Goal: Task Accomplishment & Management: Manage account settings

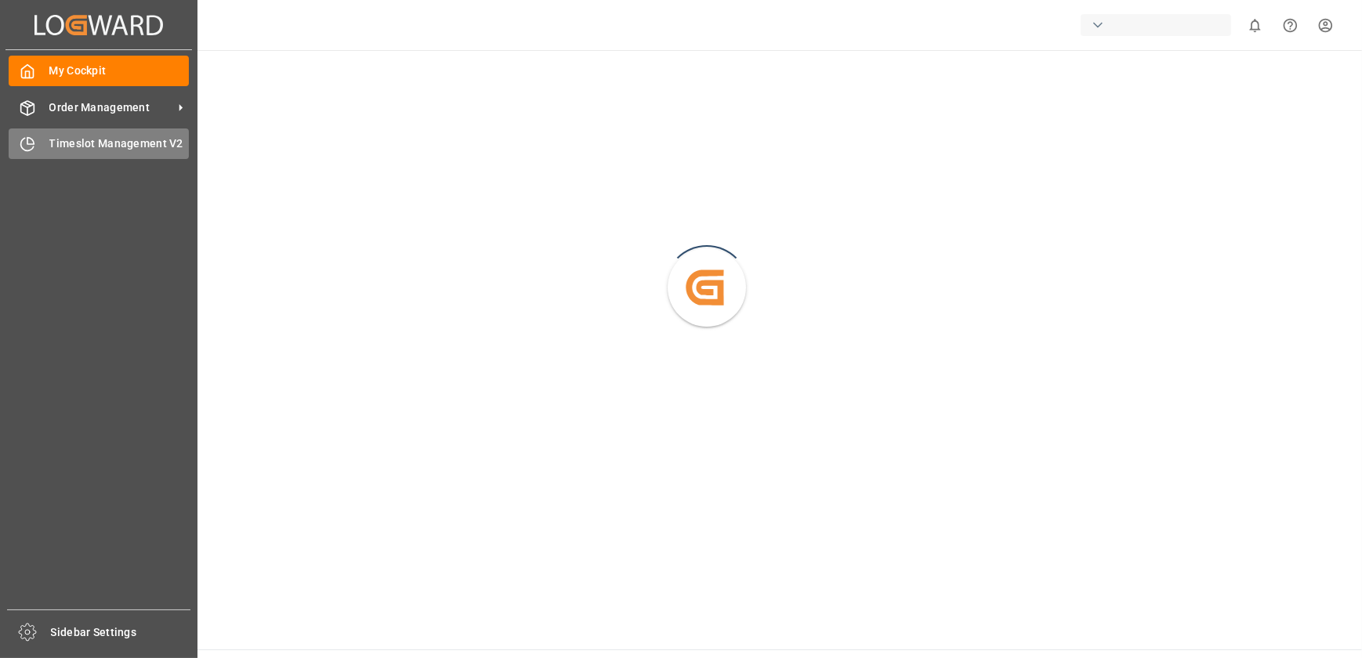
click at [26, 138] on icon at bounding box center [28, 144] width 16 height 16
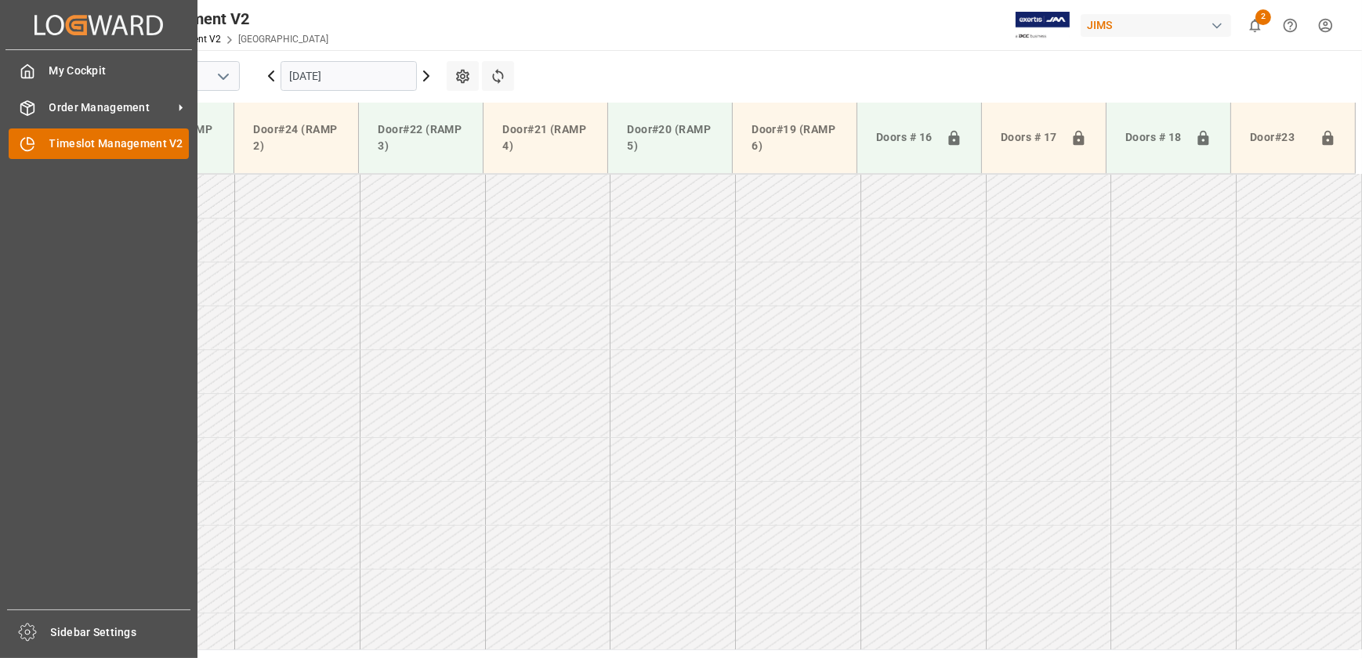
scroll to position [71, 0]
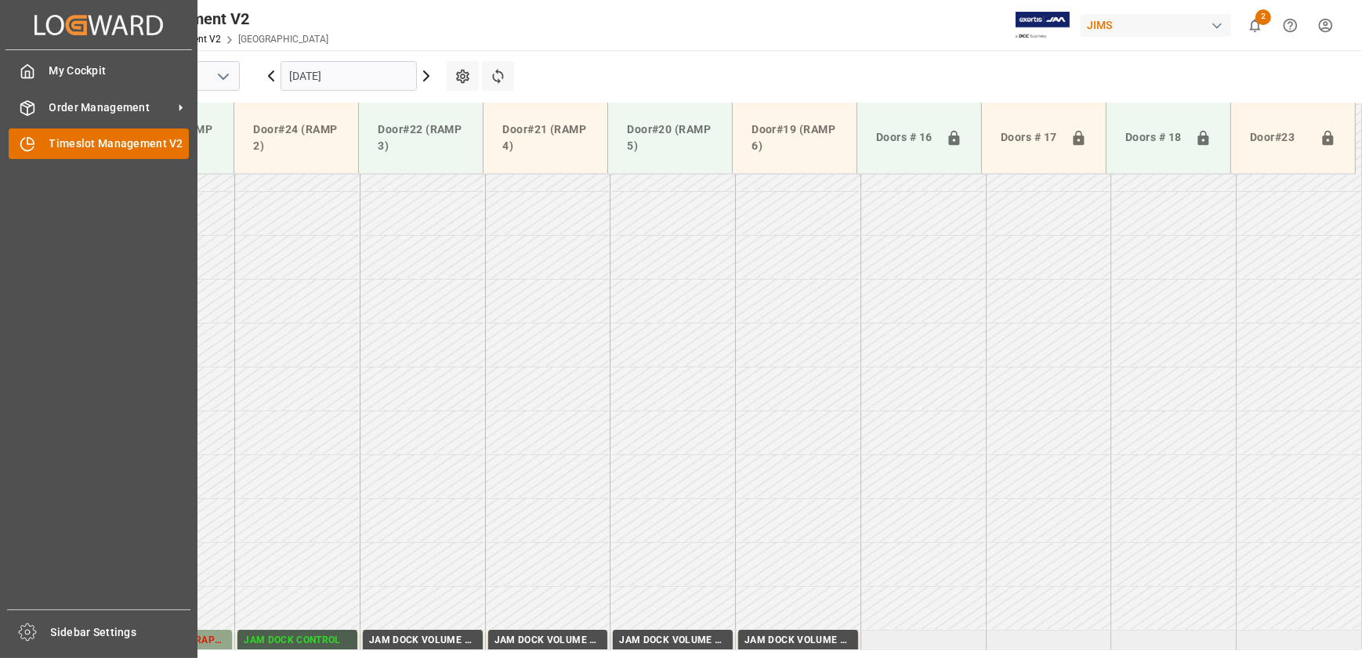
click at [38, 153] on div "Timeslot Management V2 Timeslot Management V2" at bounding box center [99, 144] width 180 height 31
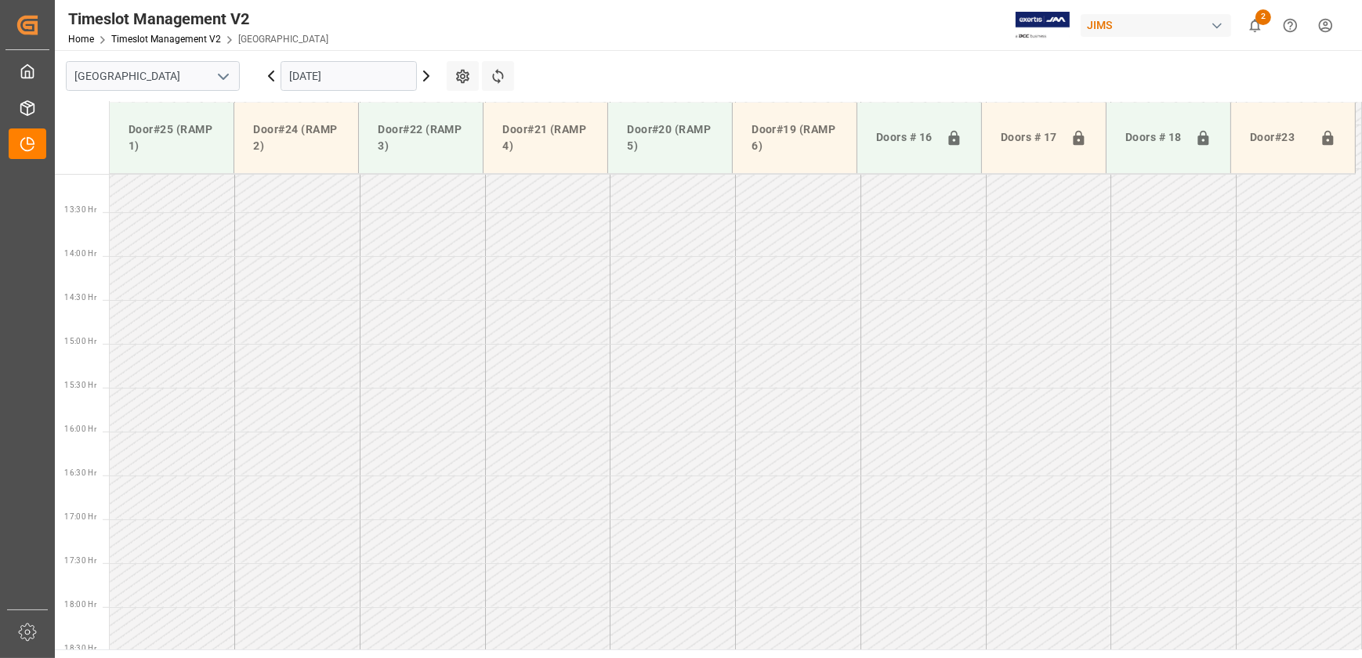
scroll to position [720, 0]
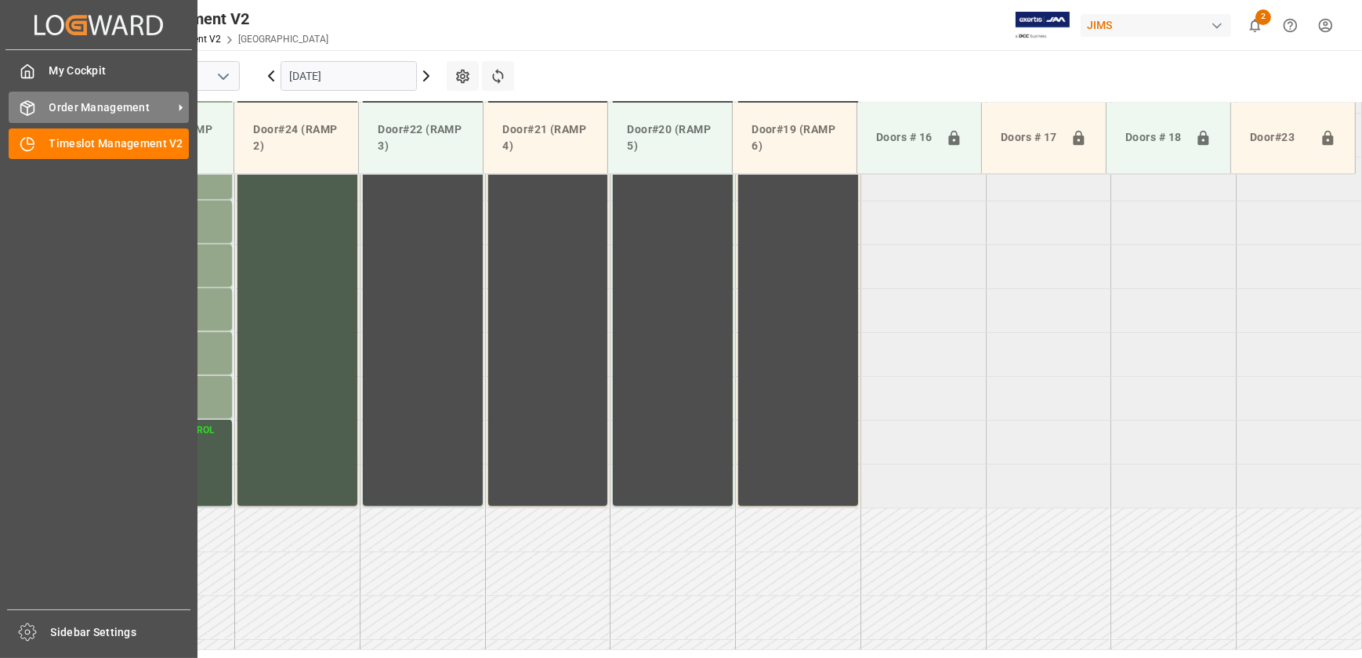
drag, startPoint x: 55, startPoint y: 107, endPoint x: 79, endPoint y: 117, distance: 26.1
click at [55, 107] on span "Order Management" at bounding box center [111, 108] width 124 height 16
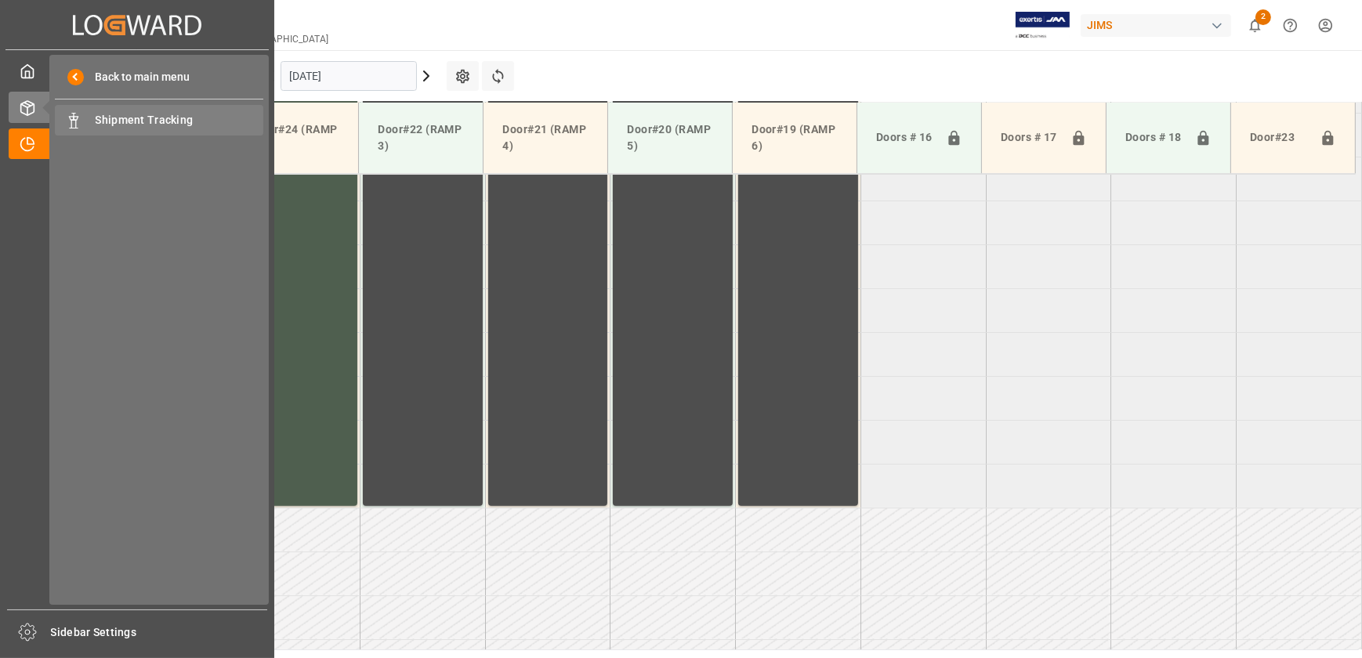
click at [147, 120] on span "Shipment Tracking" at bounding box center [180, 120] width 169 height 16
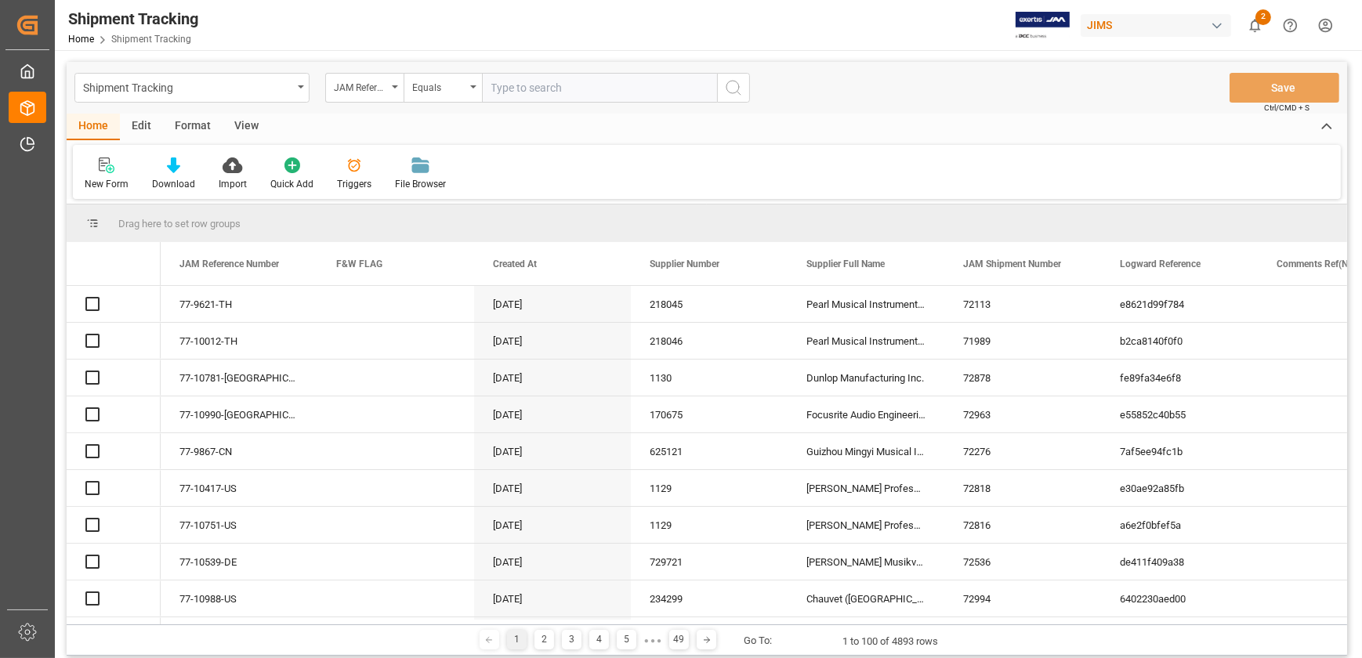
click at [544, 82] on input "text" at bounding box center [599, 88] width 235 height 30
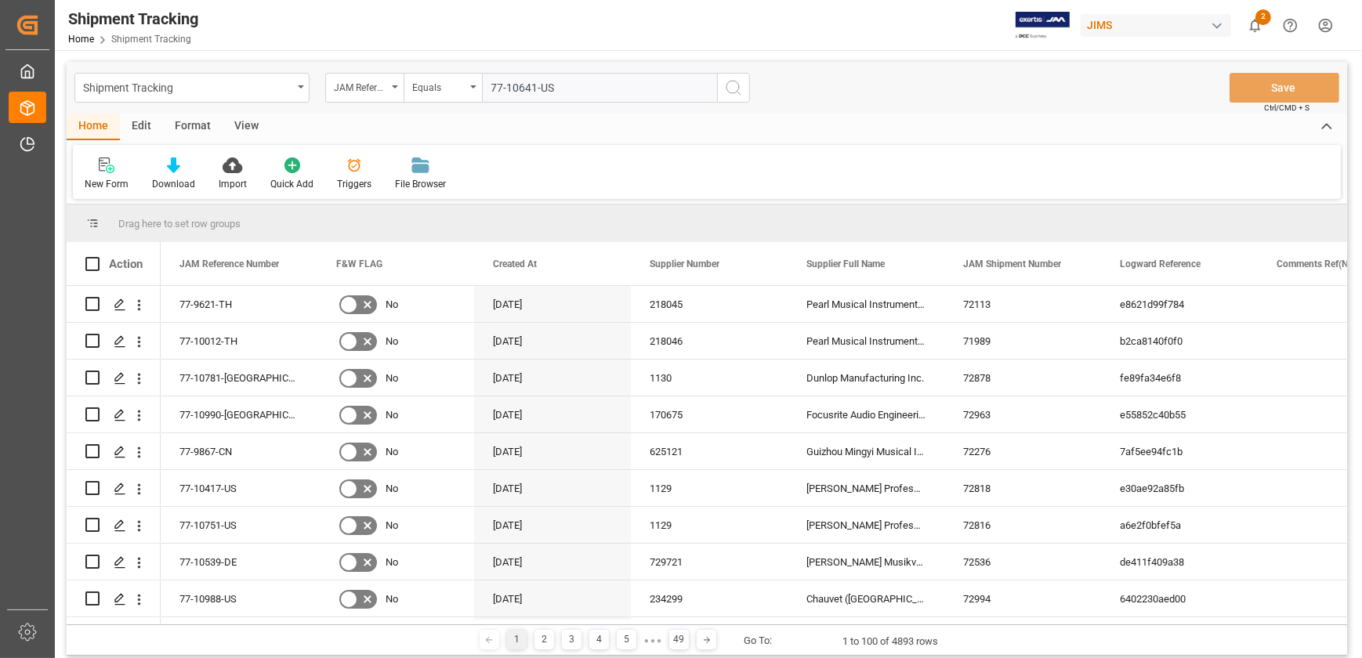
type input "77-10641-US"
click at [728, 89] on icon "search button" at bounding box center [733, 87] width 19 height 19
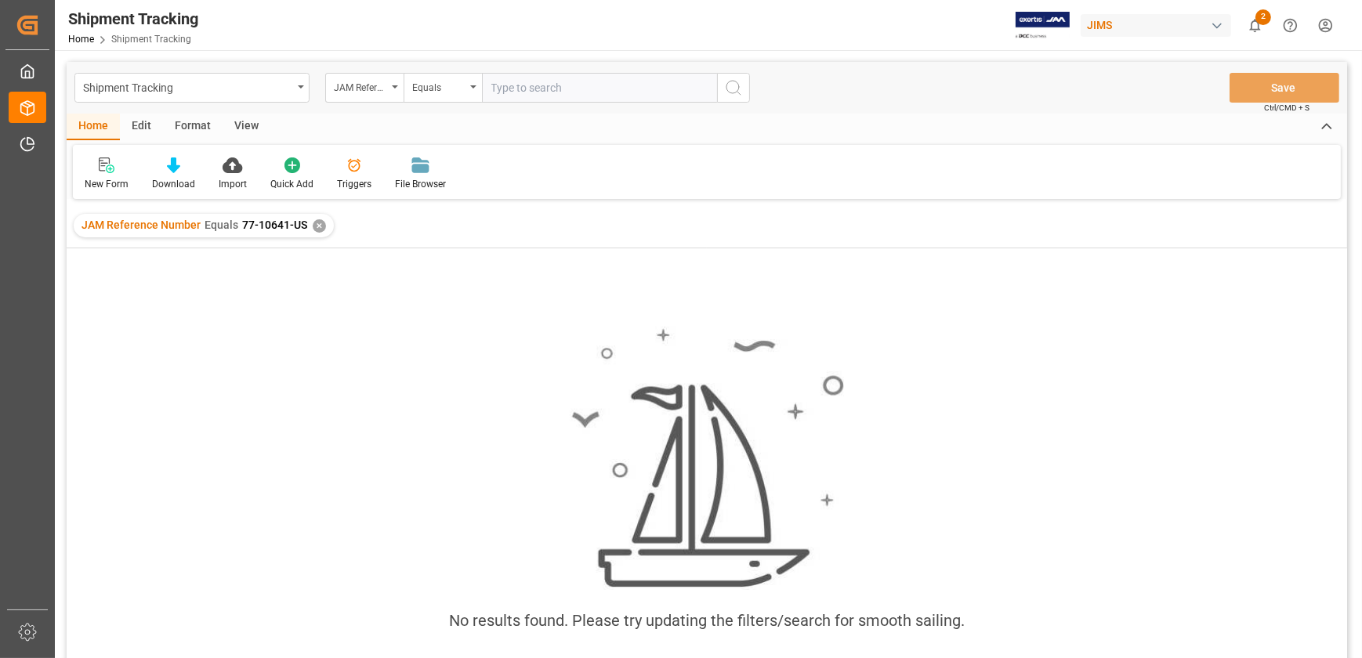
click at [313, 219] on div "✕" at bounding box center [319, 225] width 13 height 13
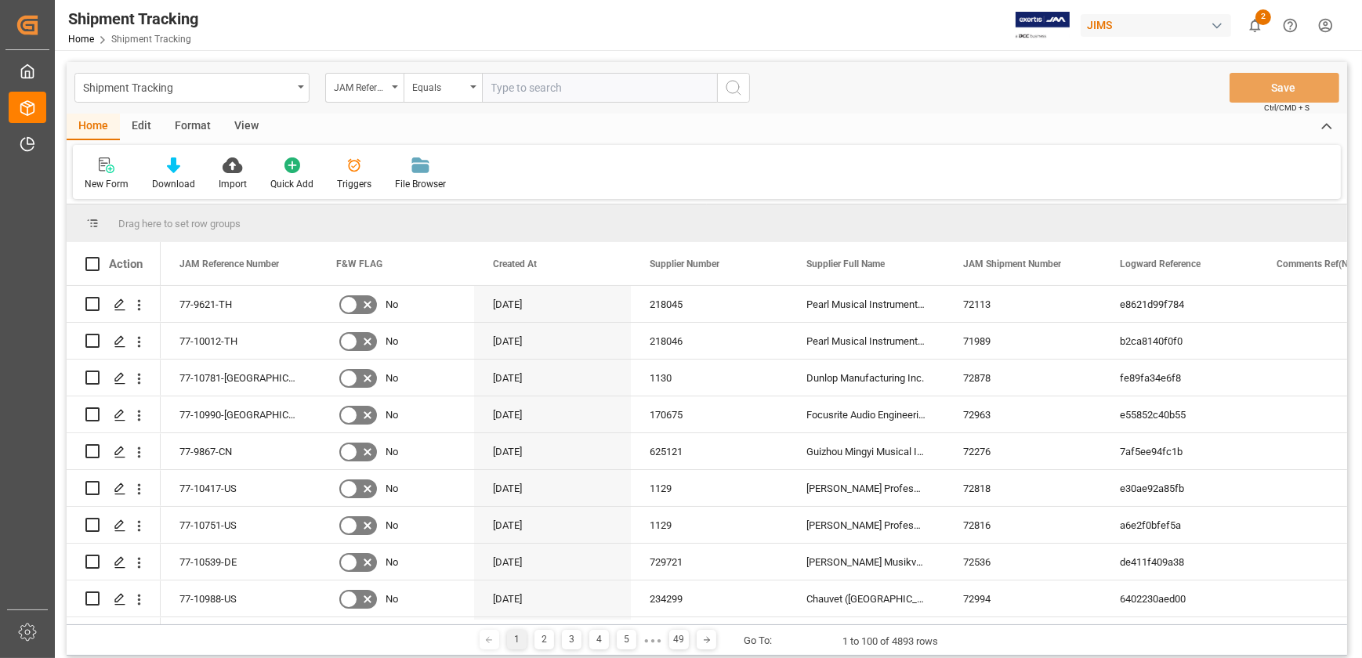
click at [535, 88] on input "text" at bounding box center [599, 88] width 235 height 30
paste input "77-10641-US"
type input "77-10641-US"
click at [724, 84] on icon "search button" at bounding box center [733, 87] width 19 height 19
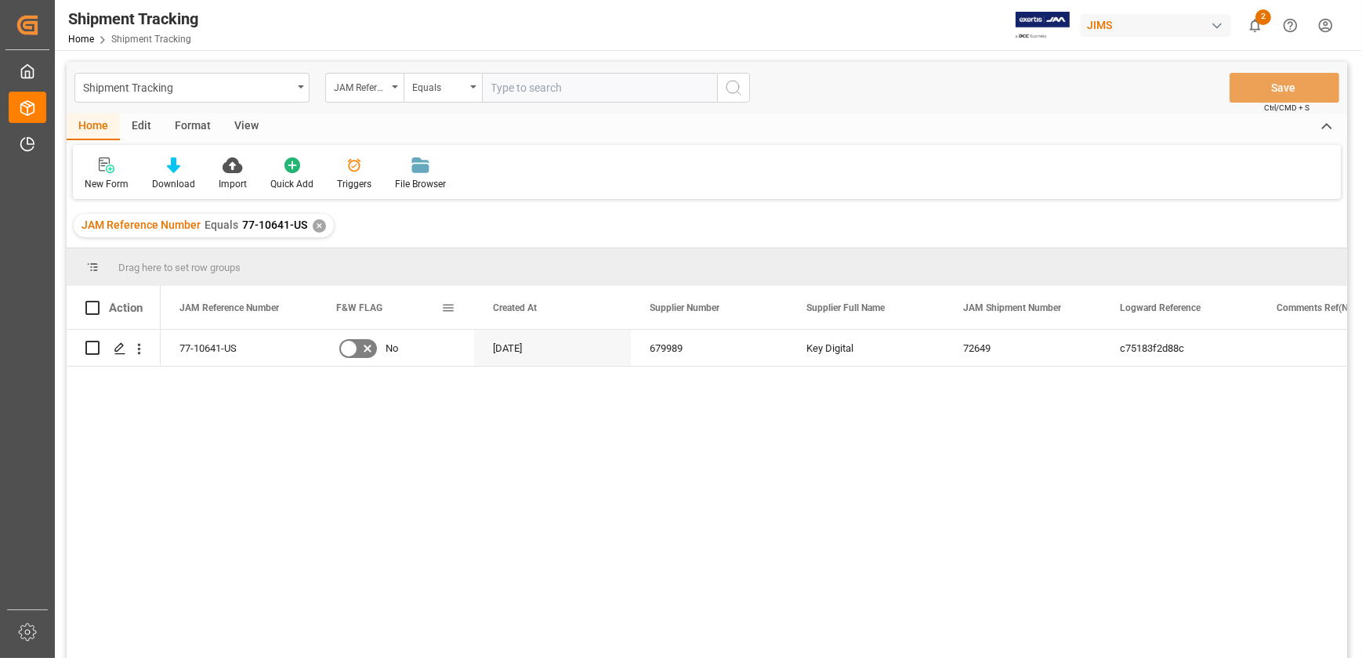
click at [455, 308] on span at bounding box center [448, 308] width 14 height 14
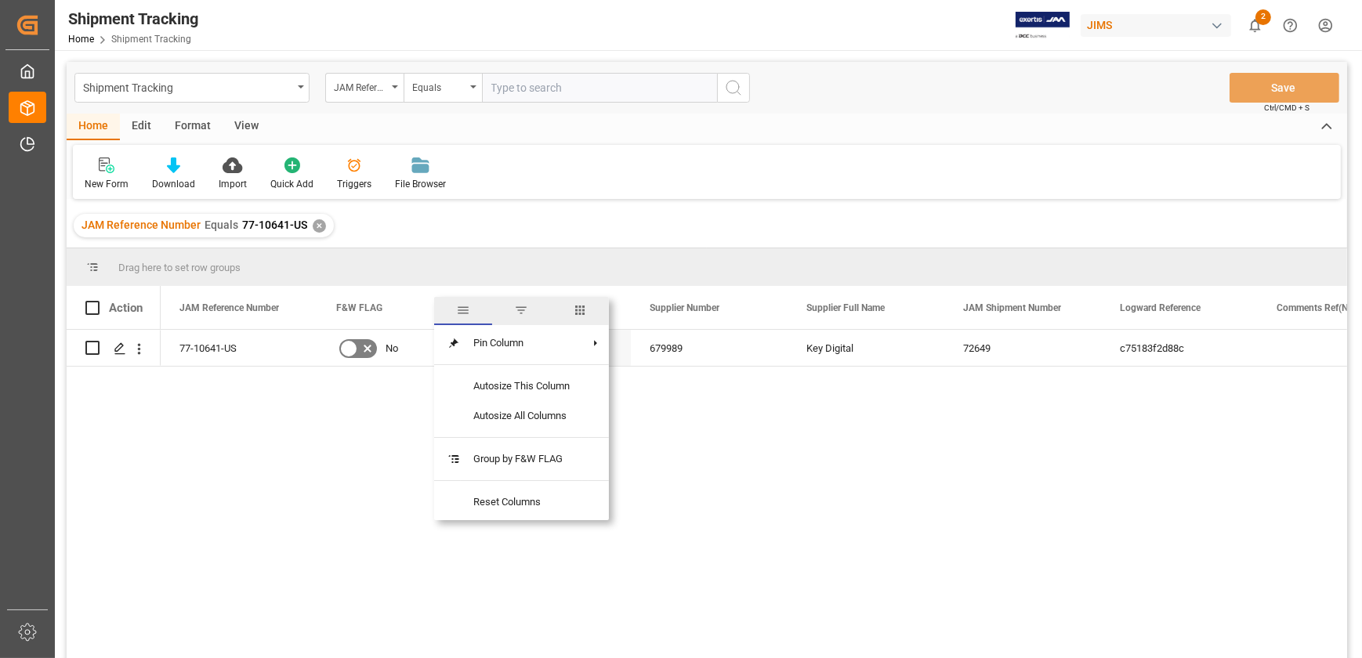
click at [579, 312] on span "columns" at bounding box center [580, 310] width 14 height 14
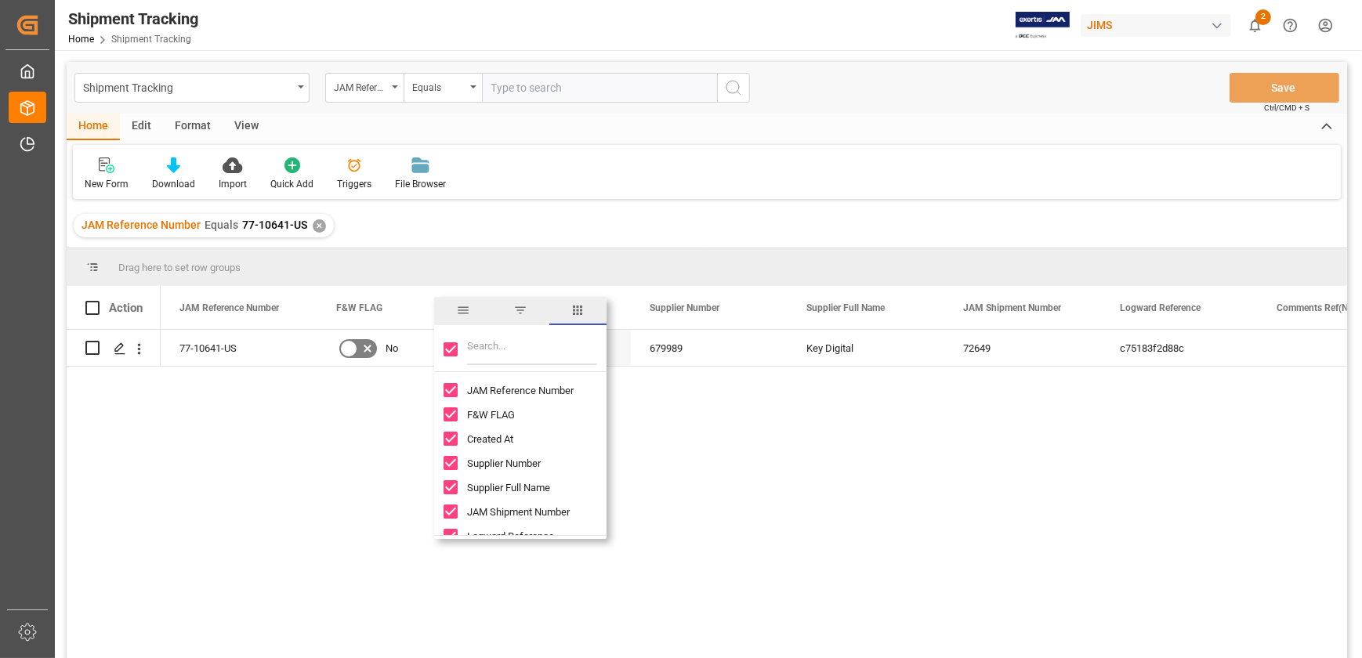
click at [446, 414] on input "F&W FLAG column toggle visibility (visible)" at bounding box center [451, 415] width 14 height 14
checkbox input "false"
click at [450, 432] on input "Created At column toggle visibility (visible)" at bounding box center [451, 439] width 14 height 14
checkbox input "false"
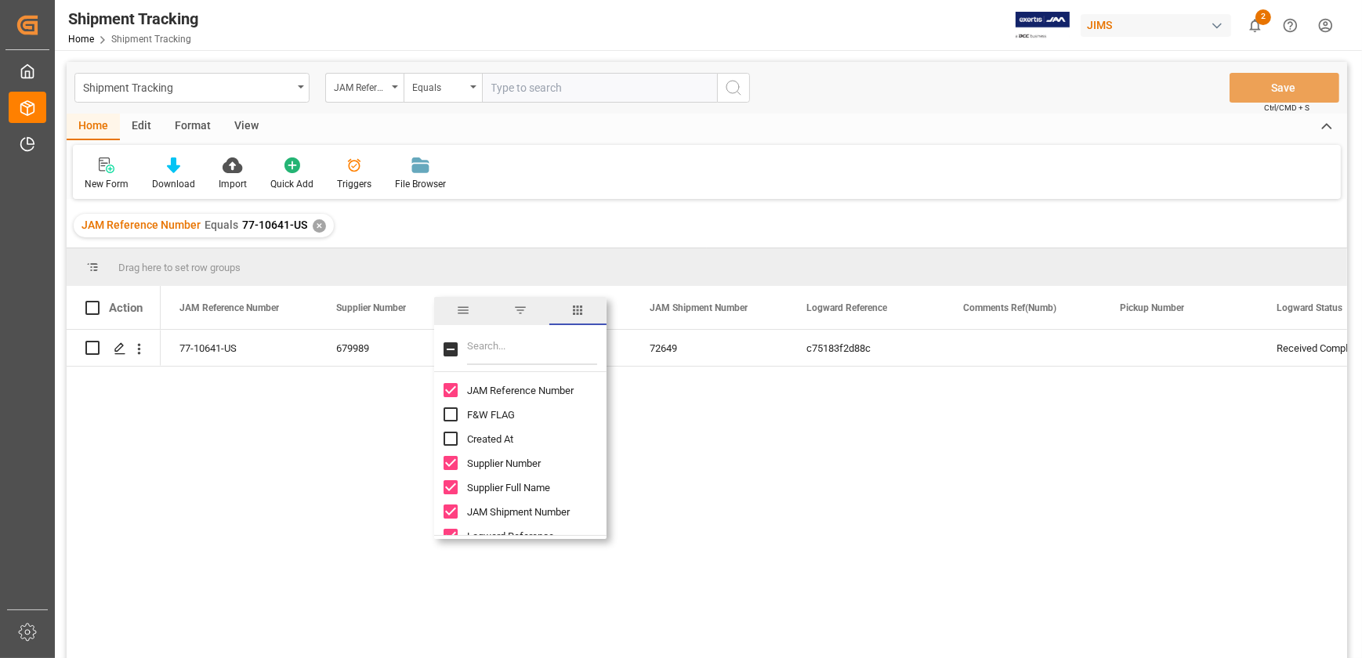
click at [282, 501] on div "77-10641-US 679989 Key Digital 72649 c75183f2d88c Received Complete No Exception" at bounding box center [754, 499] width 1187 height 339
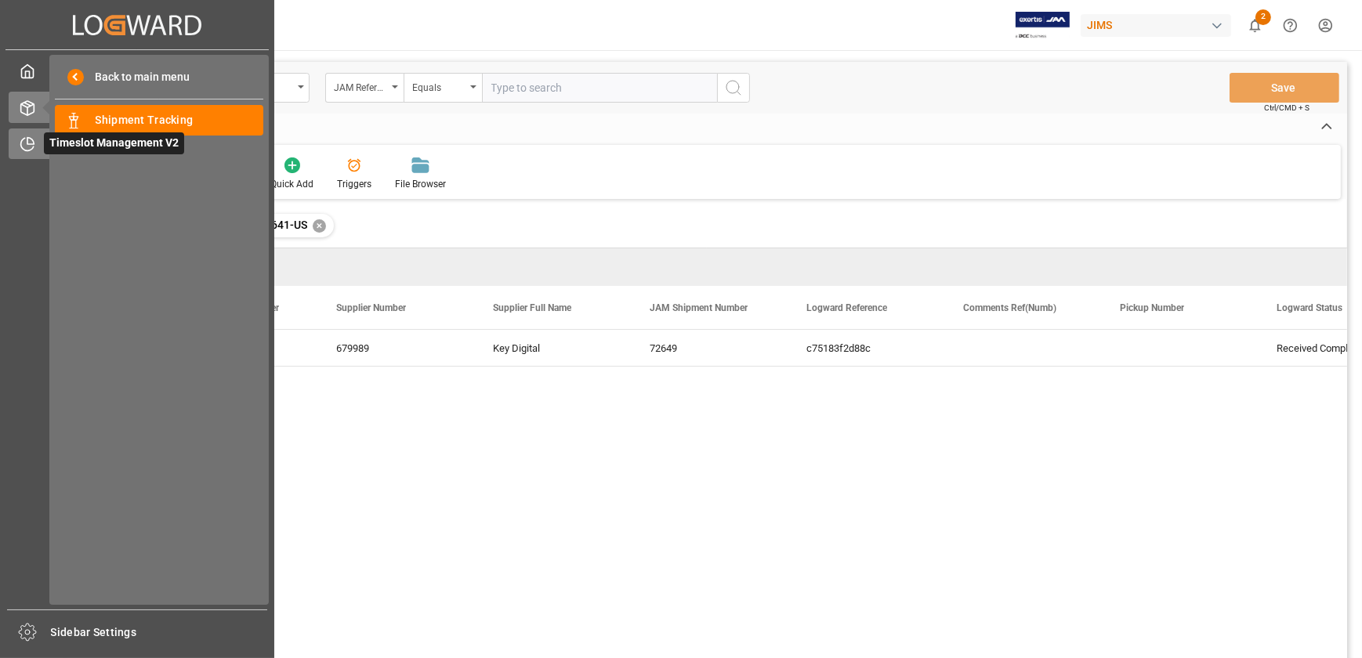
click at [33, 142] on icon at bounding box center [30, 141] width 6 height 6
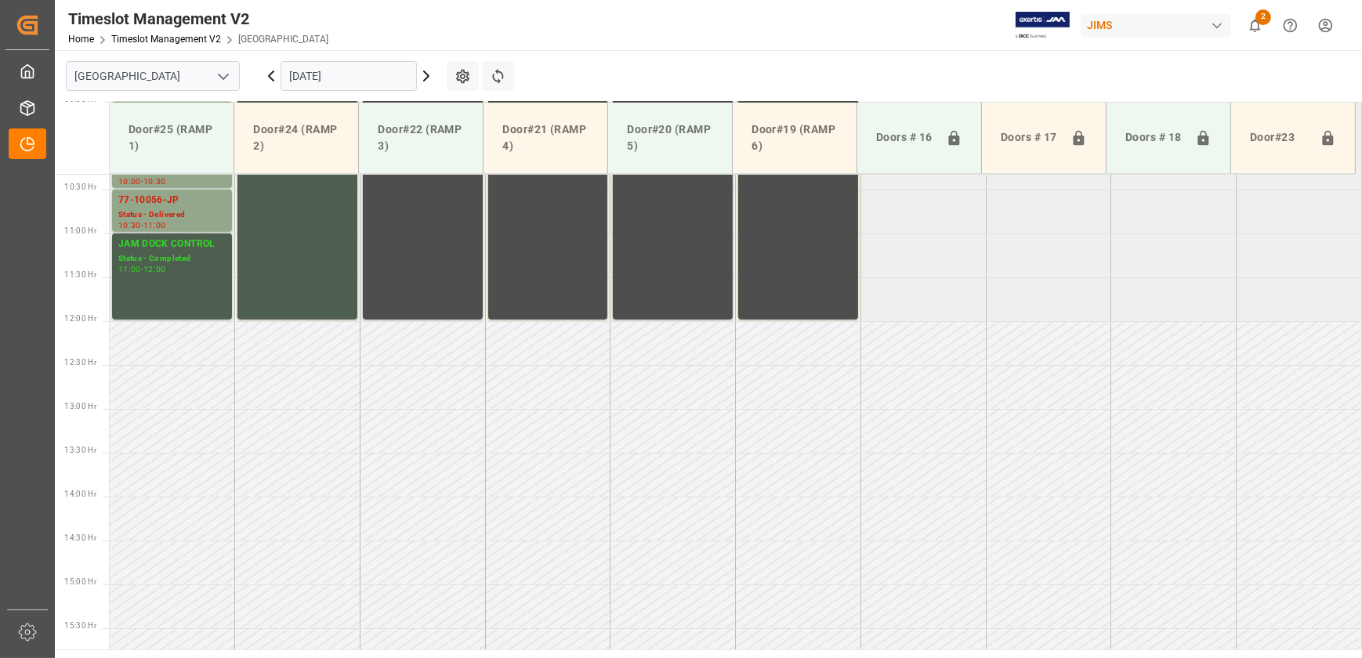
scroll to position [720, 0]
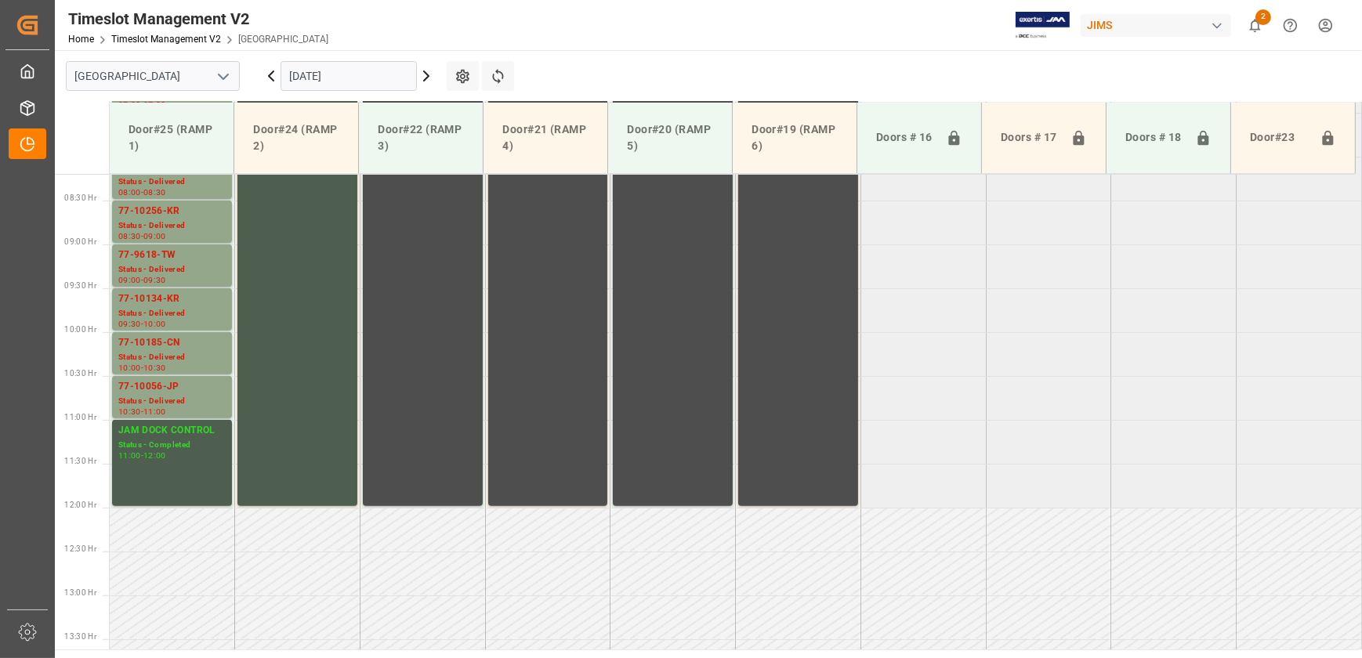
click at [424, 71] on icon at bounding box center [426, 75] width 5 height 9
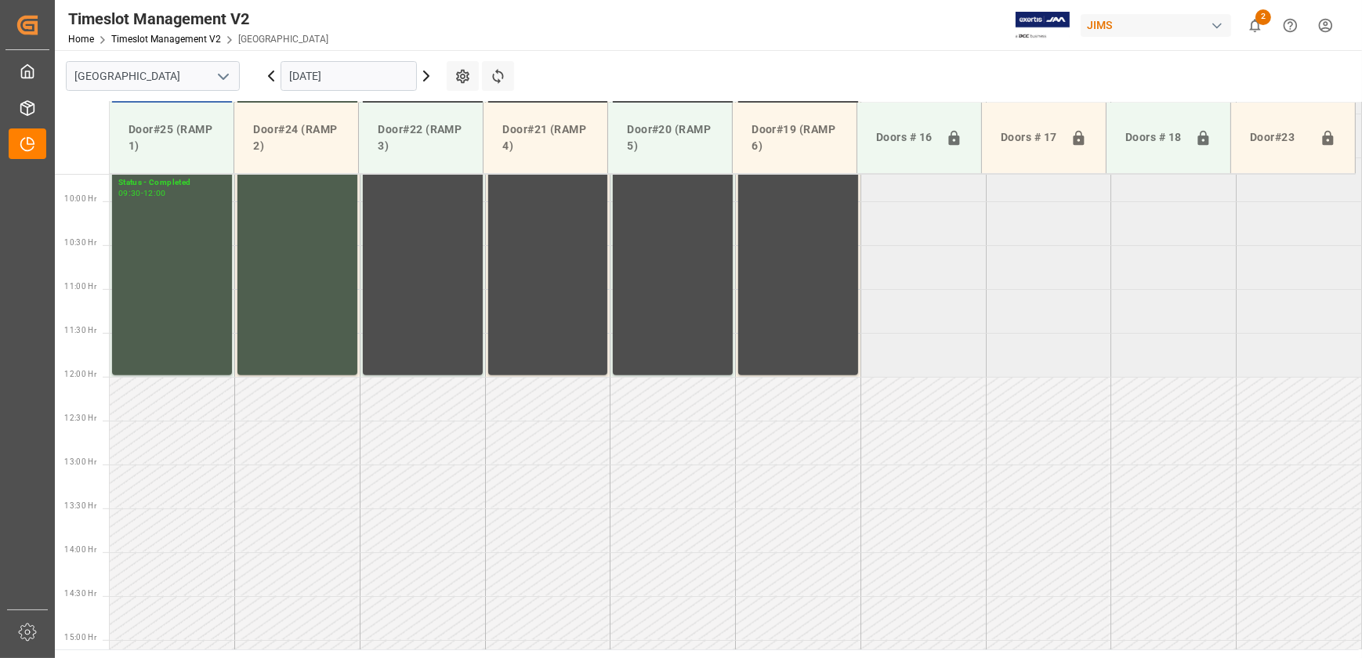
scroll to position [1147, 0]
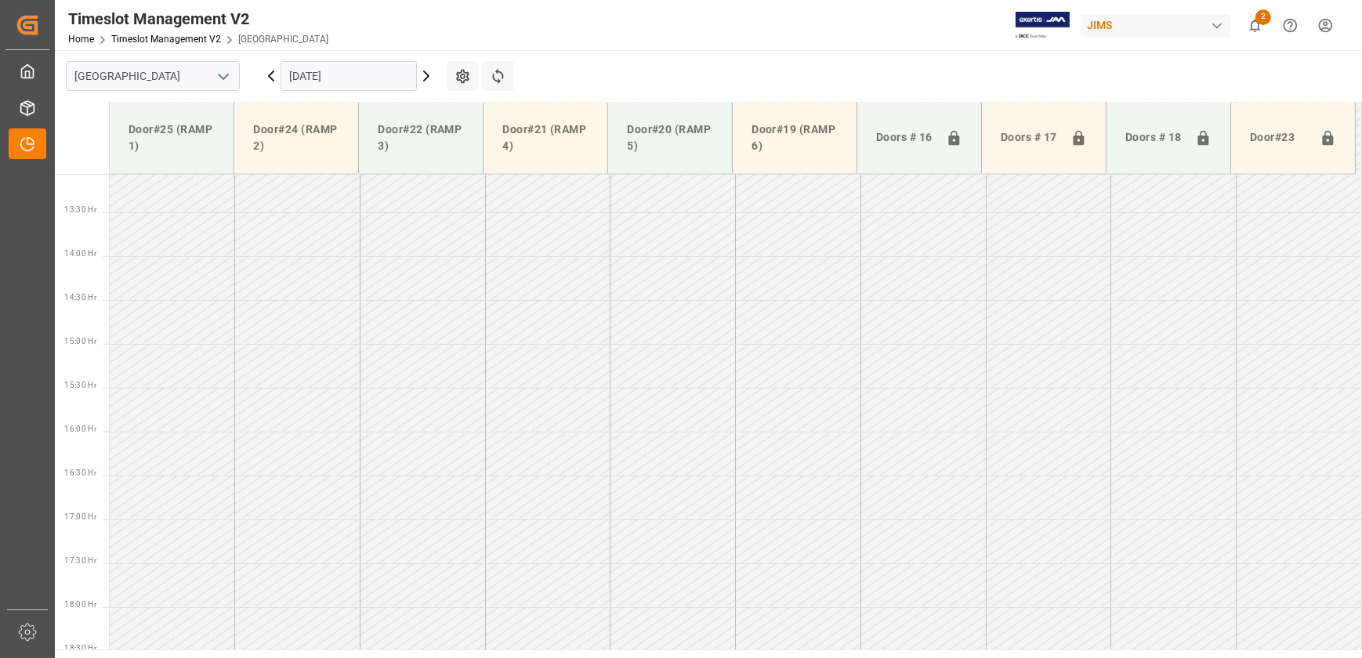
click at [390, 69] on input "[DATE]" at bounding box center [349, 76] width 136 height 30
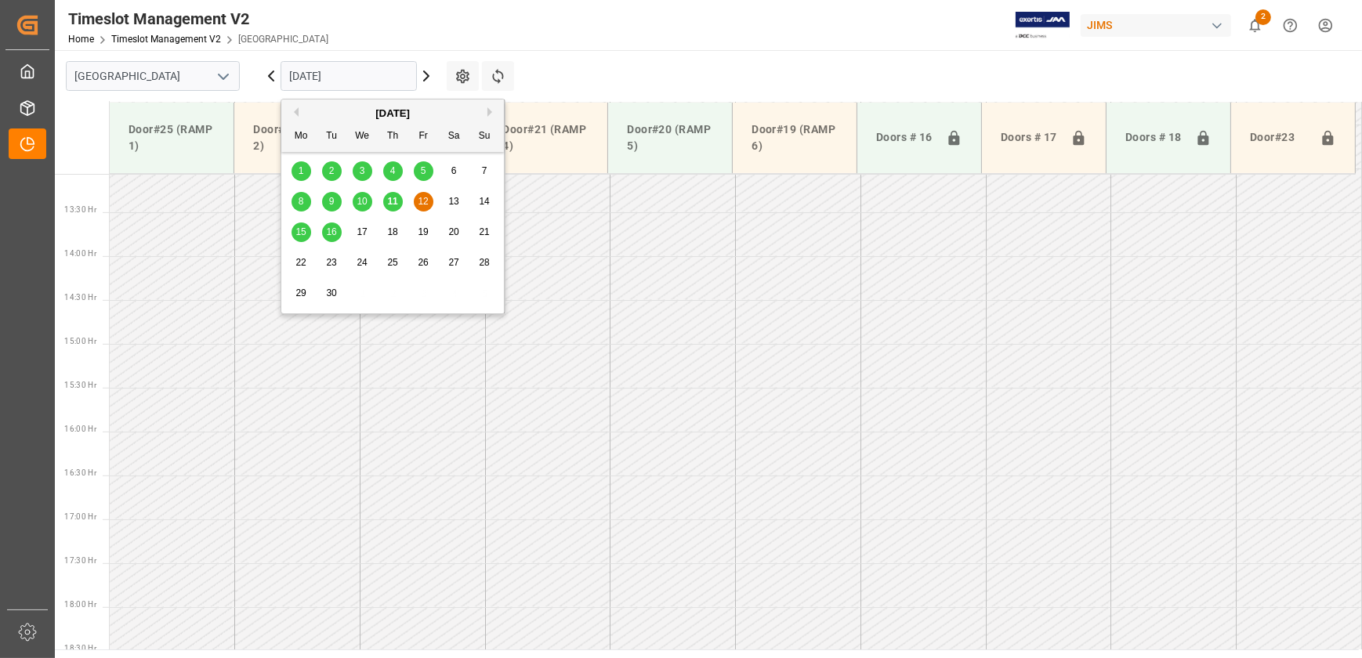
click at [303, 233] on span "15" at bounding box center [301, 232] width 10 height 11
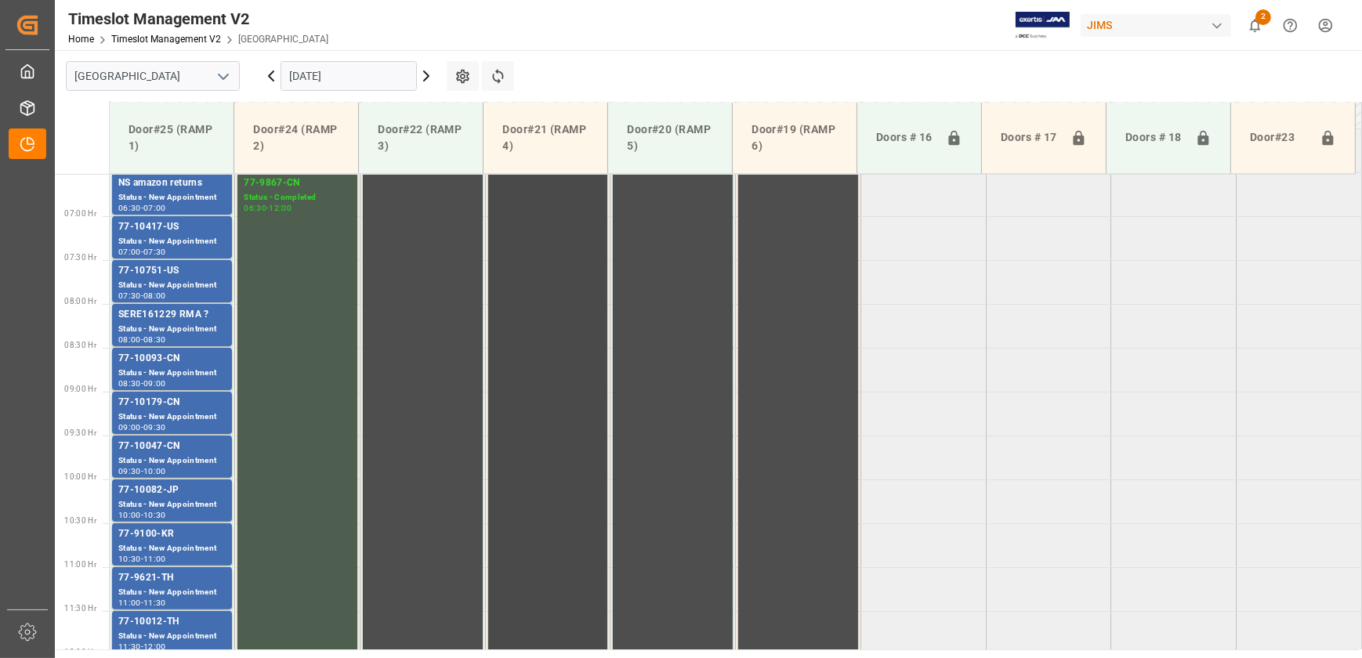
scroll to position [216, 0]
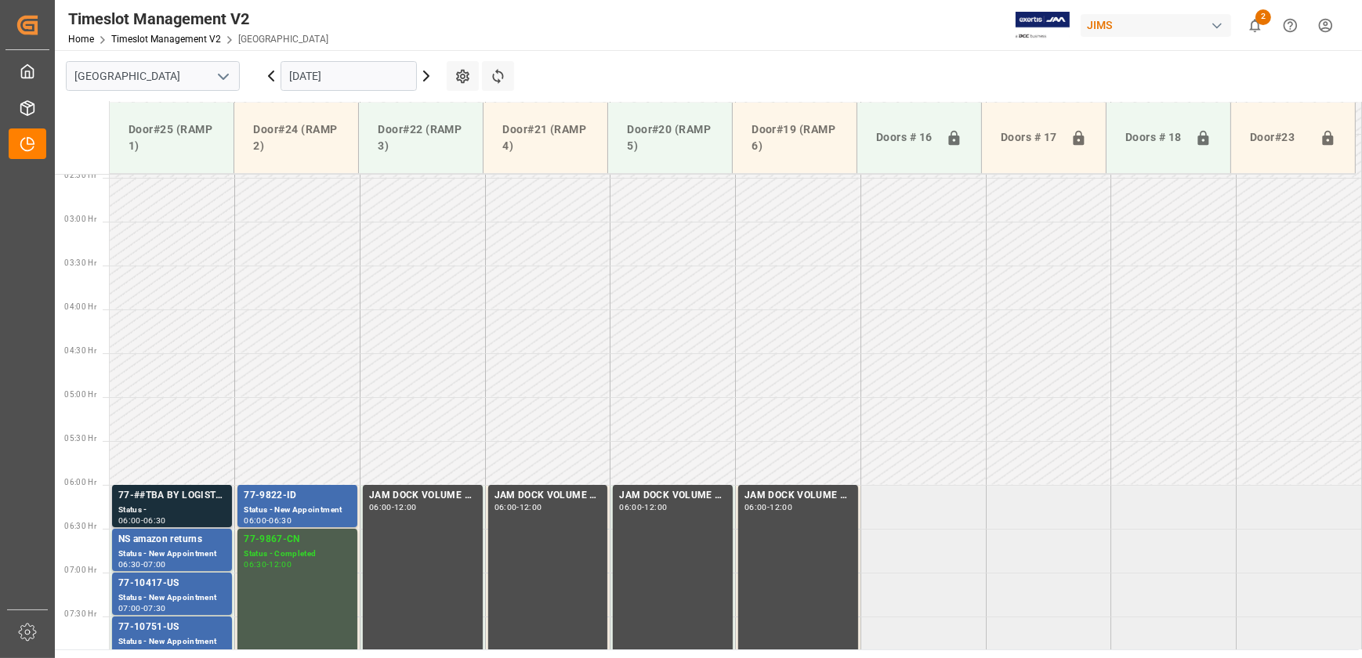
click at [169, 502] on div "77-##TBA BY LOGISTICS" at bounding box center [171, 496] width 107 height 16
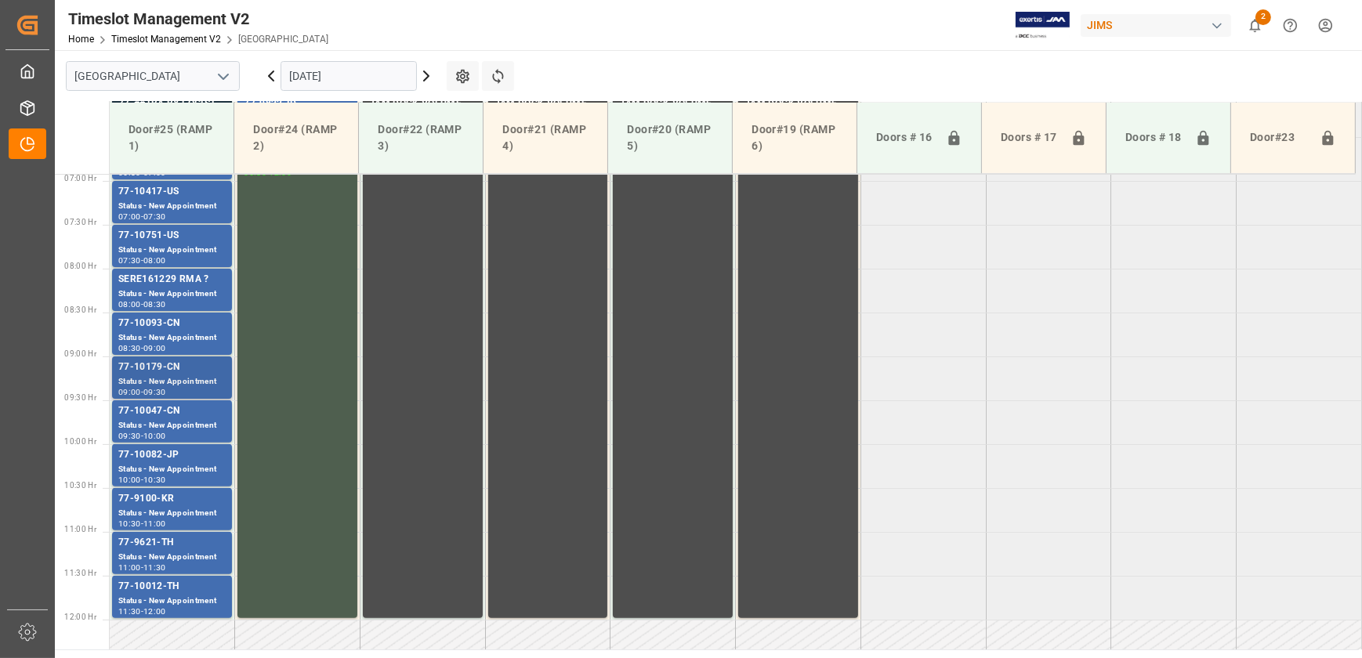
scroll to position [572, 0]
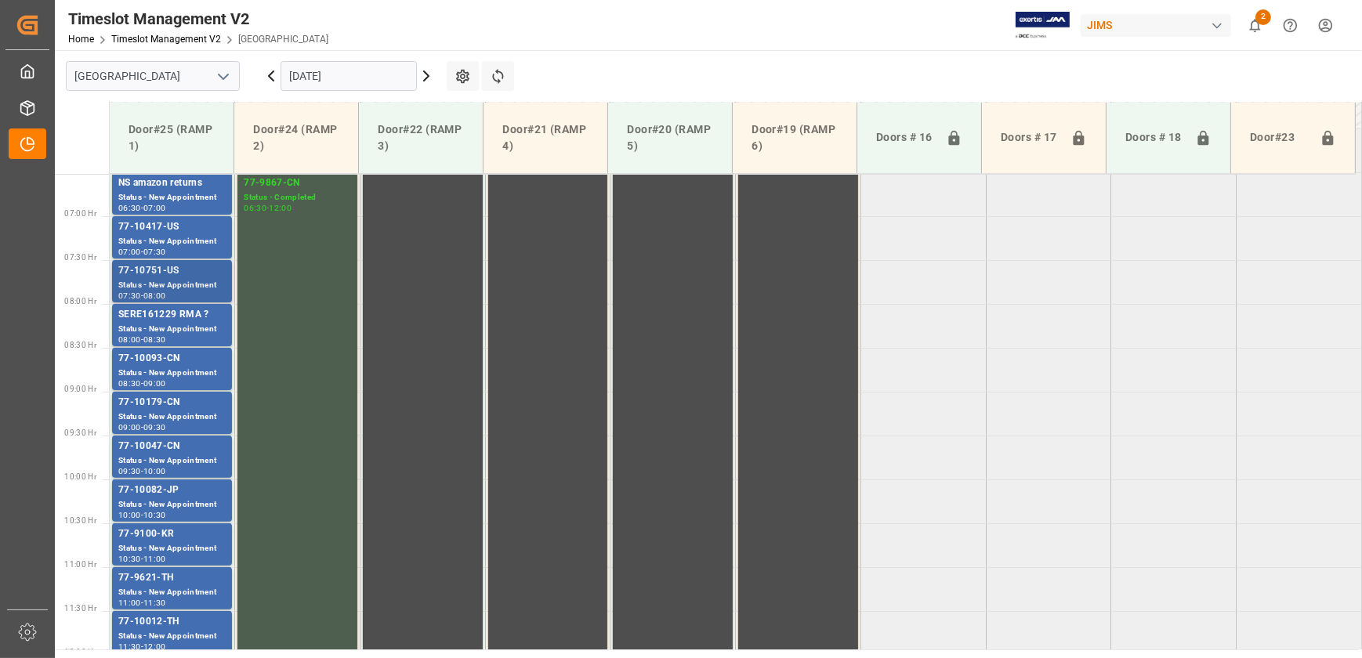
click at [158, 270] on div "77-10751-US" at bounding box center [171, 271] width 107 height 16
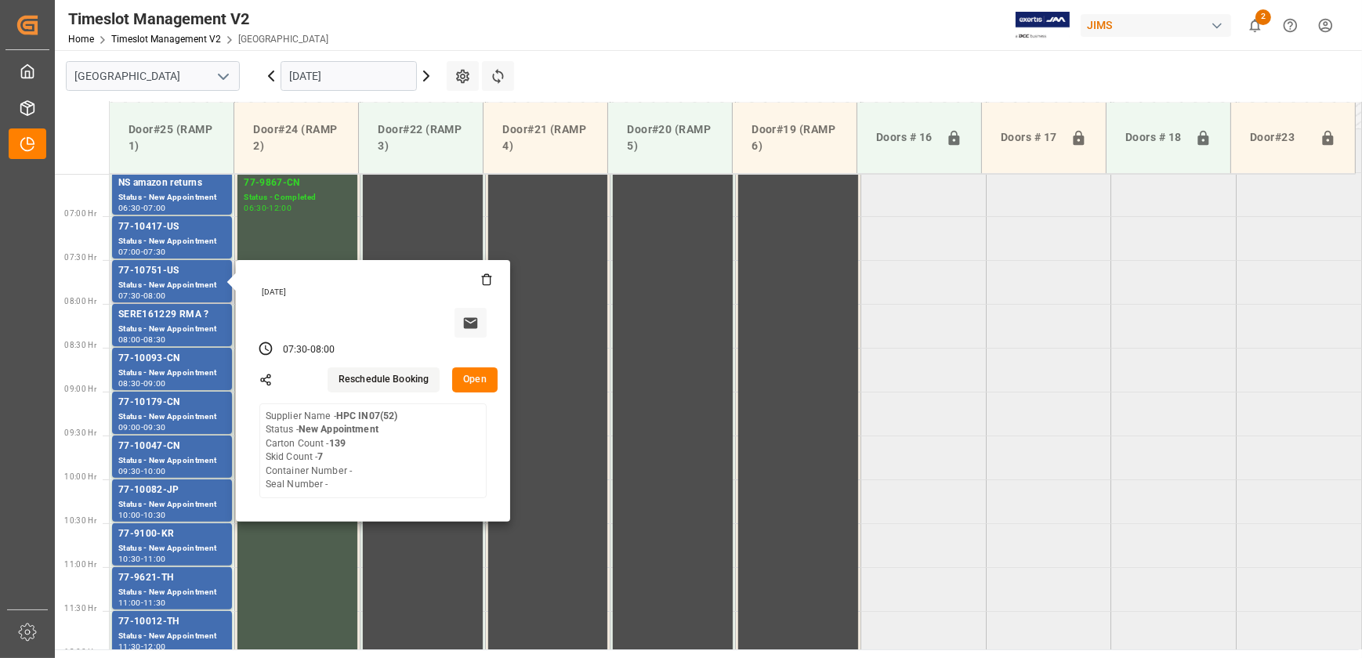
click at [476, 377] on button "Open" at bounding box center [474, 380] width 45 height 25
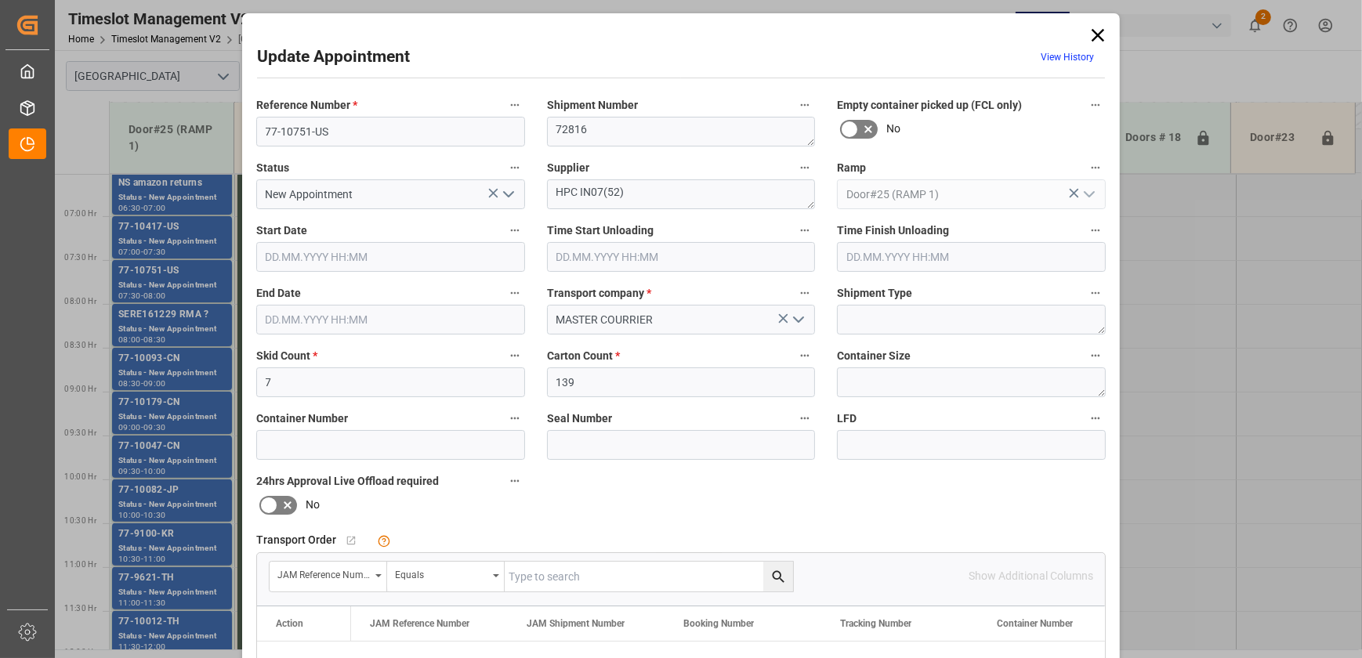
type input "[DATE] 07:30"
type input "[DATE] 08:00"
type input "[DATE] 15:42"
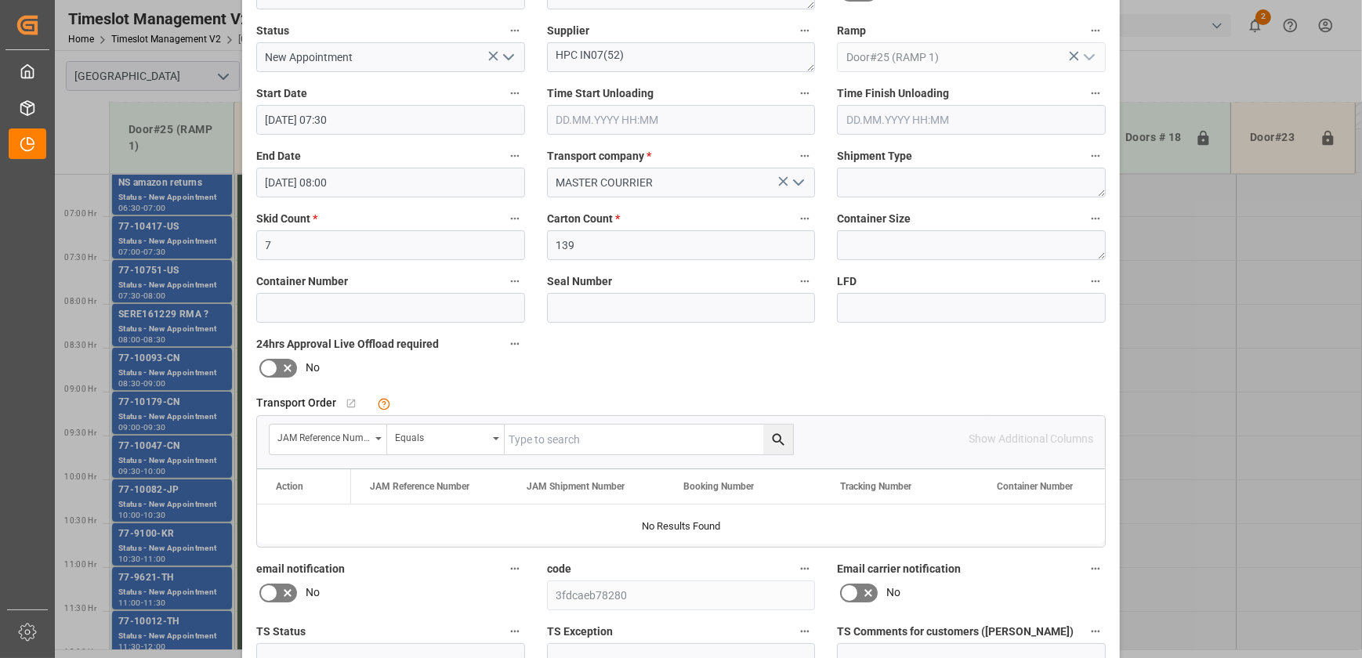
scroll to position [0, 0]
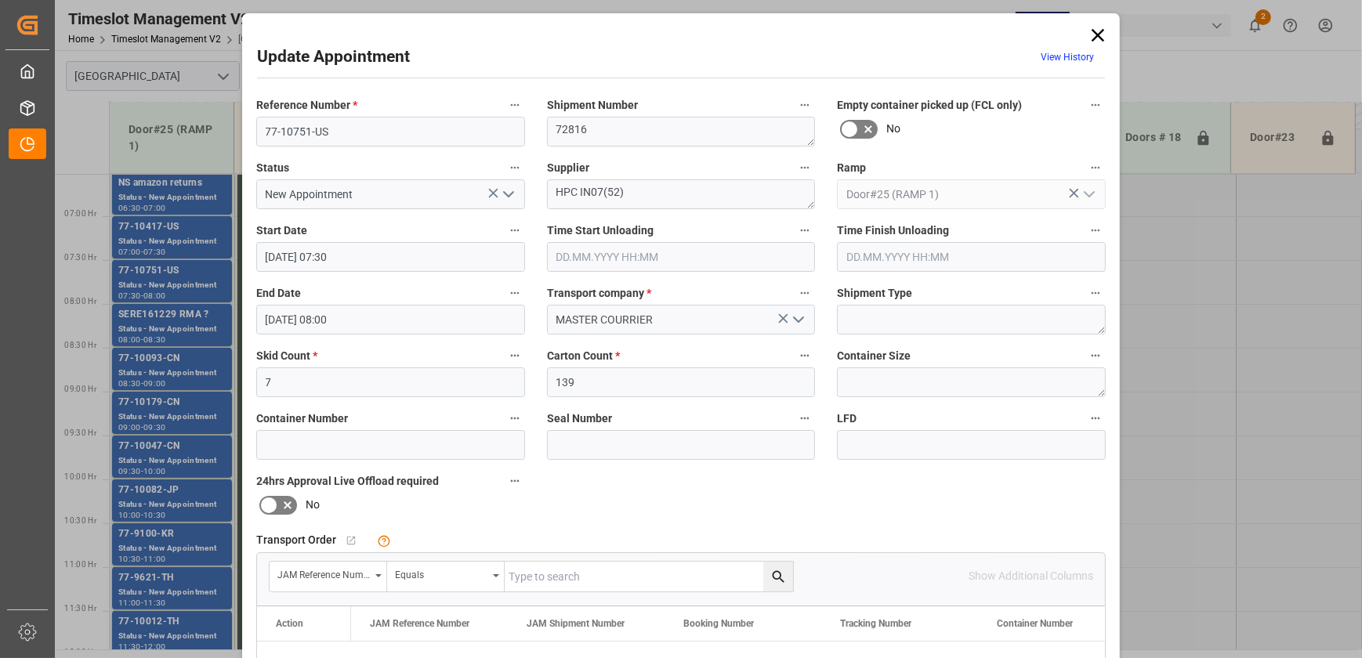
drag, startPoint x: 1092, startPoint y: 33, endPoint x: 741, endPoint y: 145, distance: 367.9
click at [1092, 33] on icon at bounding box center [1098, 35] width 22 height 22
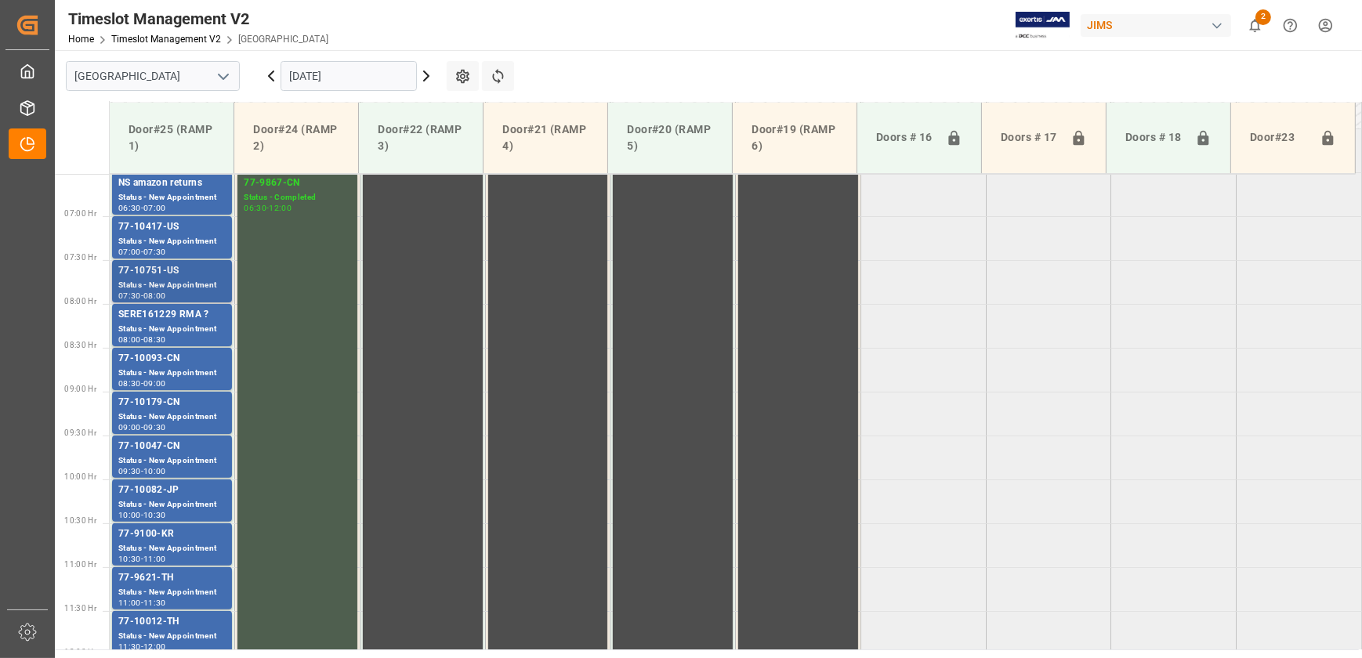
drag, startPoint x: 181, startPoint y: 278, endPoint x: 158, endPoint y: 291, distance: 26.0
click at [158, 292] on div "08:00" at bounding box center [154, 295] width 23 height 7
drag, startPoint x: 165, startPoint y: 281, endPoint x: 147, endPoint y: 274, distance: 18.6
click at [147, 274] on div "77-10751-US" at bounding box center [171, 271] width 107 height 16
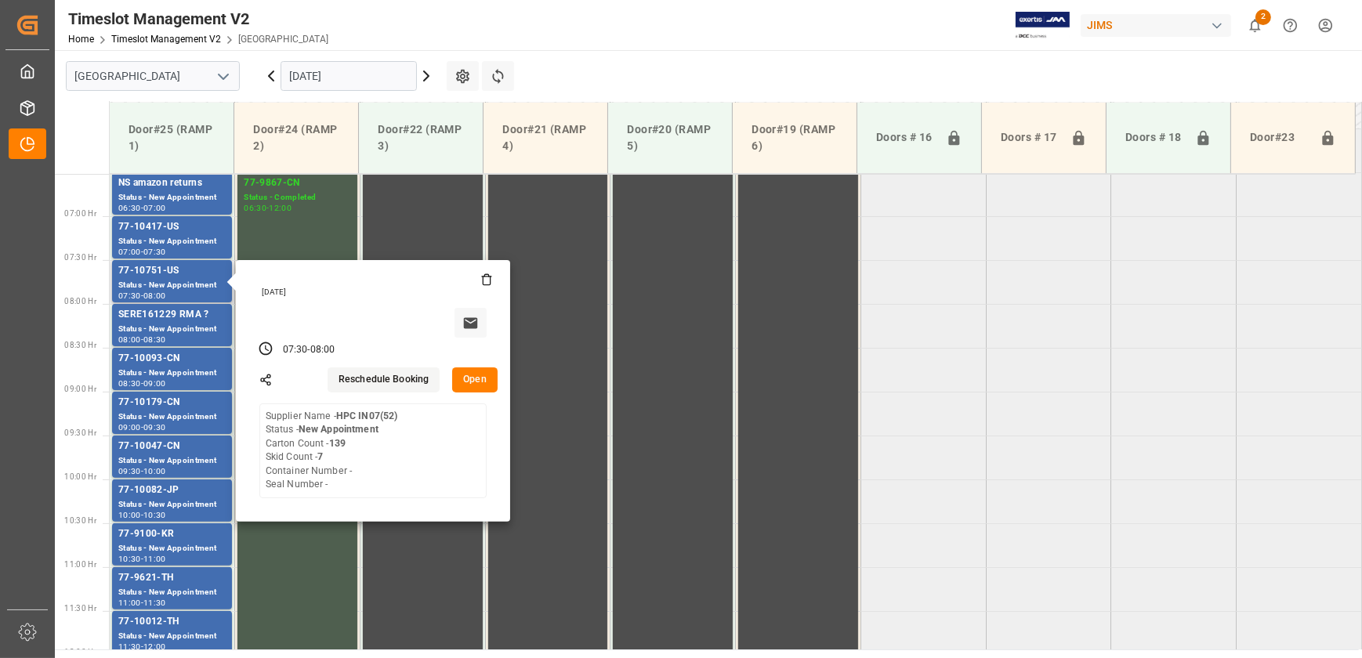
click at [487, 282] on icon at bounding box center [486, 280] width 13 height 13
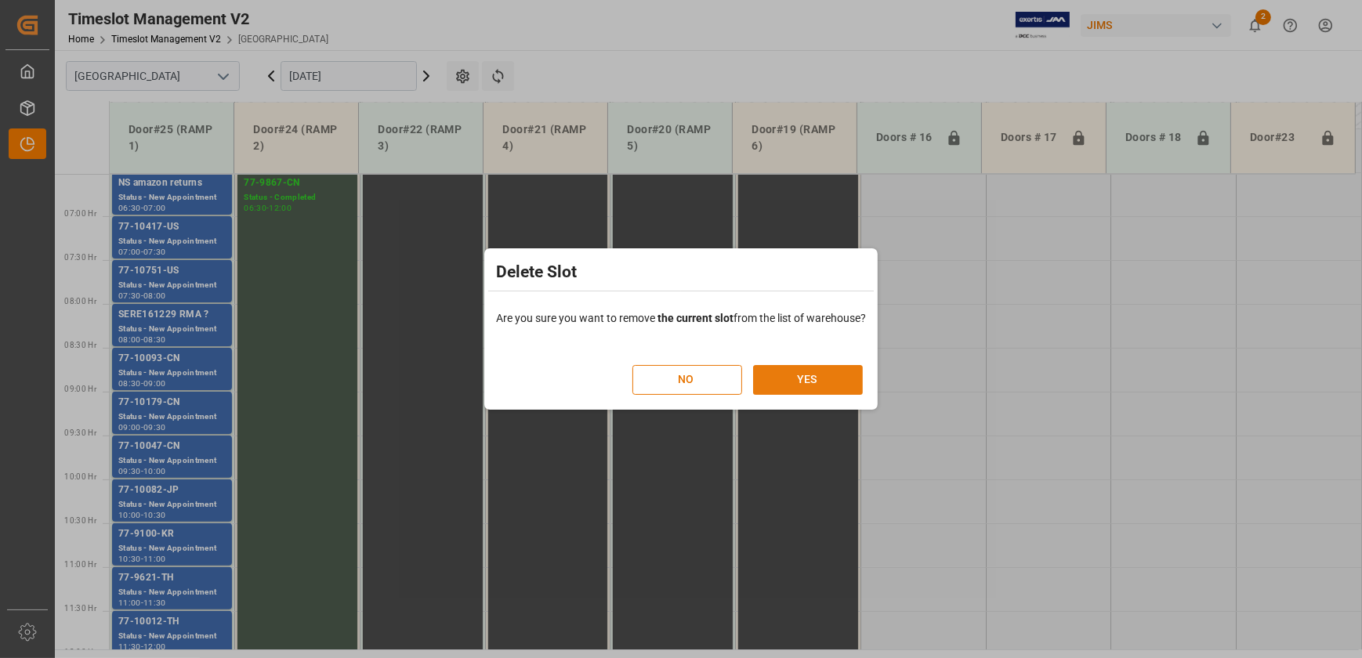
click at [803, 375] on button "YES" at bounding box center [808, 380] width 110 height 30
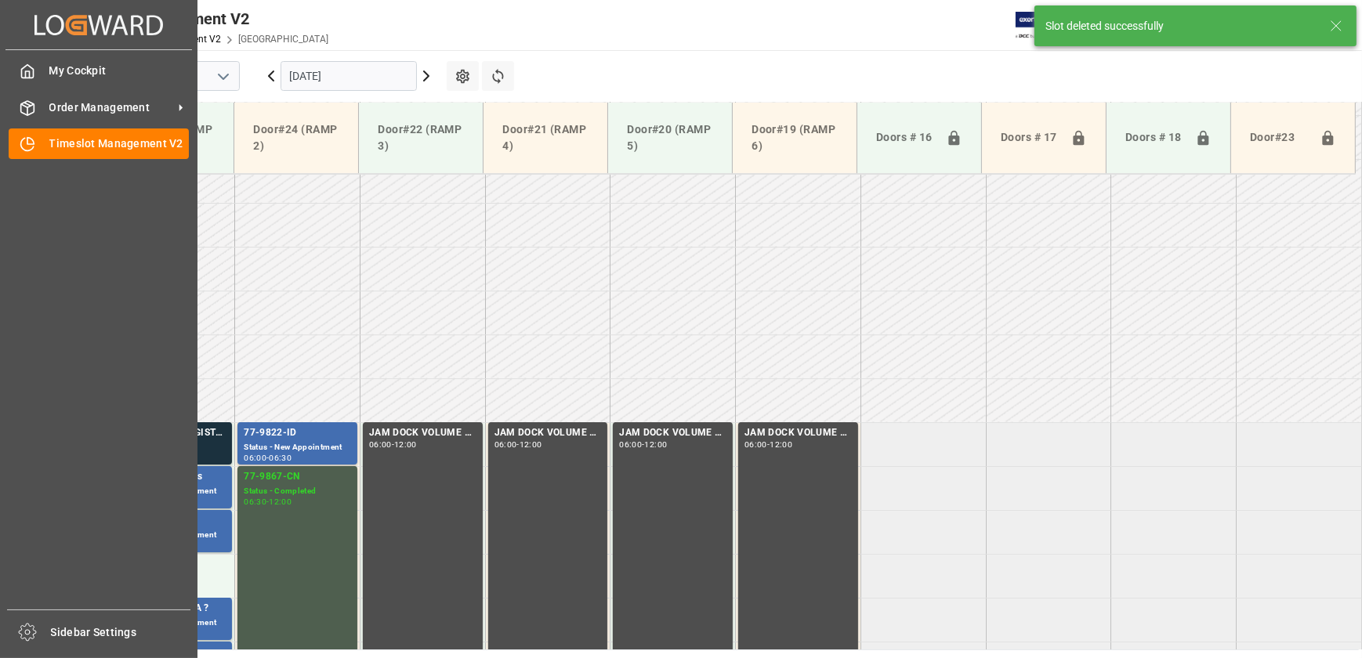
scroll to position [533, 0]
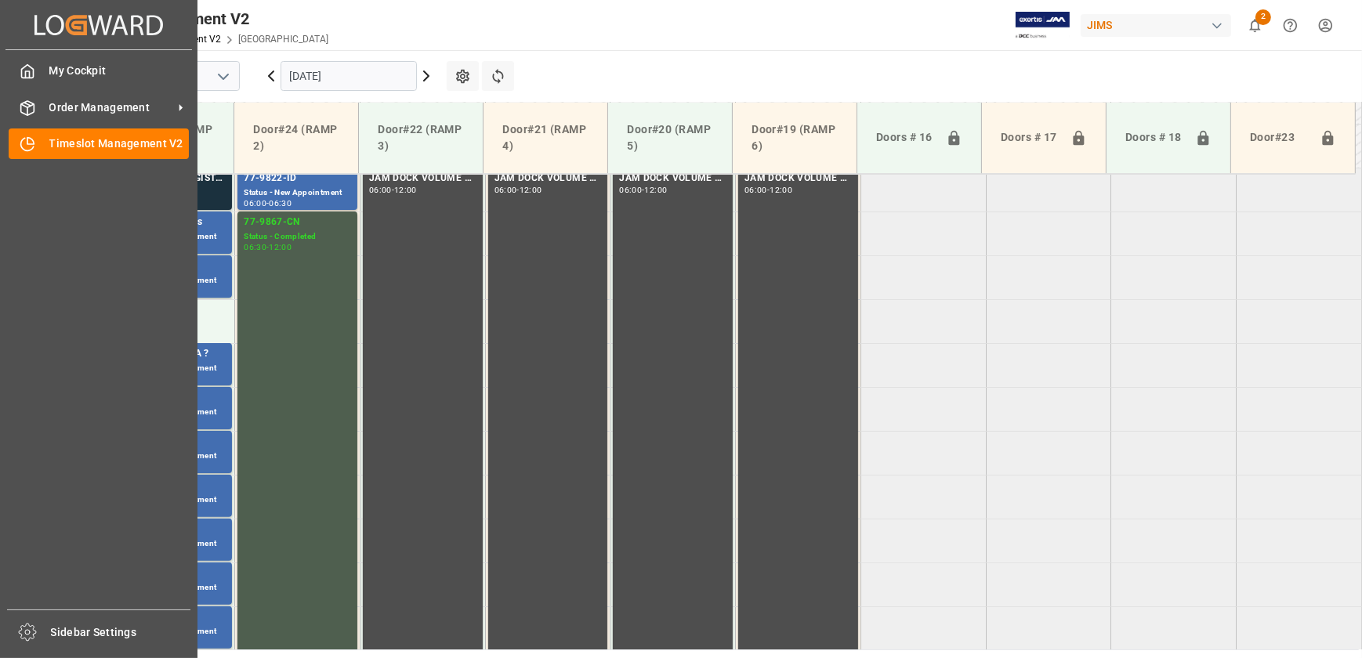
click at [194, 279] on div "Created by potrace 1.15, written by [PERSON_NAME] [DATE]-[DATE] Created by potr…" at bounding box center [99, 324] width 198 height 649
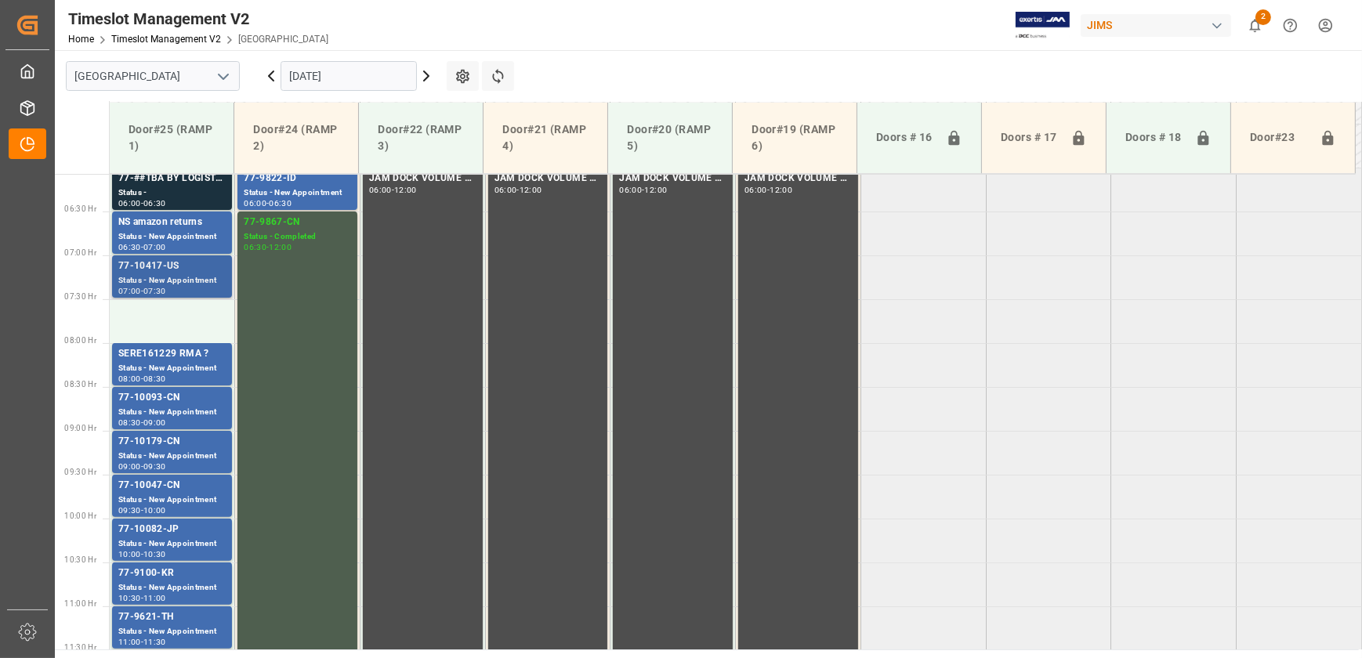
click at [206, 274] on div "Status - New Appointment" at bounding box center [171, 280] width 107 height 13
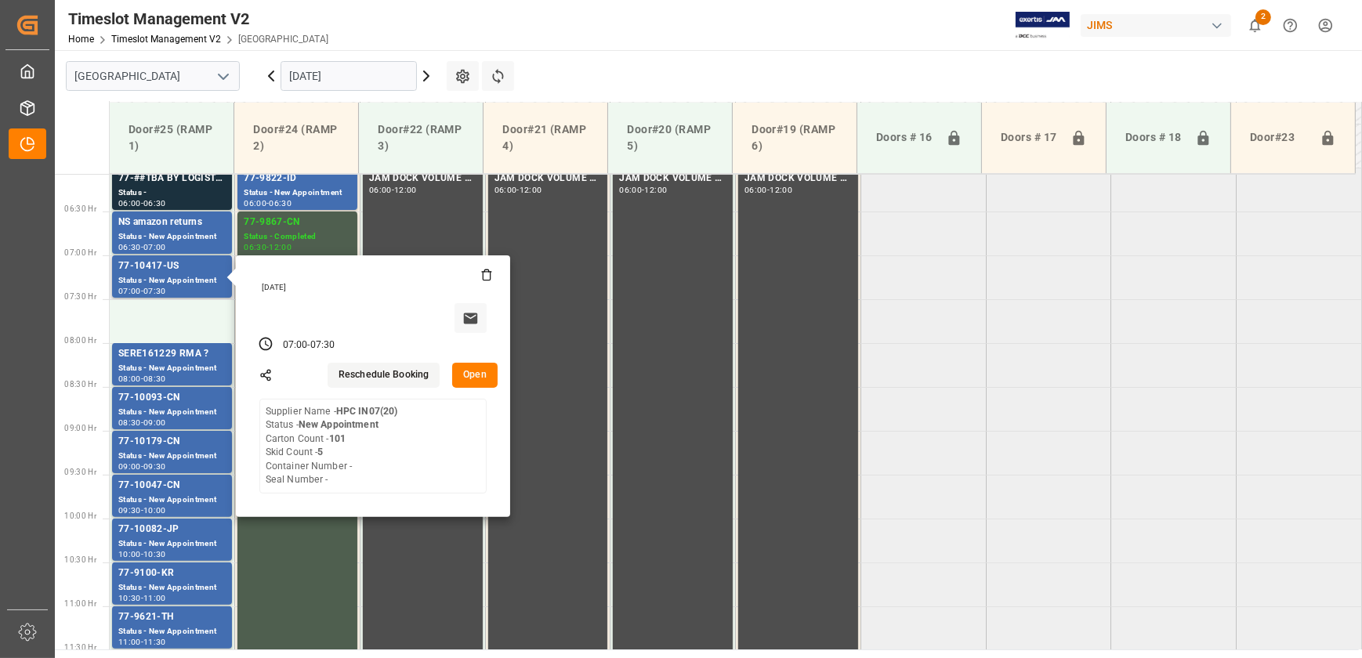
click at [470, 376] on button "Open" at bounding box center [474, 375] width 45 height 25
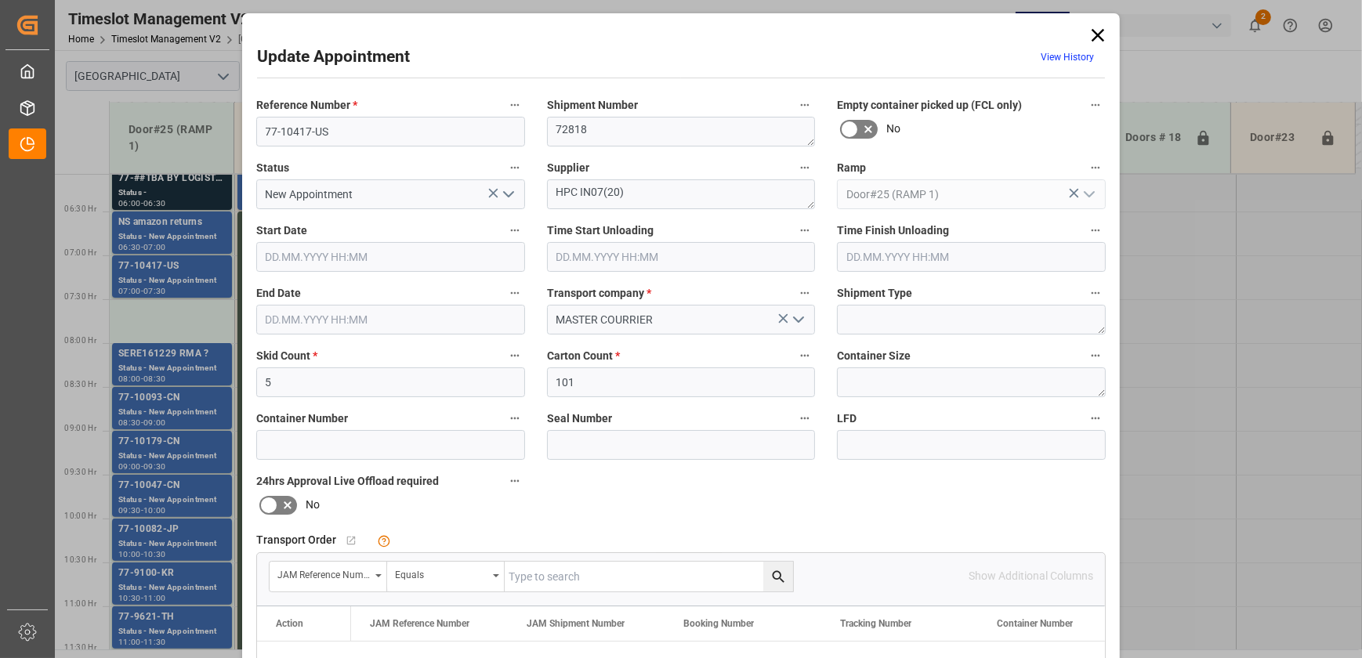
type input "[DATE] 07:00"
type input "[DATE] 07:30"
type input "[DATE] 15:41"
click at [360, 129] on input "77-10417-US" at bounding box center [390, 132] width 269 height 30
click at [359, 129] on input "77-10417-US" at bounding box center [390, 132] width 269 height 30
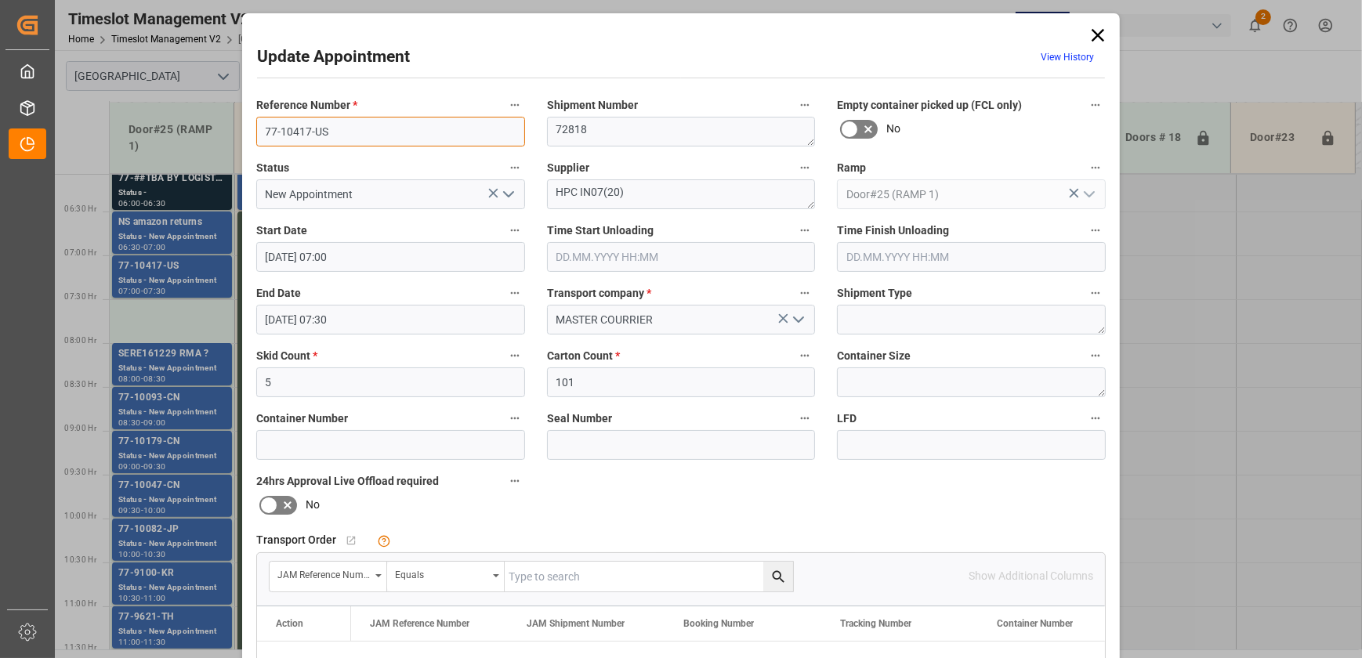
click at [359, 129] on input "77-10417-US" at bounding box center [390, 132] width 269 height 30
click at [1092, 34] on icon at bounding box center [1098, 35] width 22 height 22
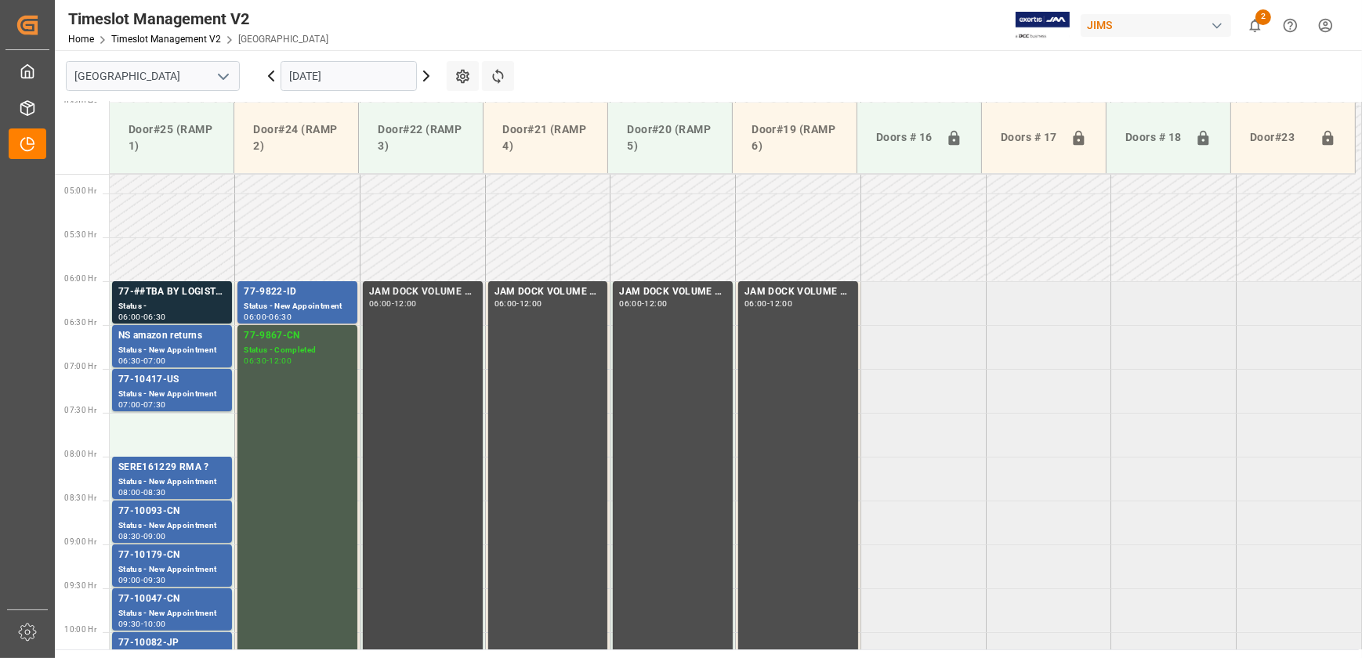
scroll to position [390, 0]
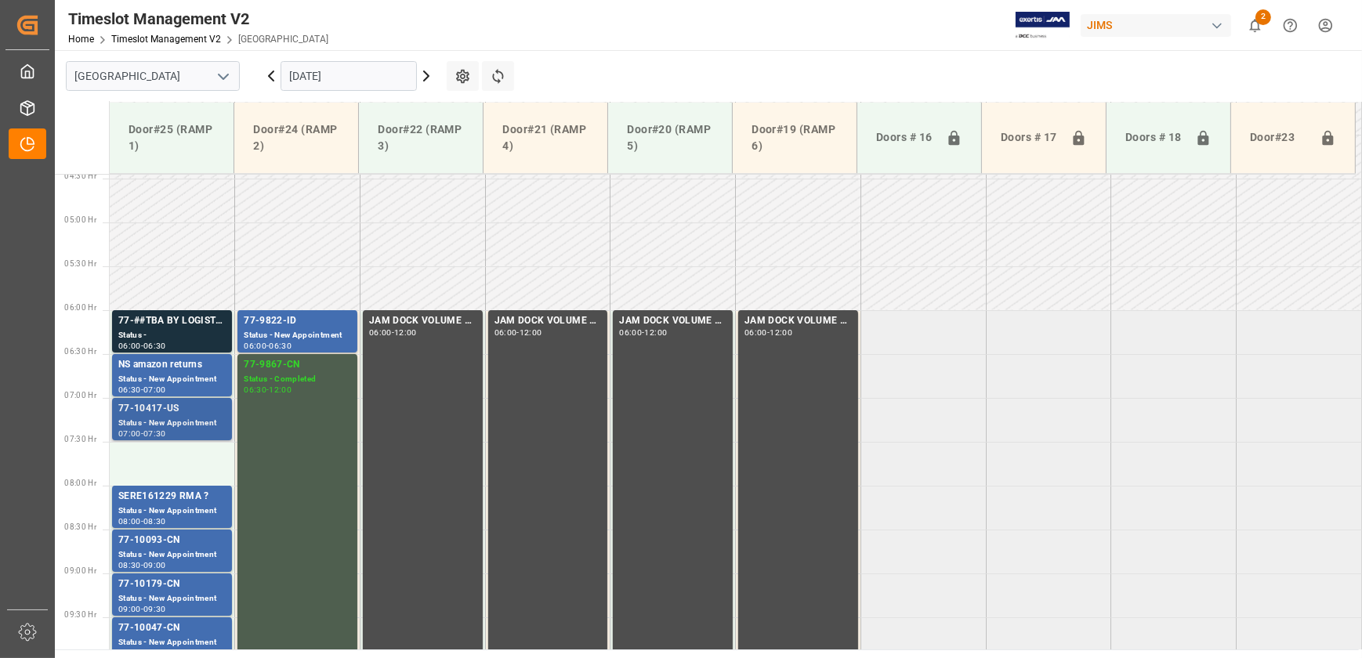
click at [172, 426] on div "Status - New Appointment" at bounding box center [171, 423] width 107 height 13
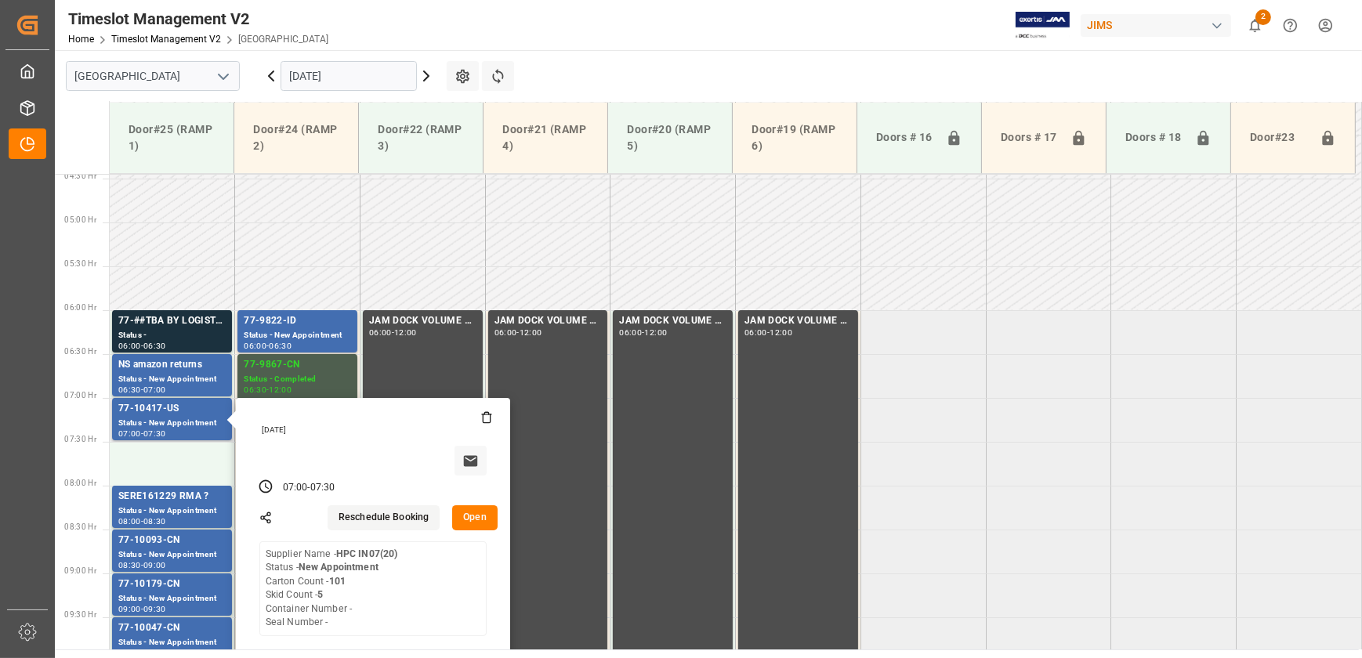
click at [487, 423] on icon at bounding box center [486, 419] width 7 height 9
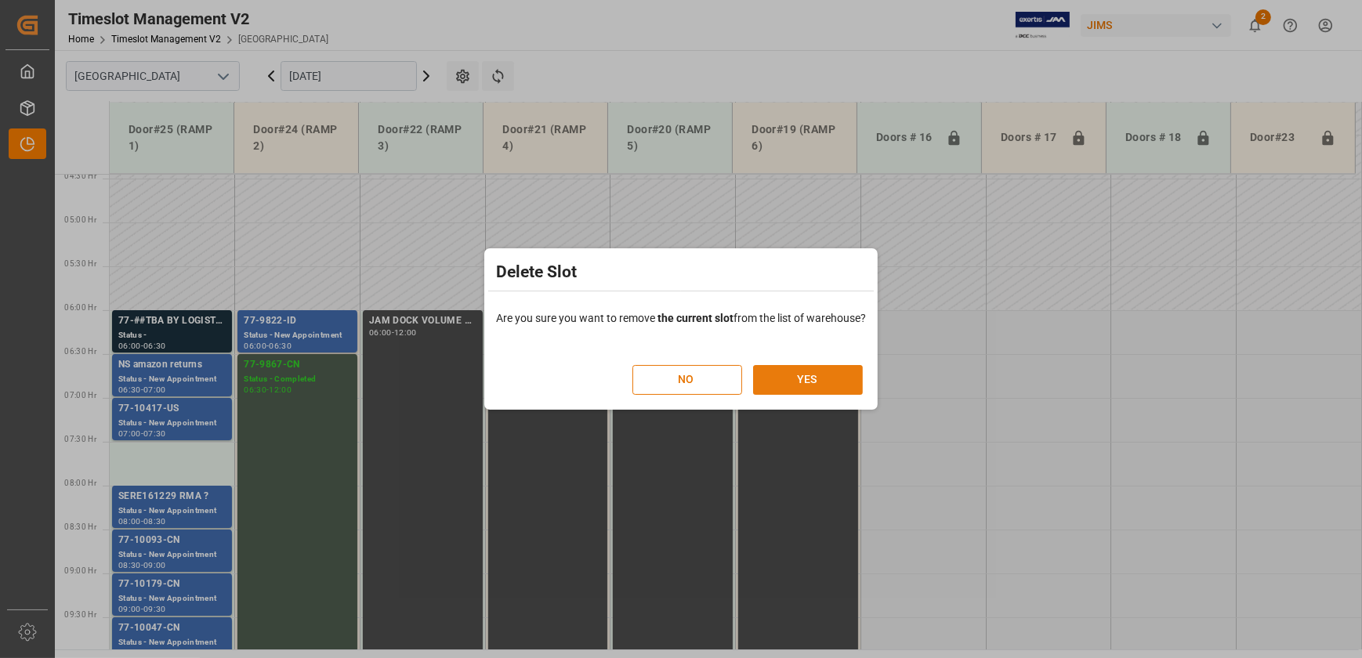
click at [808, 382] on button "YES" at bounding box center [808, 380] width 110 height 30
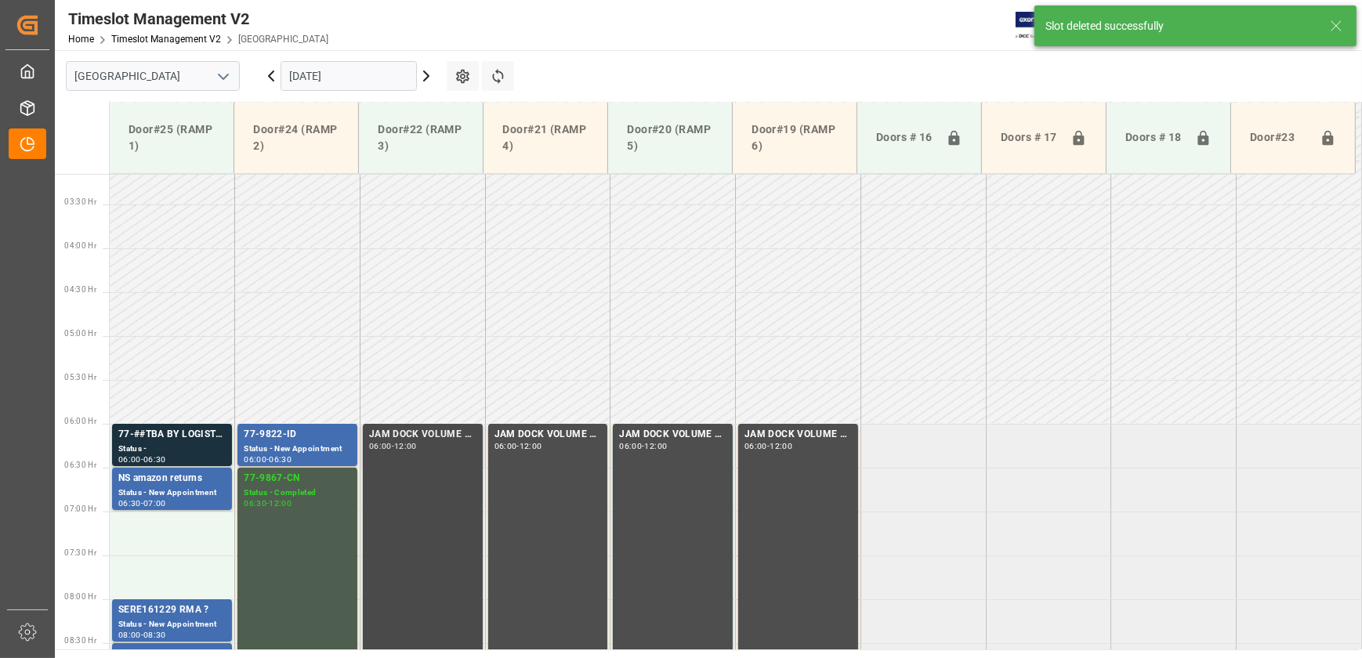
scroll to position [533, 0]
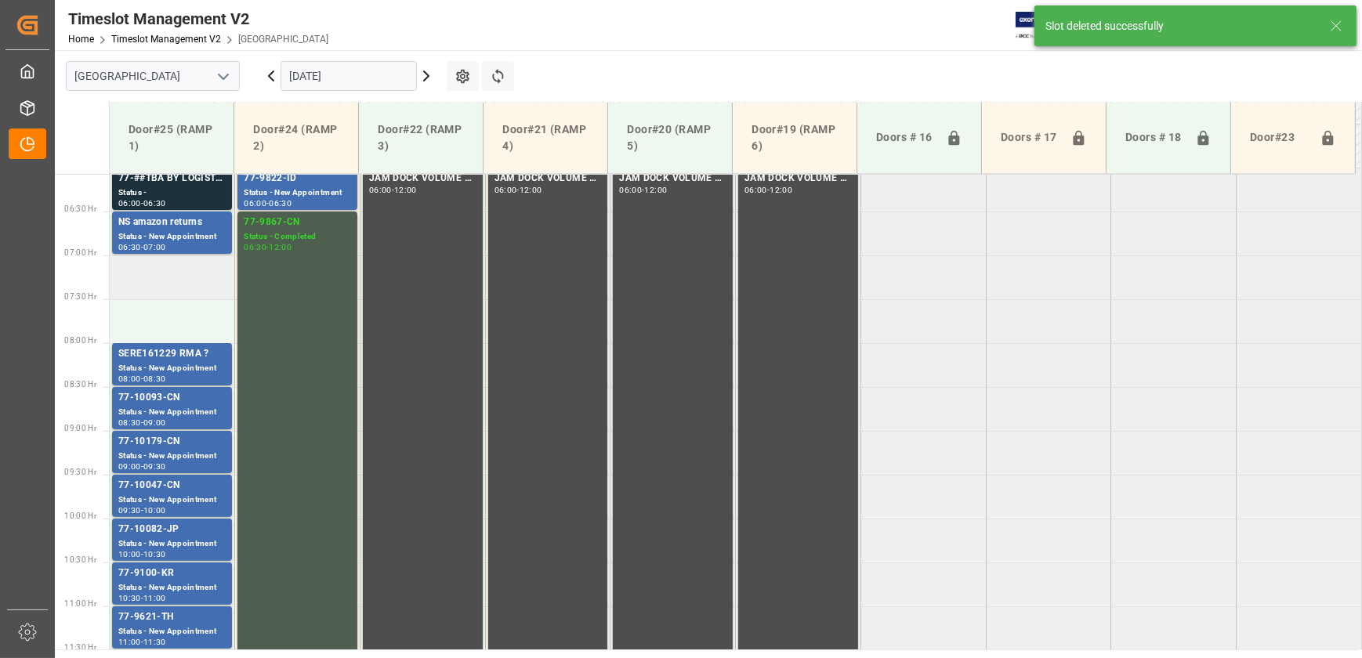
click at [166, 271] on td at bounding box center [172, 278] width 125 height 44
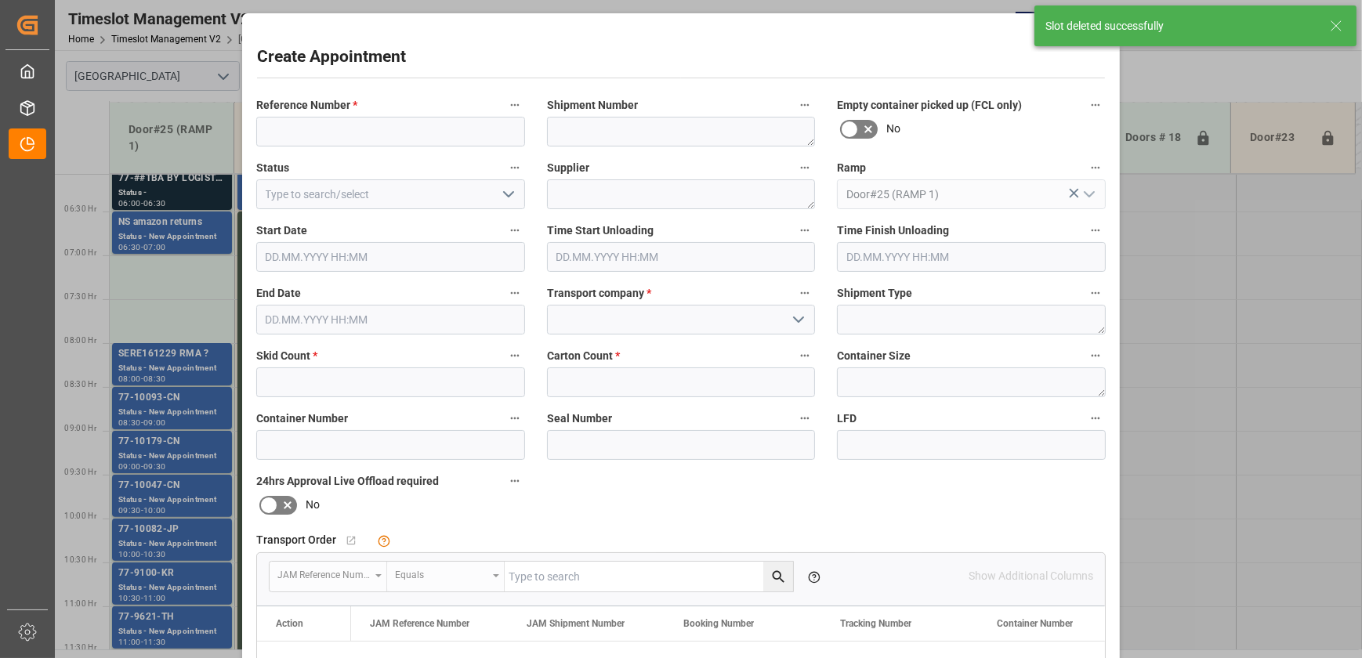
type input "[DATE] 07:00"
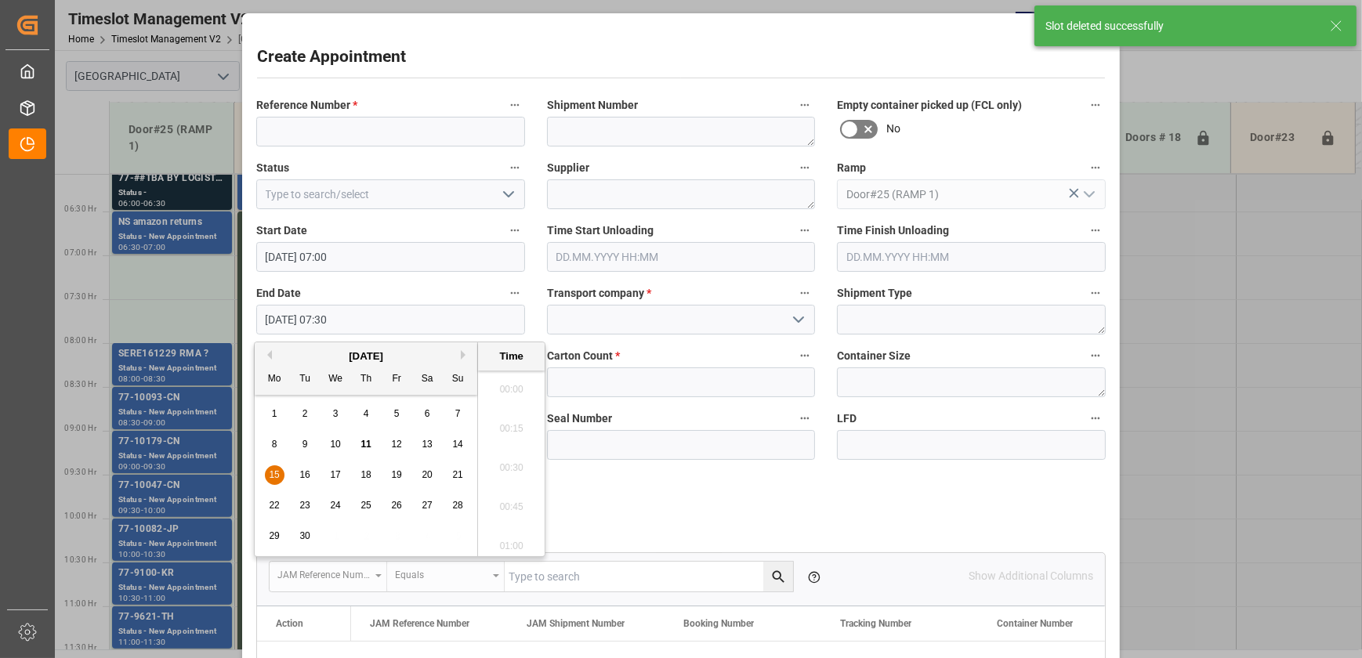
click at [393, 321] on input "[DATE] 07:30" at bounding box center [390, 320] width 269 height 30
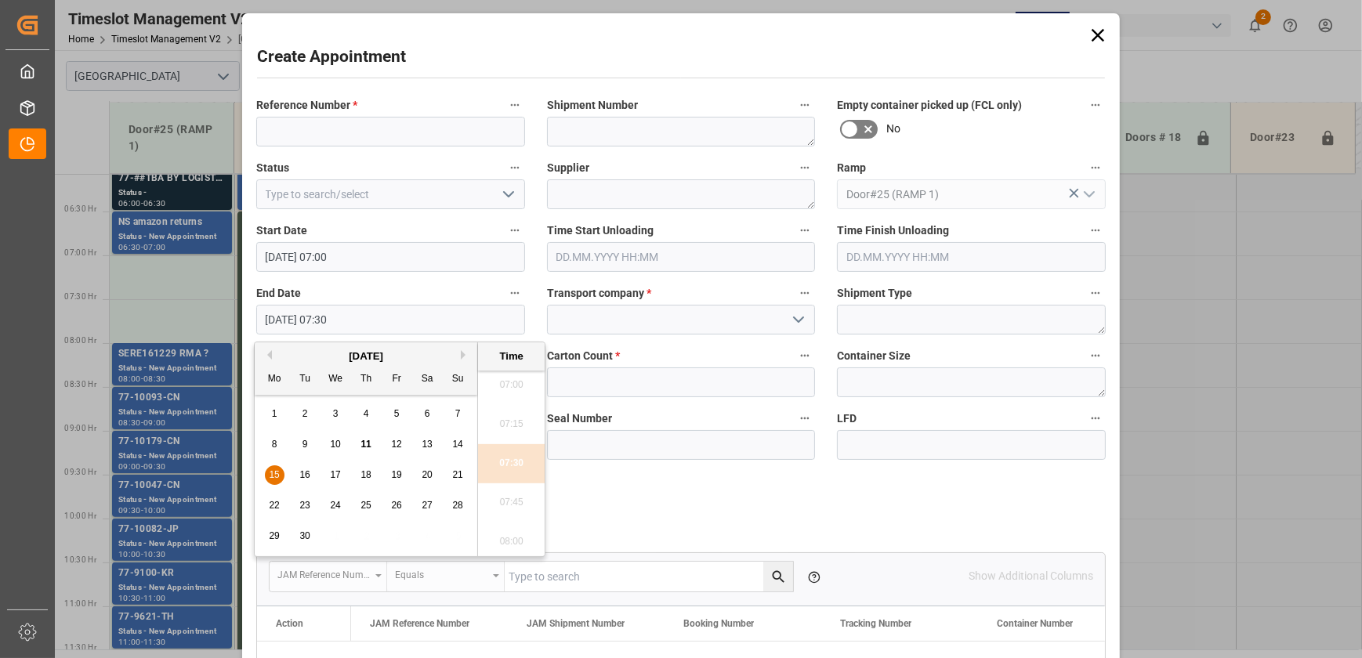
click at [265, 480] on div "15" at bounding box center [275, 475] width 20 height 19
click at [494, 545] on li "08:00" at bounding box center [511, 542] width 67 height 39
type input "[DATE] 08:00"
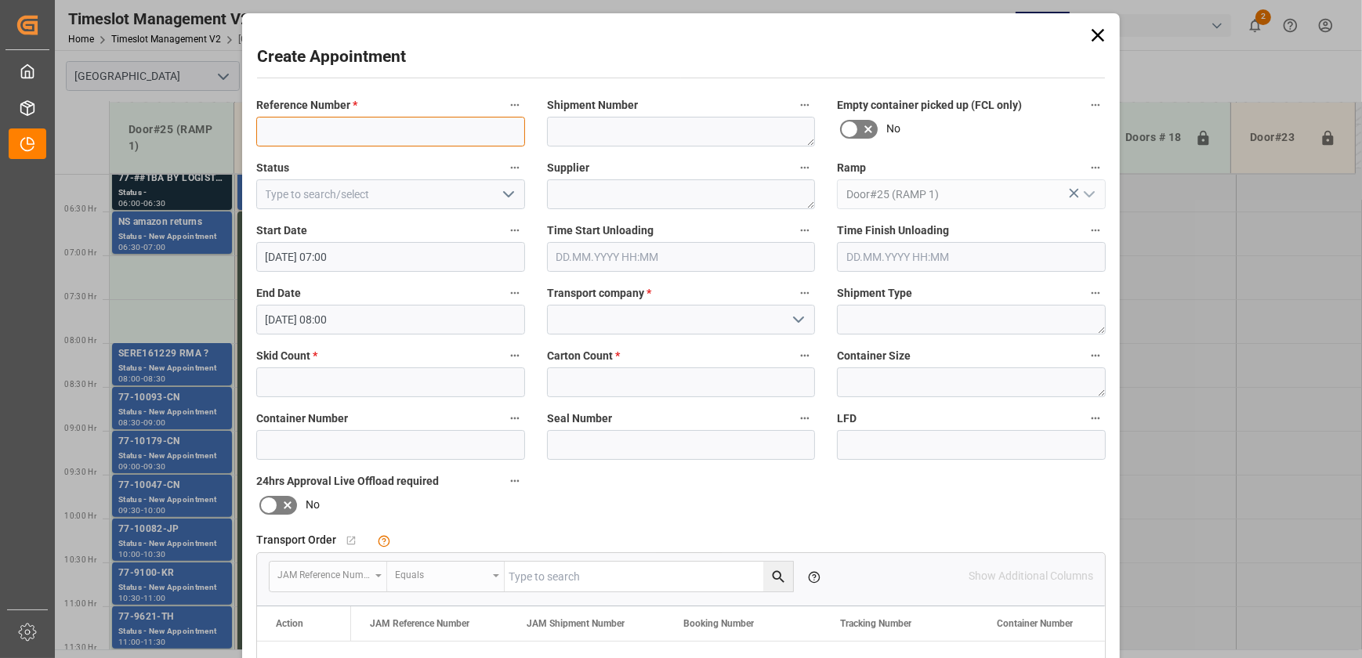
click at [408, 138] on input at bounding box center [390, 132] width 269 height 30
click at [662, 308] on input at bounding box center [681, 320] width 269 height 30
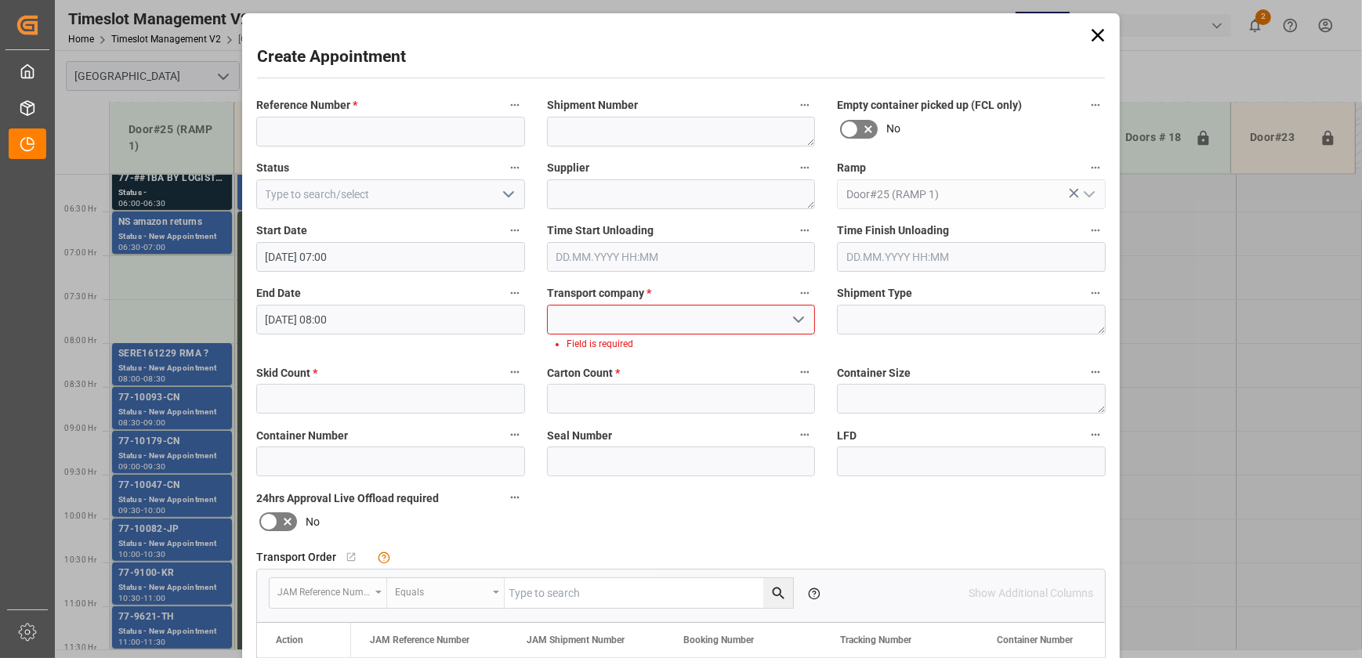
click at [799, 322] on icon "open menu" at bounding box center [798, 319] width 19 height 19
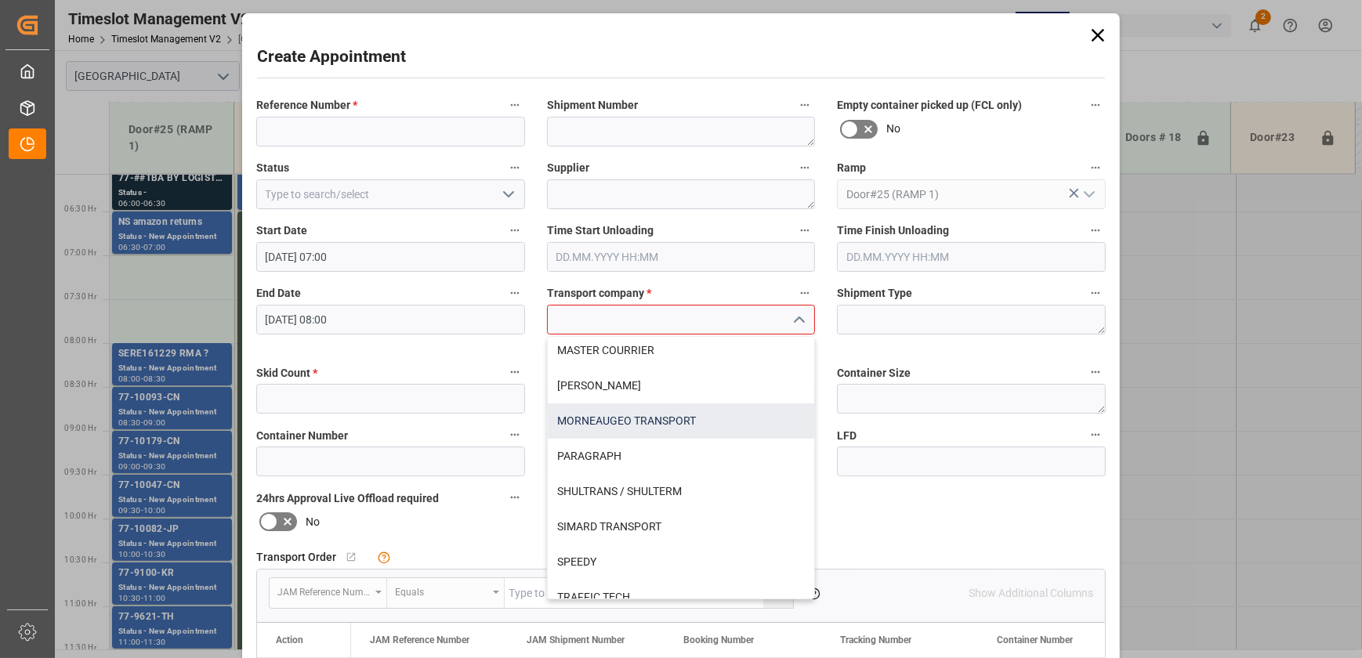
scroll to position [654, 0]
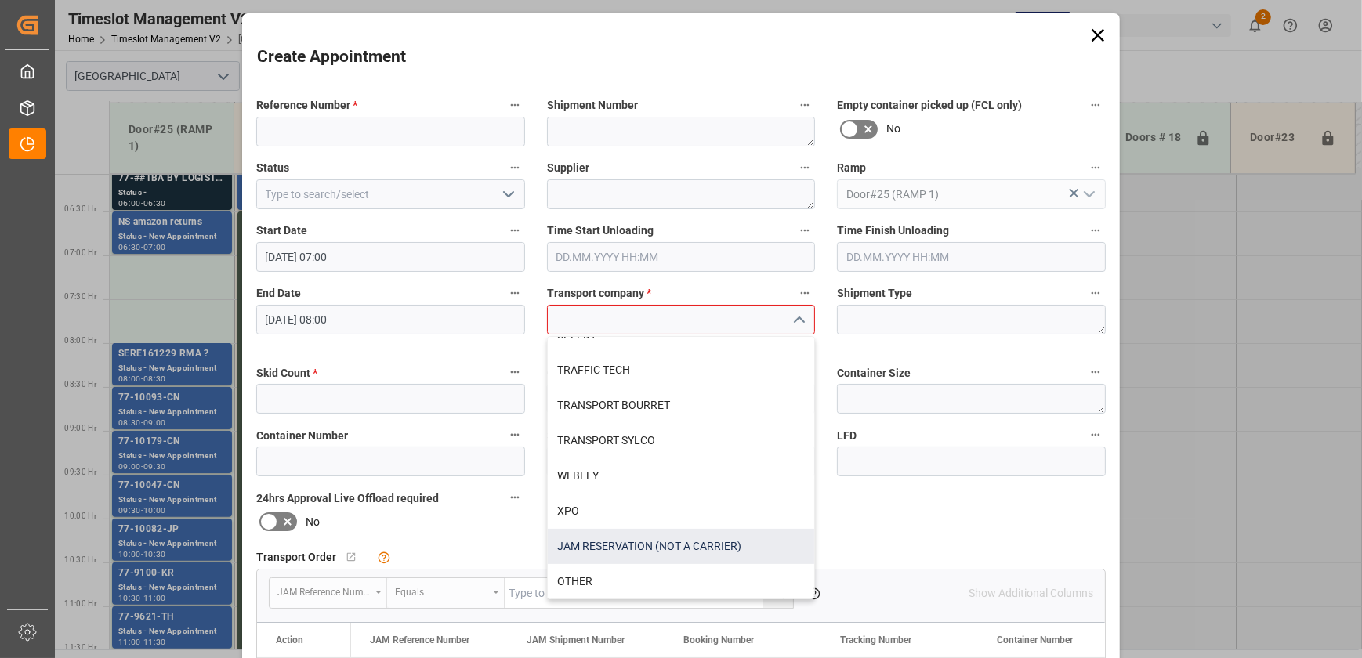
click at [712, 547] on div "JAM RESERVATION (NOT A CARRIER)" at bounding box center [681, 546] width 267 height 35
type input "JAM RESERVATION (NOT A CARRIER)"
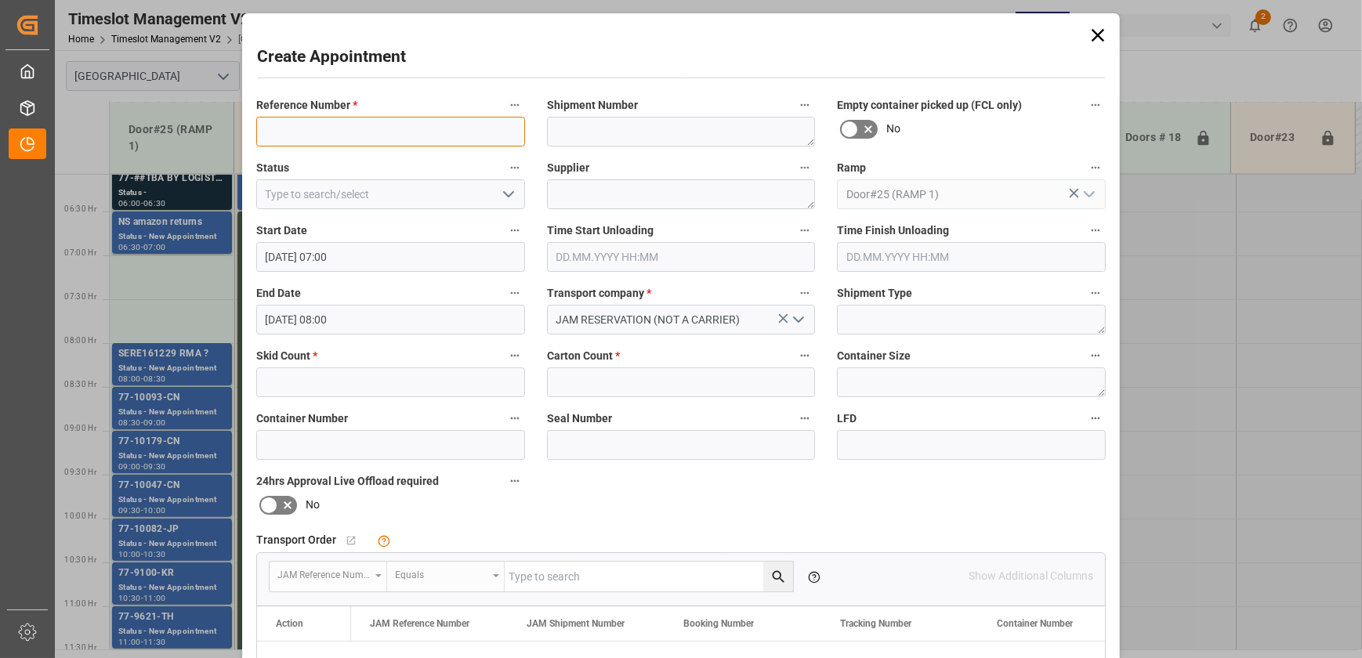
click at [433, 131] on input at bounding box center [390, 132] width 269 height 30
click at [263, 132] on input "CONTROL DOCK" at bounding box center [390, 132] width 269 height 30
type input "JAM CONTROL DOCK"
click at [462, 389] on input "text" at bounding box center [390, 383] width 269 height 30
type input "0"
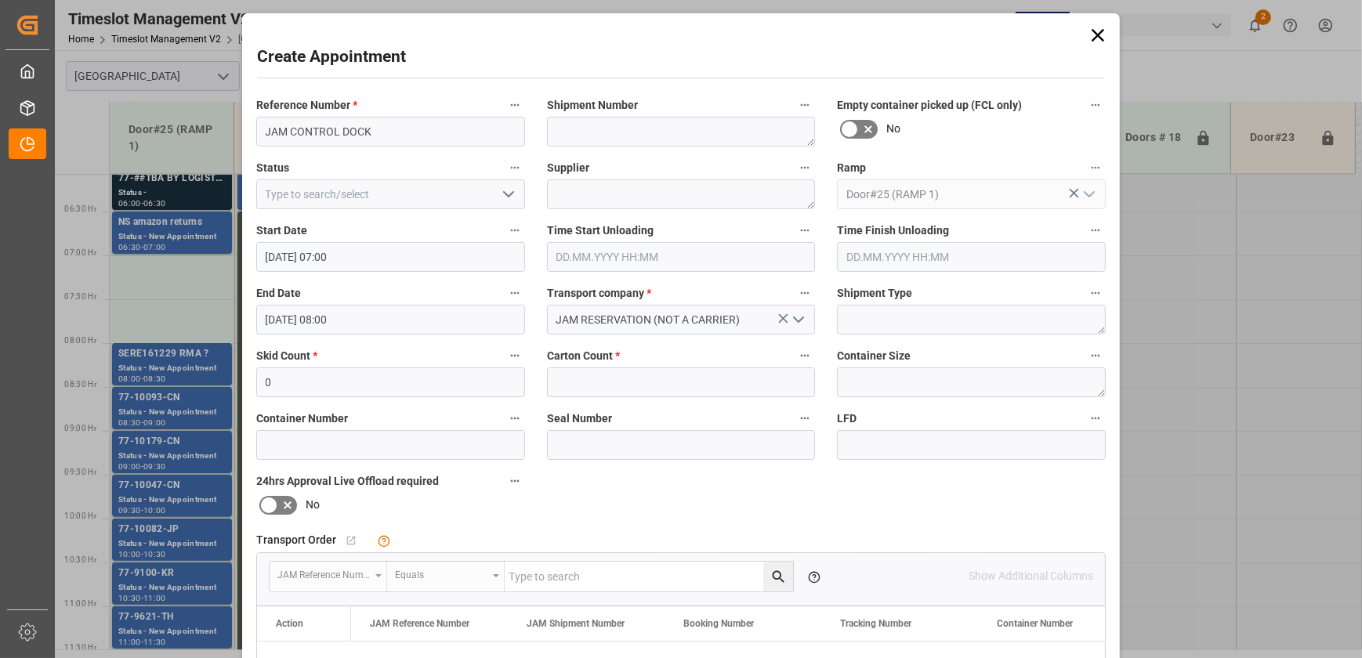
click at [635, 401] on div "Carton Count *" at bounding box center [681, 371] width 291 height 63
click at [635, 393] on input "text" at bounding box center [681, 383] width 269 height 30
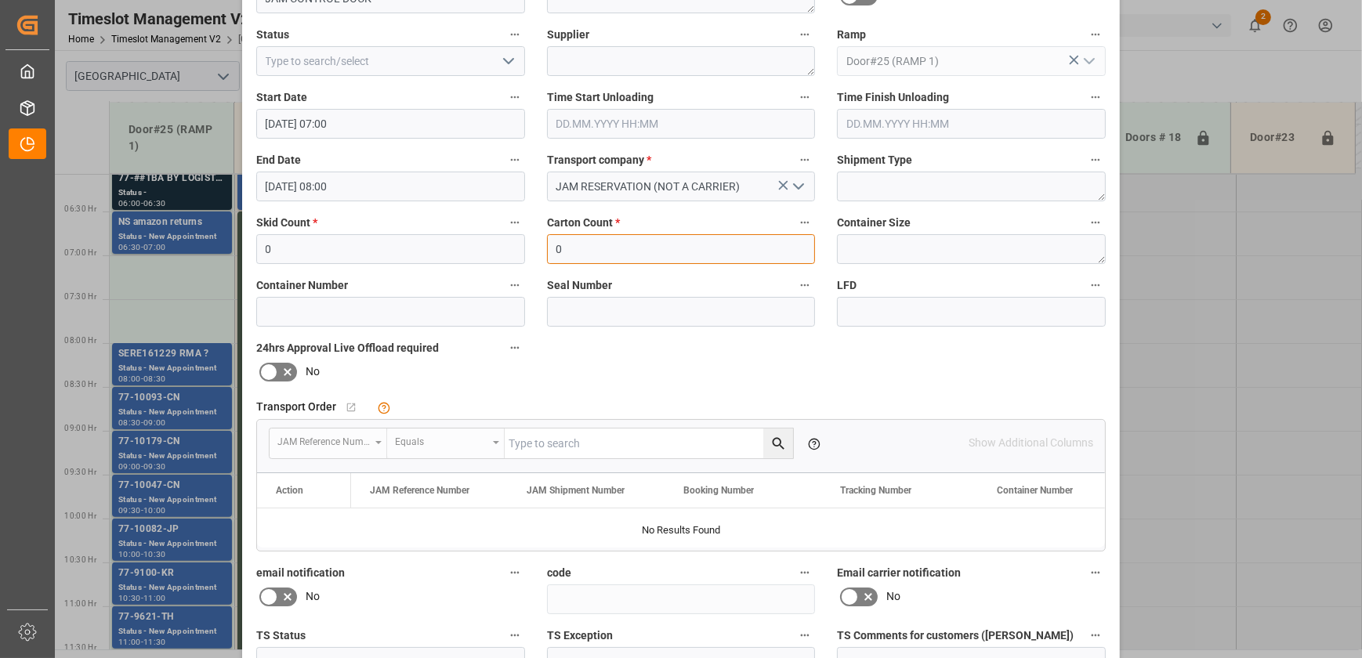
scroll to position [285, 0]
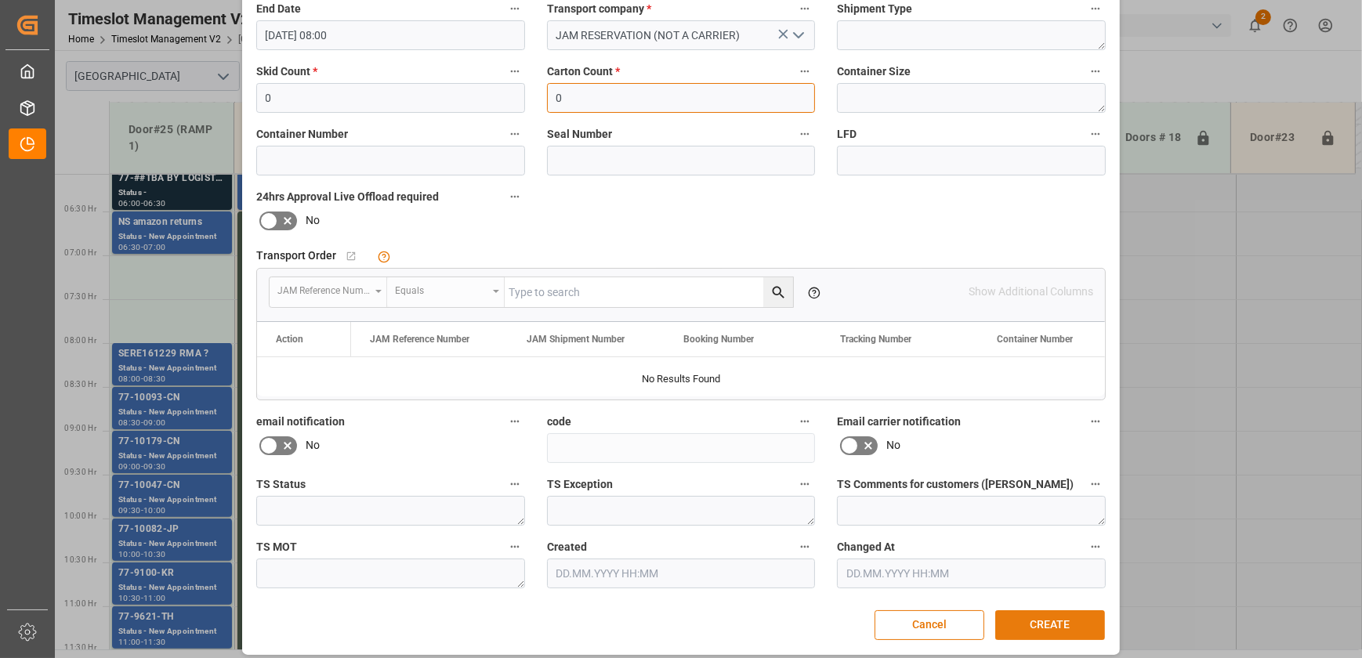
type input "0"
click at [1053, 622] on button "CREATE" at bounding box center [1050, 626] width 110 height 30
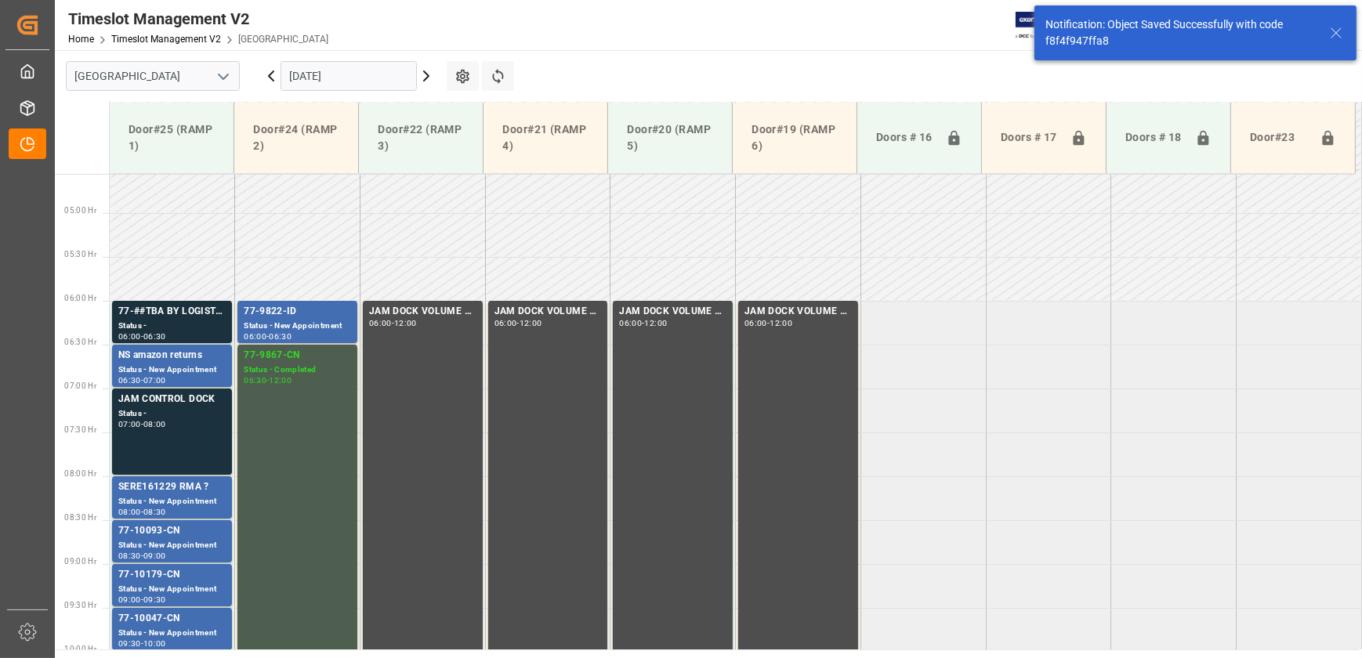
scroll to position [462, 0]
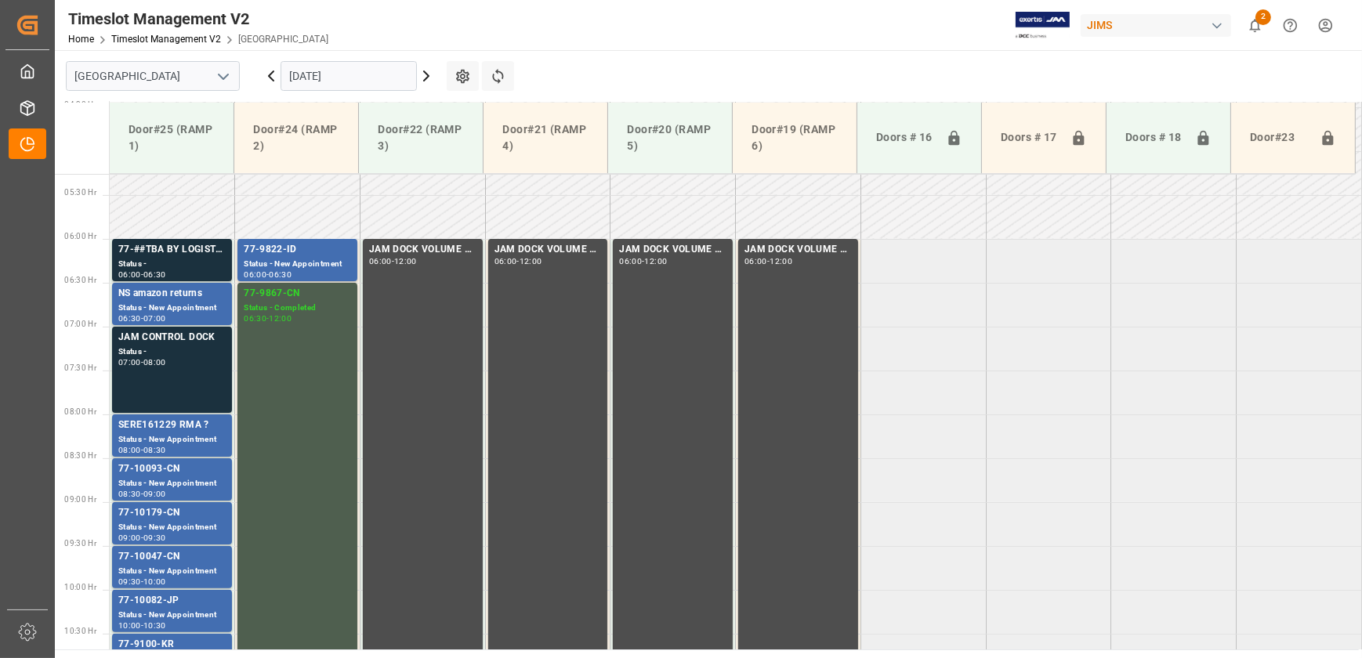
click at [270, 78] on icon at bounding box center [271, 75] width 5 height 9
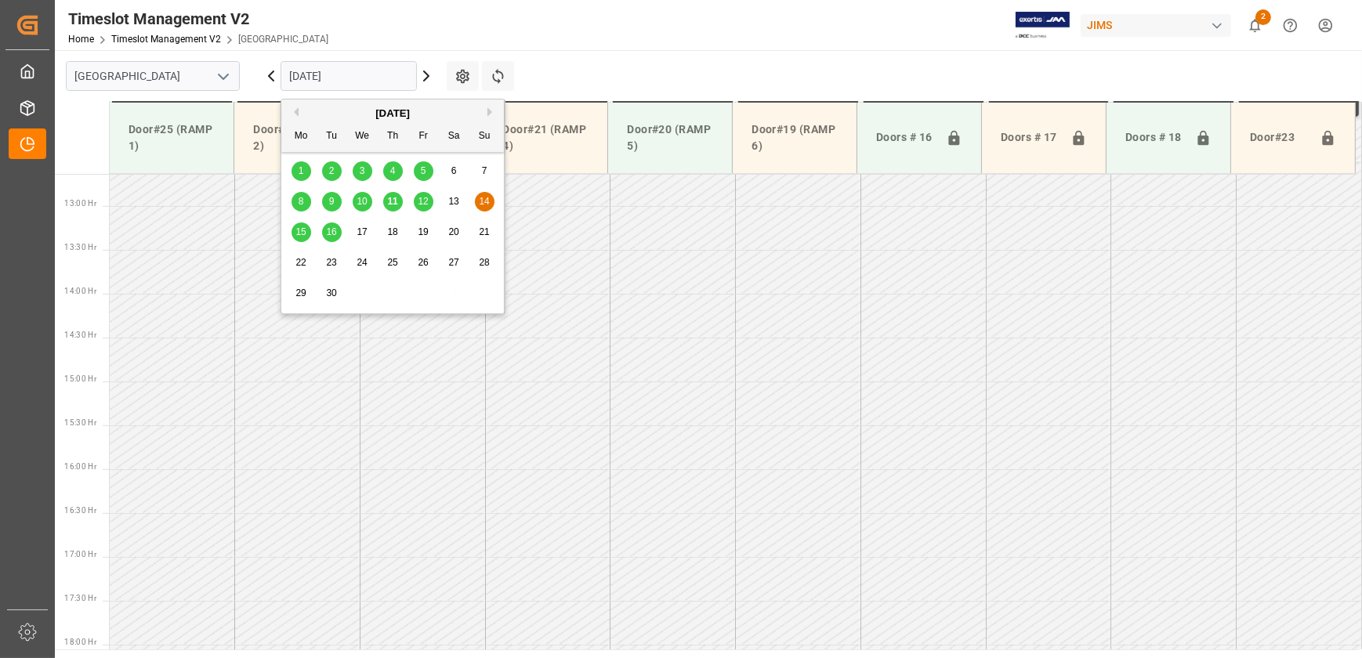
scroll to position [1147, 0]
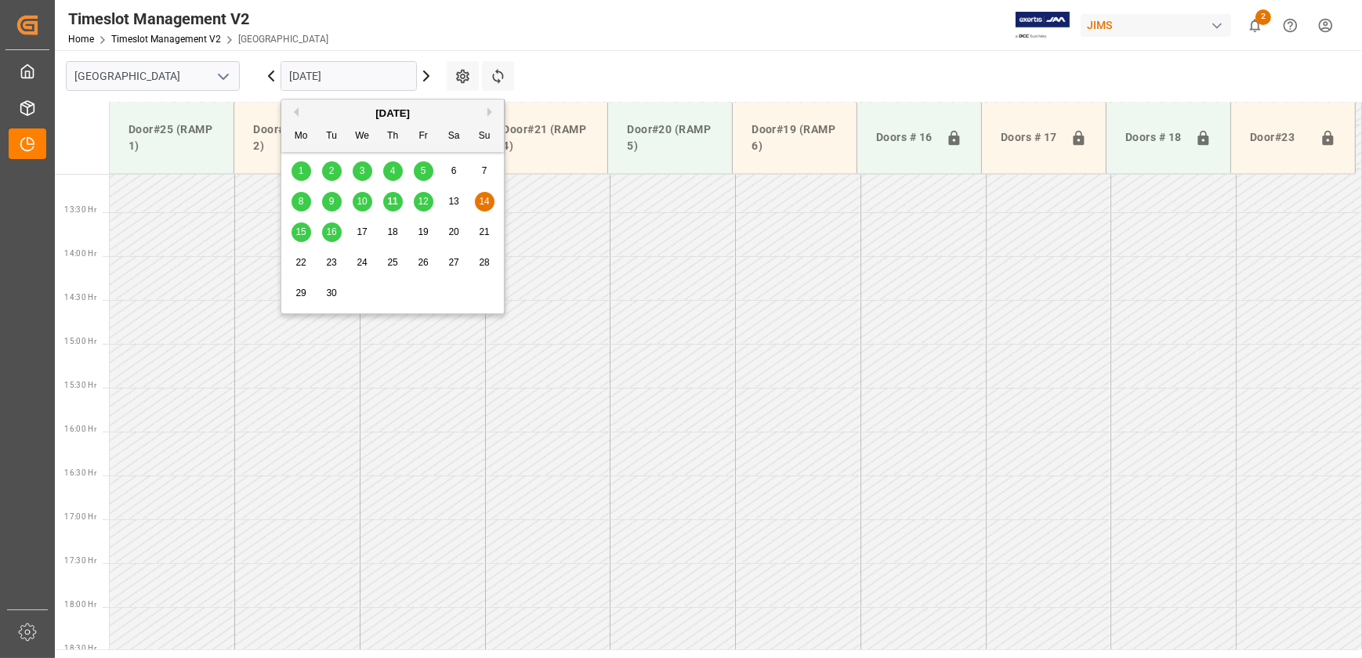
click at [422, 199] on span "12" at bounding box center [423, 201] width 10 height 11
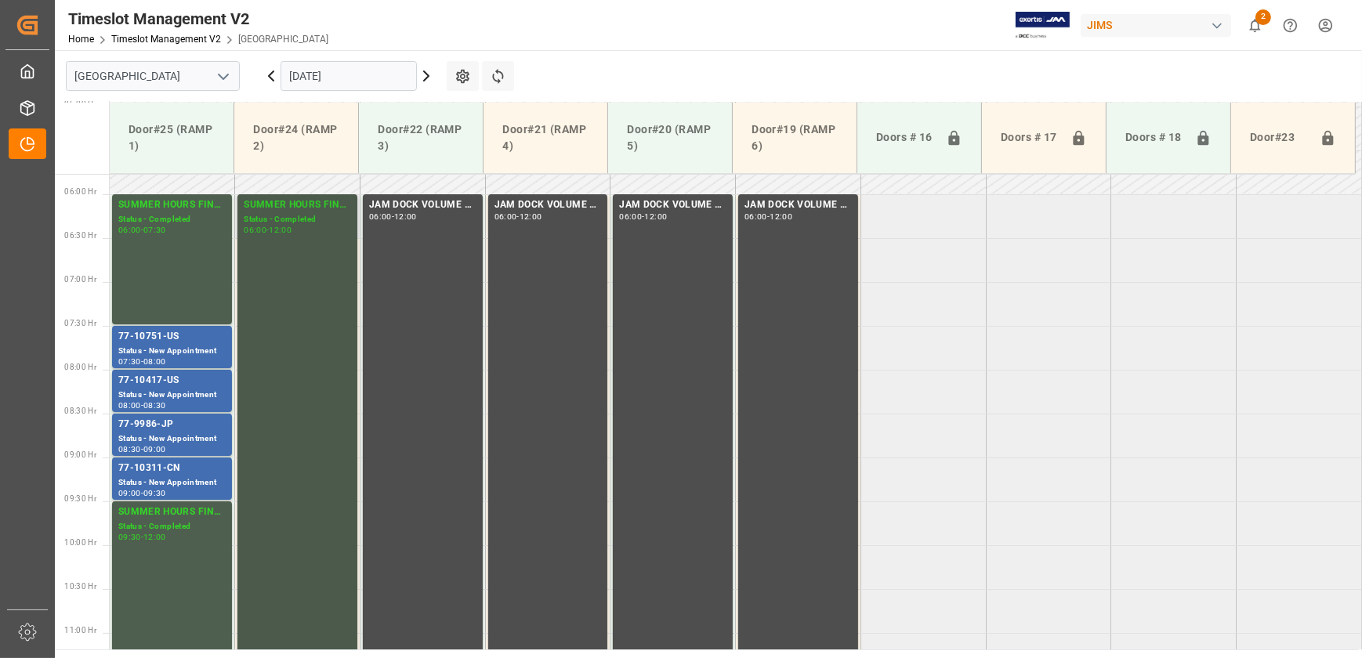
scroll to position [506, 0]
click at [270, 78] on icon at bounding box center [271, 75] width 5 height 9
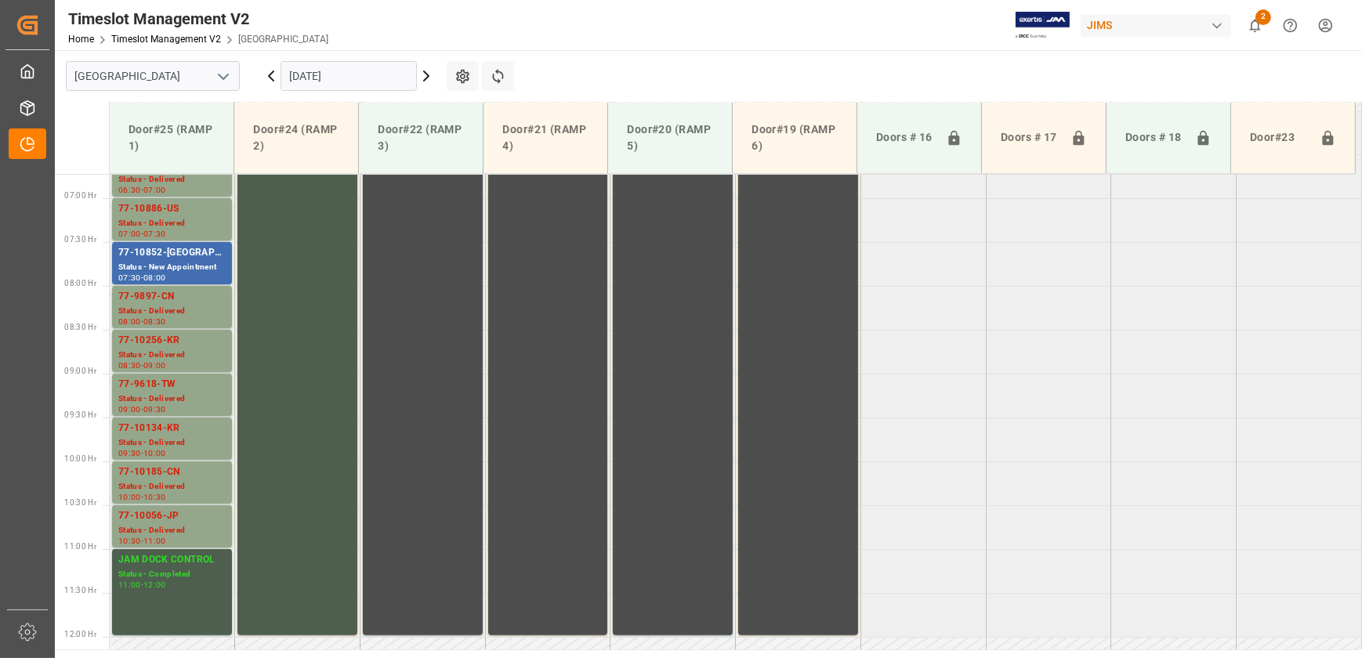
scroll to position [434, 0]
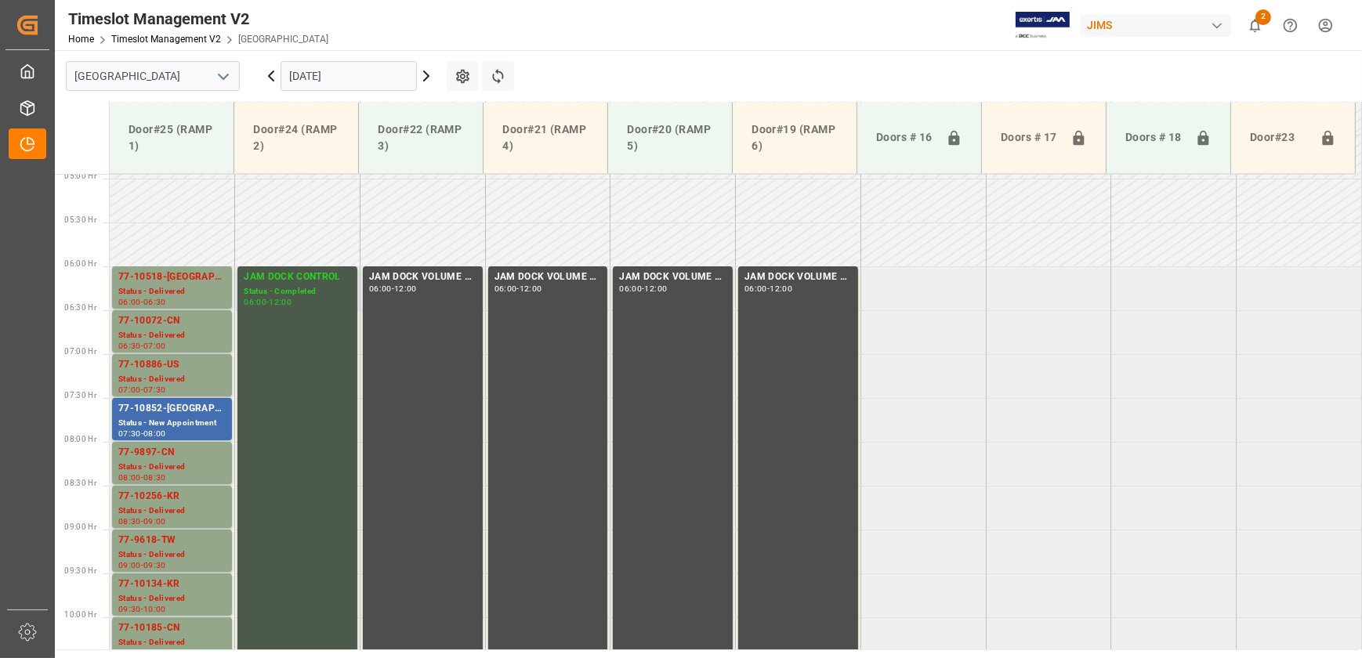
click at [320, 300] on div "06:00 - 12:00" at bounding box center [297, 303] width 107 height 9
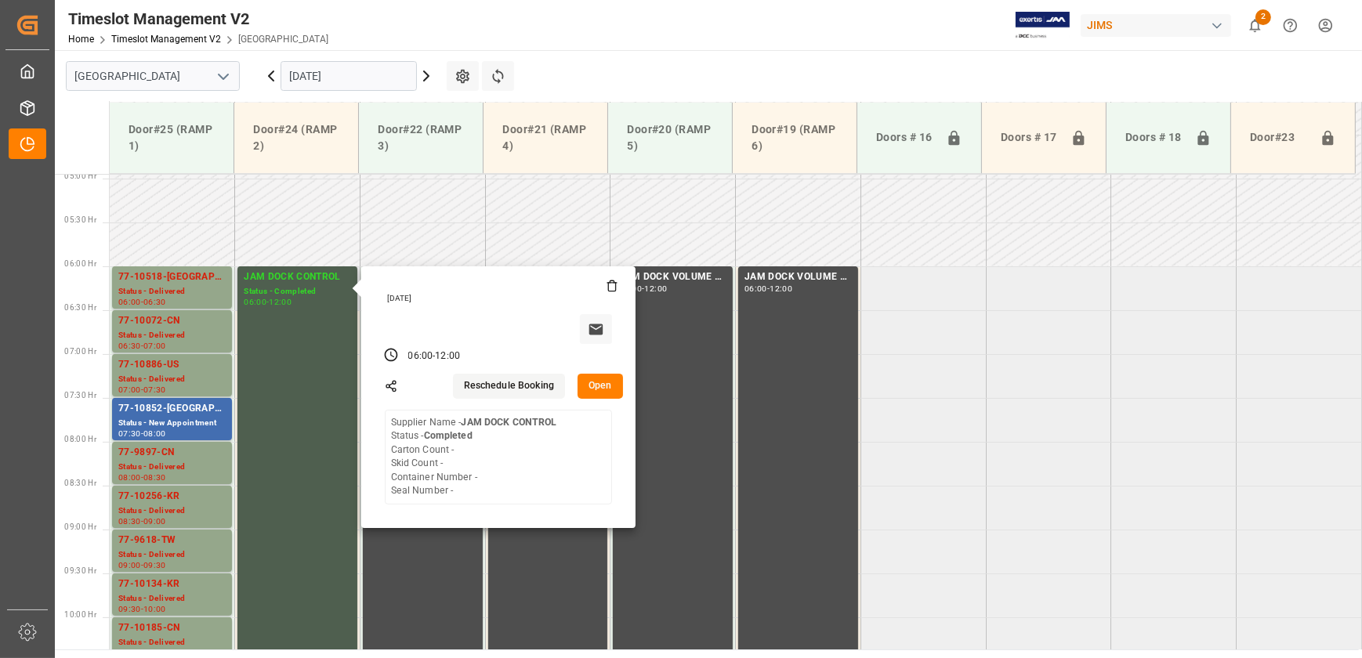
click at [600, 390] on button "Open" at bounding box center [600, 386] width 45 height 25
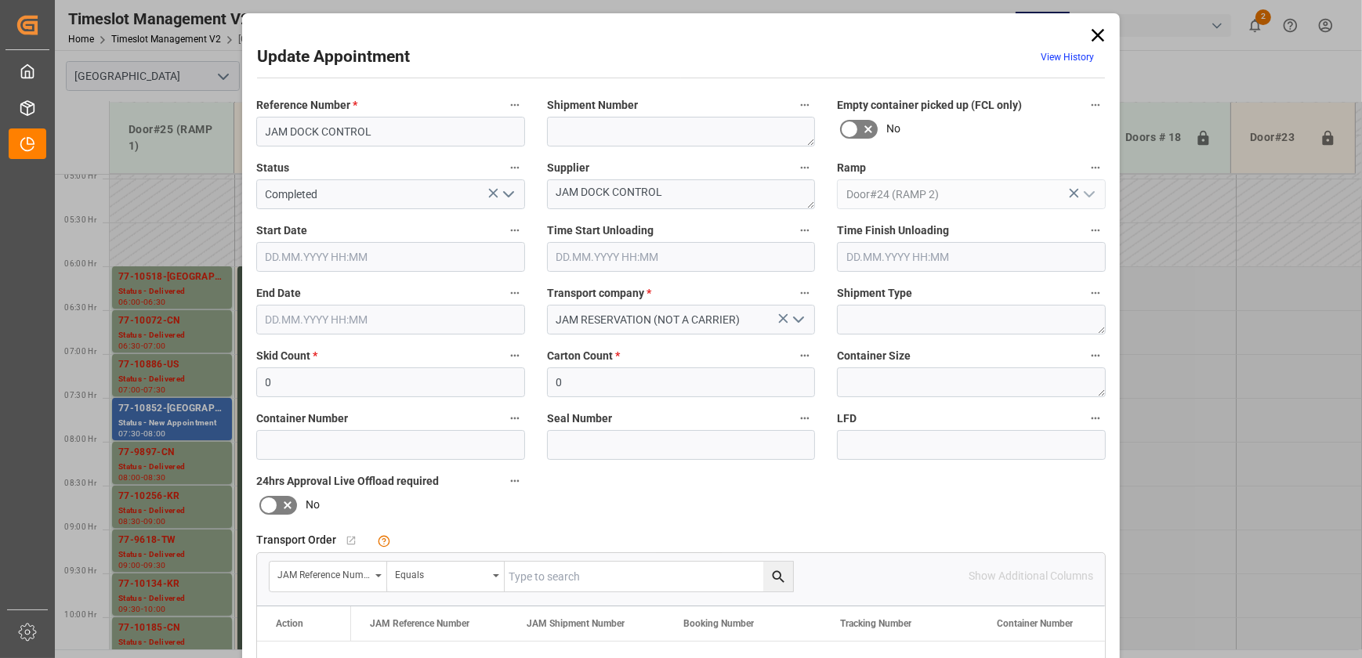
type input "[DATE] 06:00"
type input "[DATE] 12:00"
type input "[DATE] 19:36"
click at [411, 126] on input "JAM DOCK CONTROL" at bounding box center [390, 132] width 269 height 30
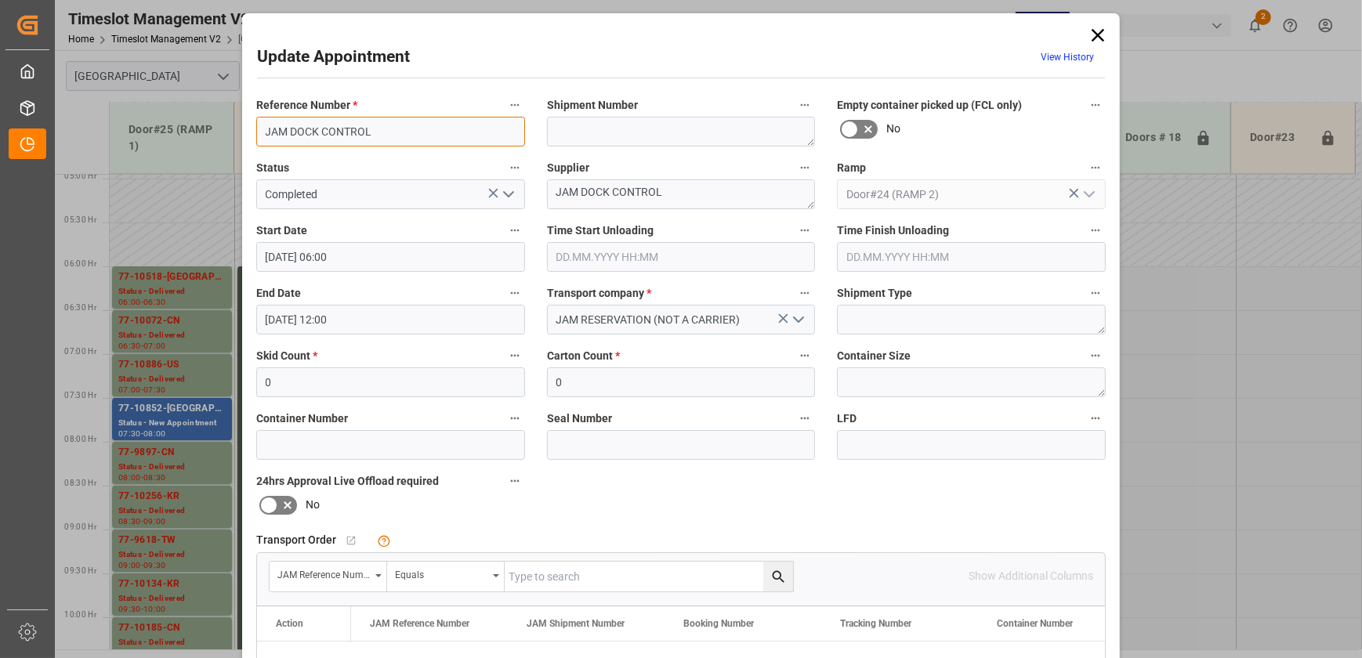
click at [411, 126] on input "JAM DOCK CONTROL" at bounding box center [390, 132] width 269 height 30
click at [157, 183] on div "Update Appointment View History Reference Number * JAM DOCK CONTROL Shipment Nu…" at bounding box center [681, 329] width 1362 height 658
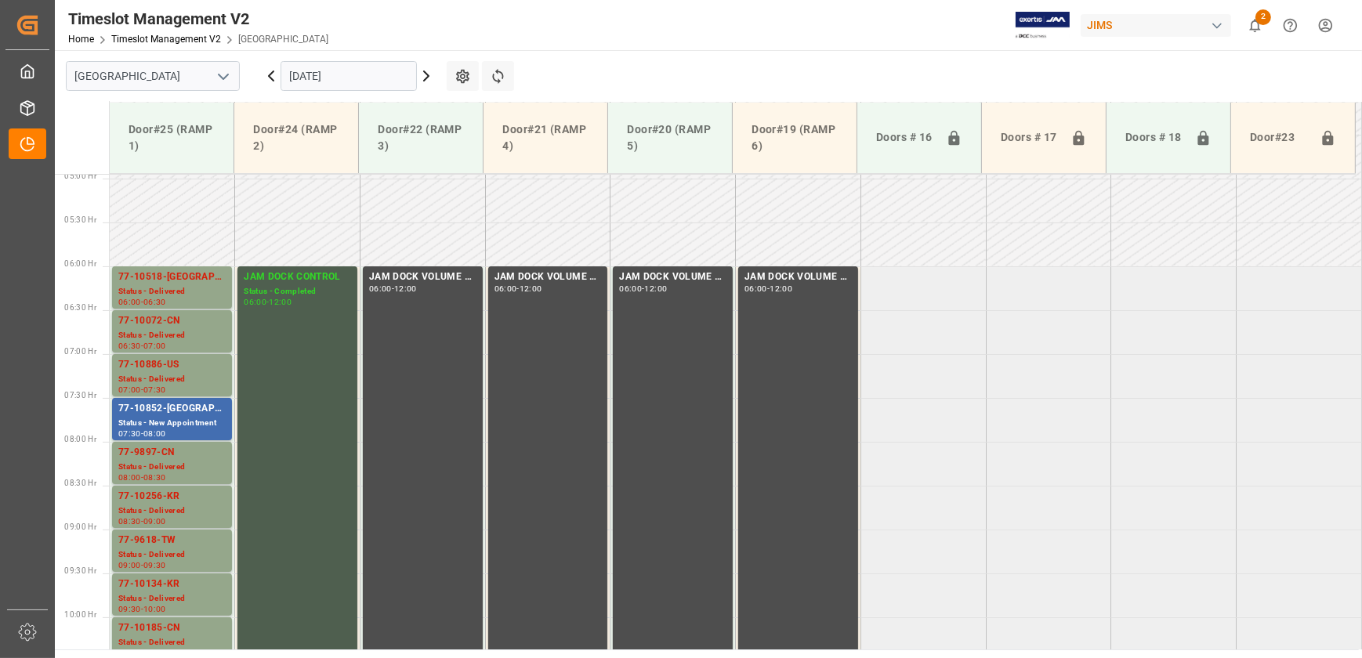
click at [385, 73] on input "[DATE]" at bounding box center [349, 76] width 136 height 30
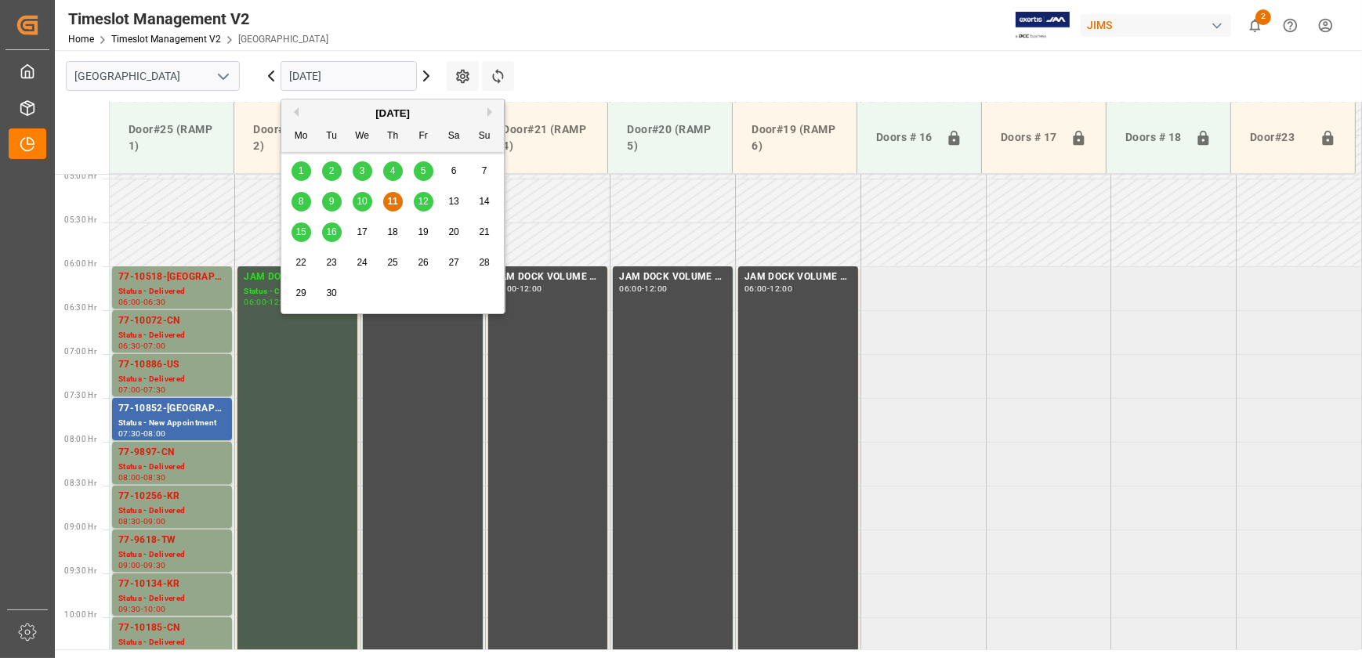
click at [297, 236] on span "15" at bounding box center [301, 232] width 10 height 11
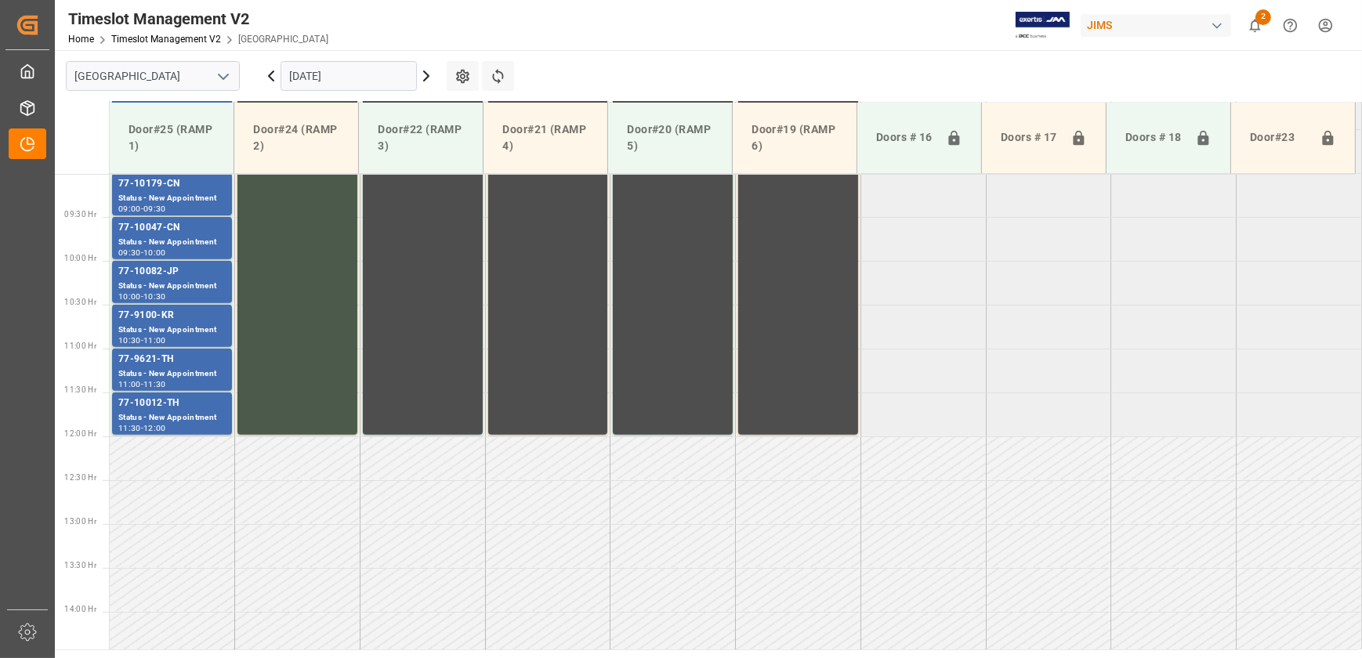
scroll to position [363, 0]
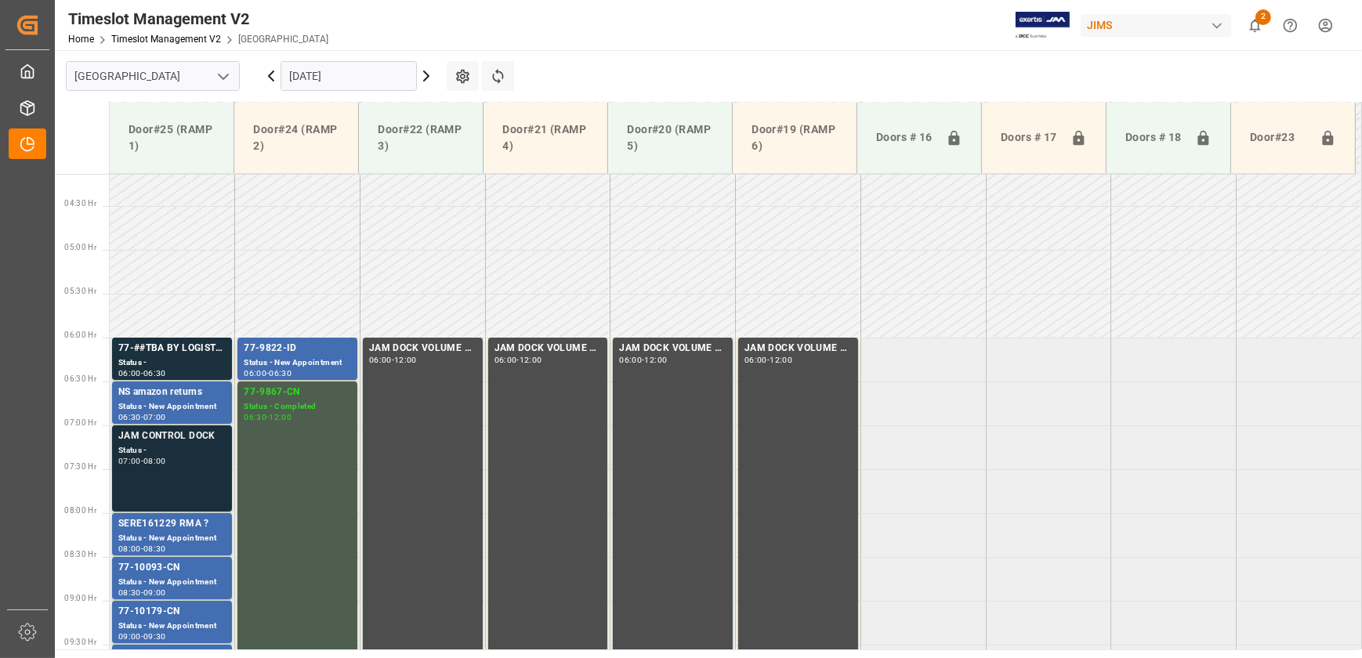
click at [179, 462] on div "07:00 - 08:00" at bounding box center [171, 462] width 107 height 9
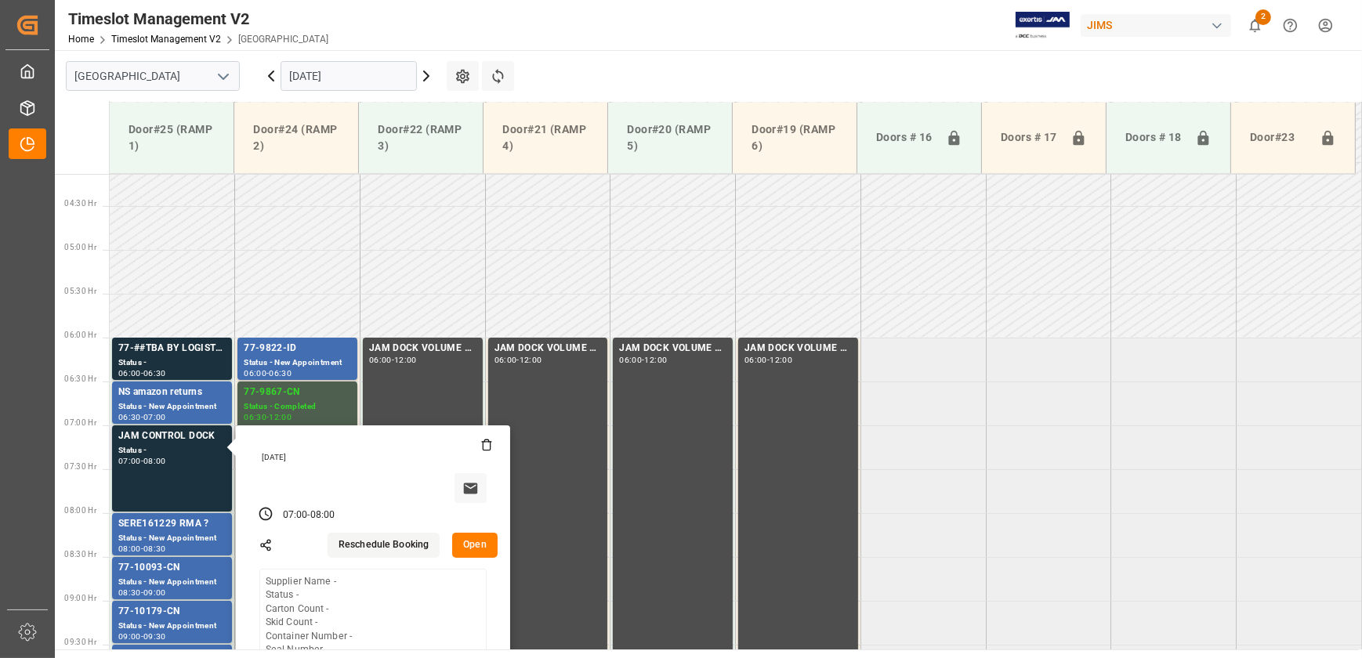
click at [468, 547] on button "Open" at bounding box center [474, 545] width 45 height 25
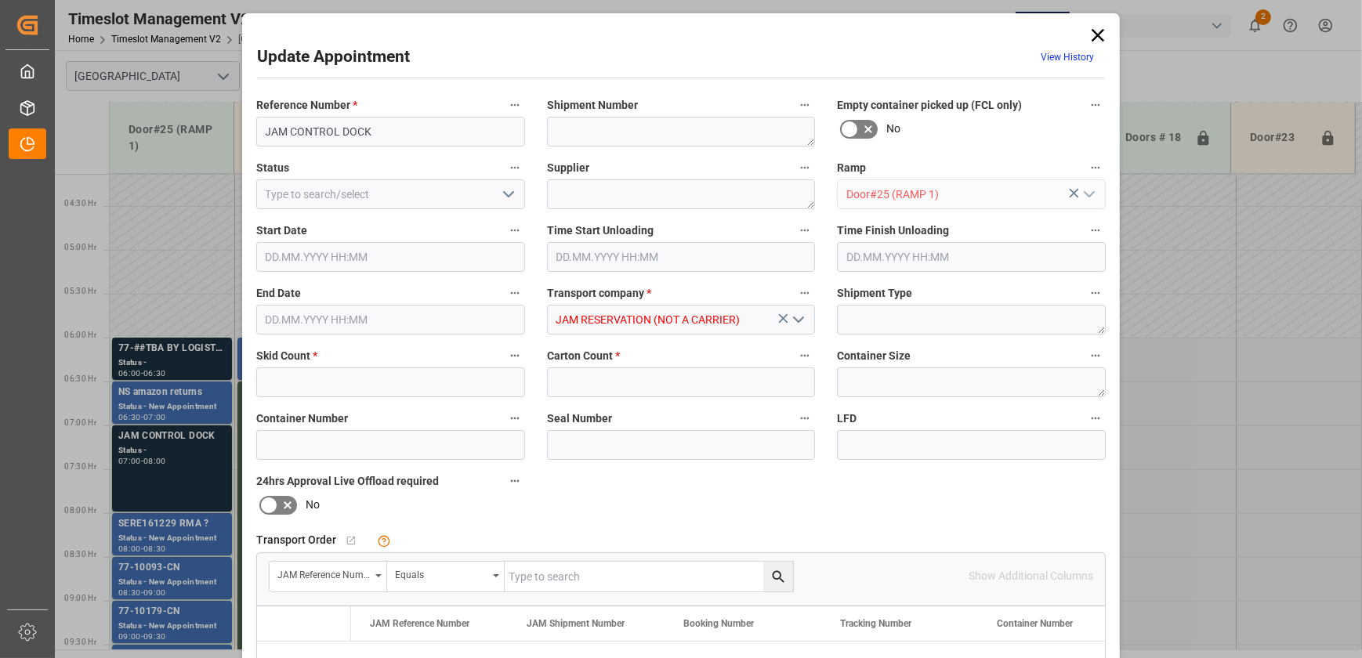
type input "0"
type input "[DATE] 07:00"
type input "[DATE] 08:00"
type input "[DATE] 18:22"
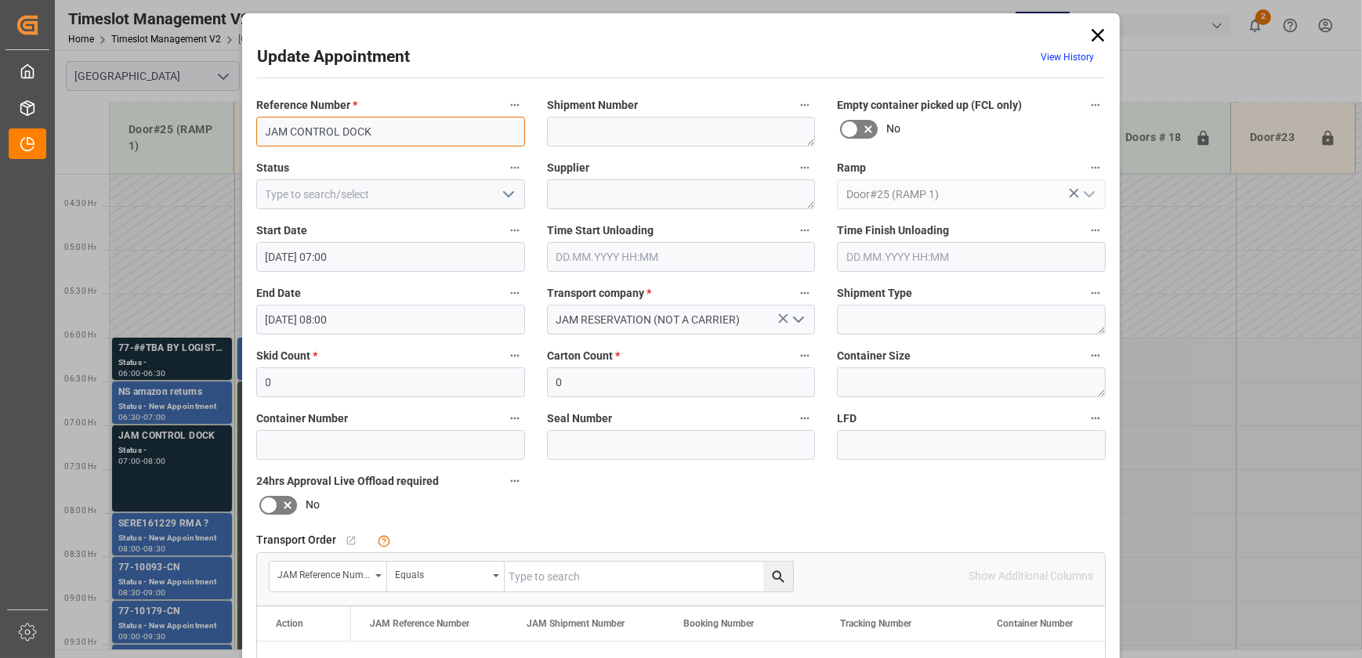
click at [383, 131] on input "JAM CONTROL DOCK" at bounding box center [390, 132] width 269 height 30
paste input "DOCK CONTROL"
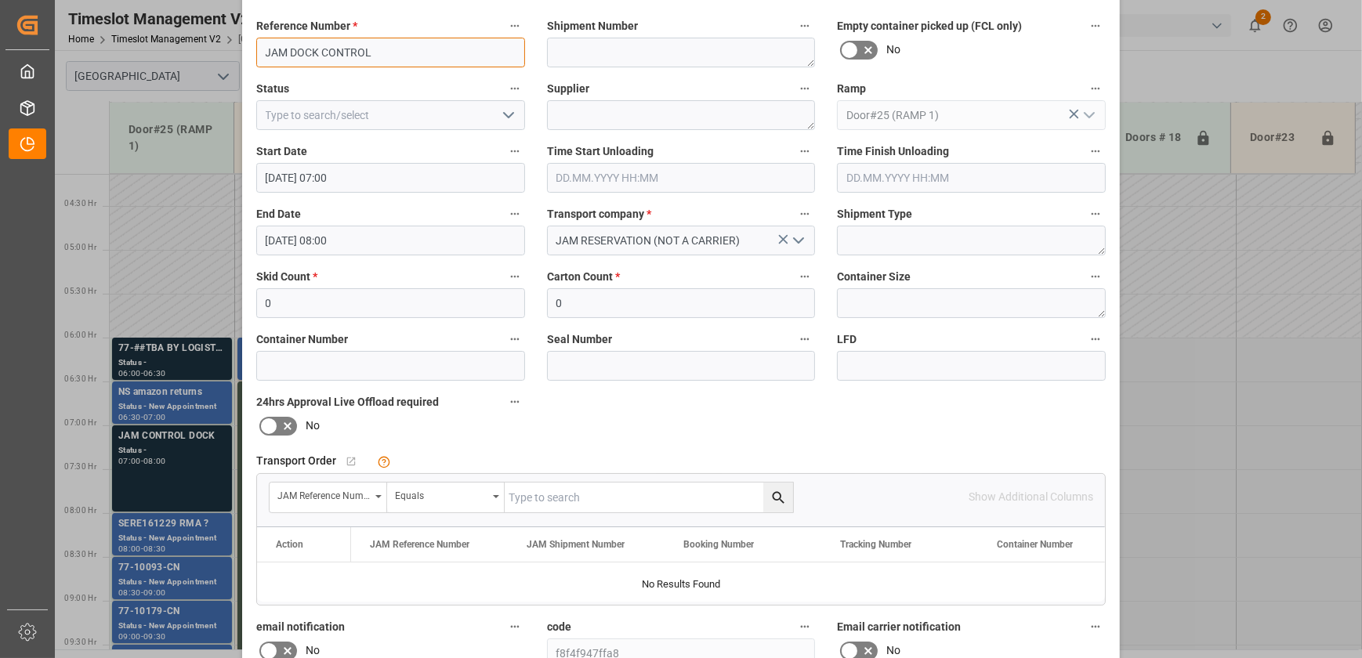
scroll to position [285, 0]
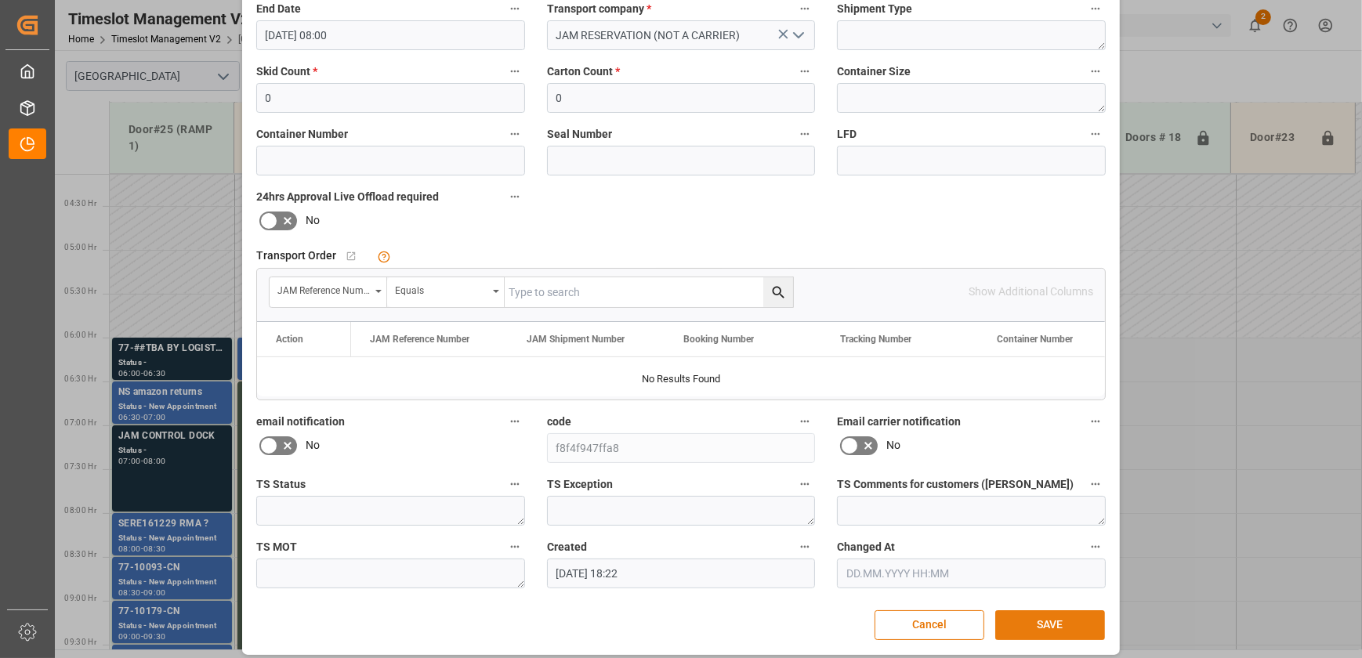
type input "JAM DOCK CONTROL"
click at [1063, 626] on button "SAVE" at bounding box center [1050, 626] width 110 height 30
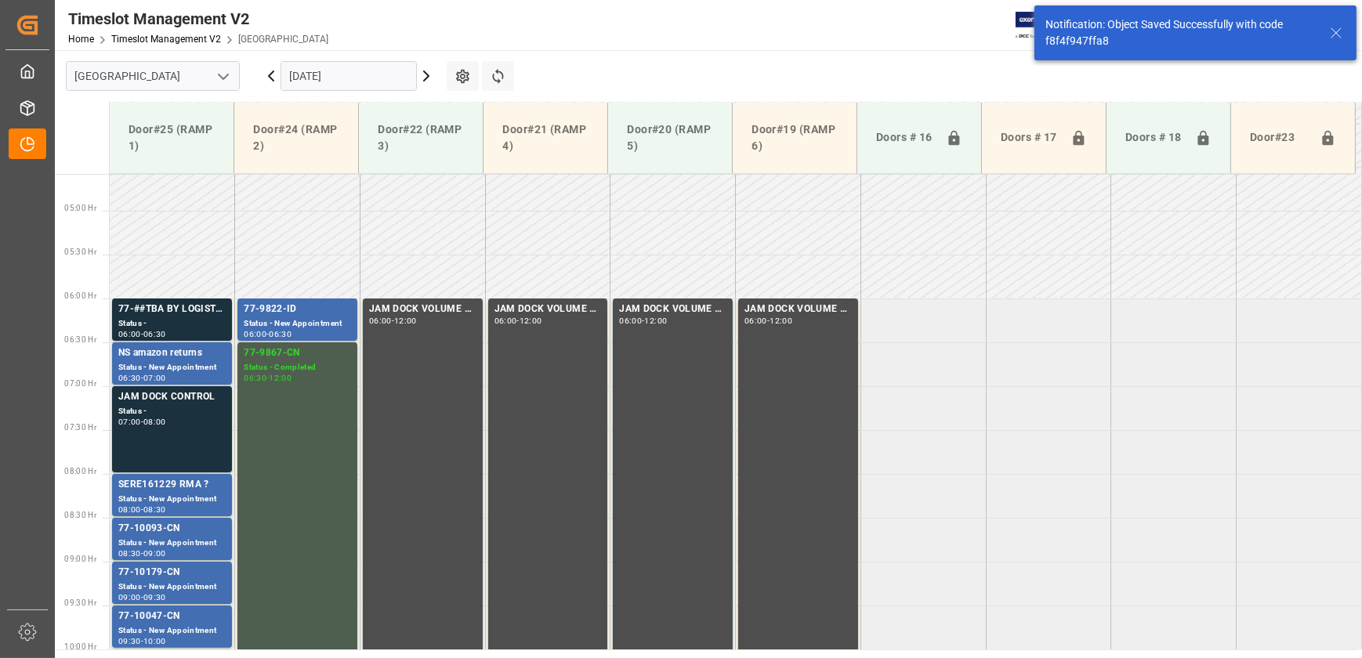
scroll to position [533, 0]
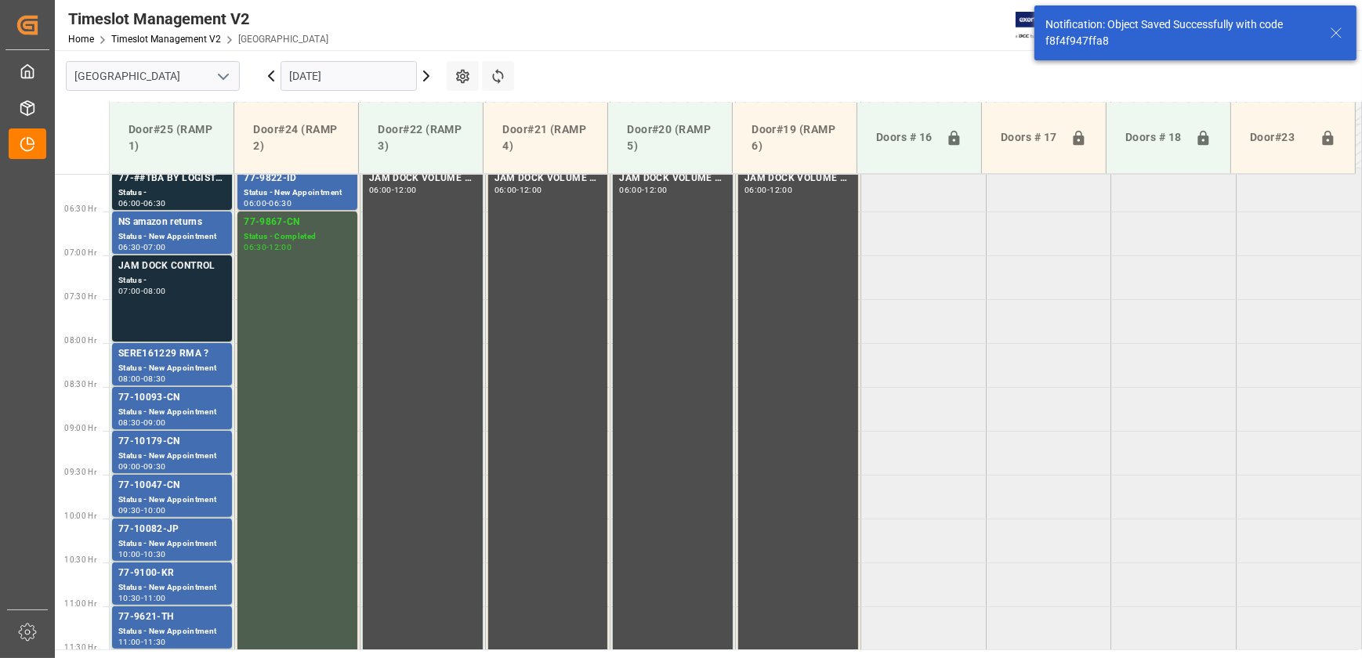
click at [143, 288] on div "-" at bounding box center [142, 291] width 2 height 7
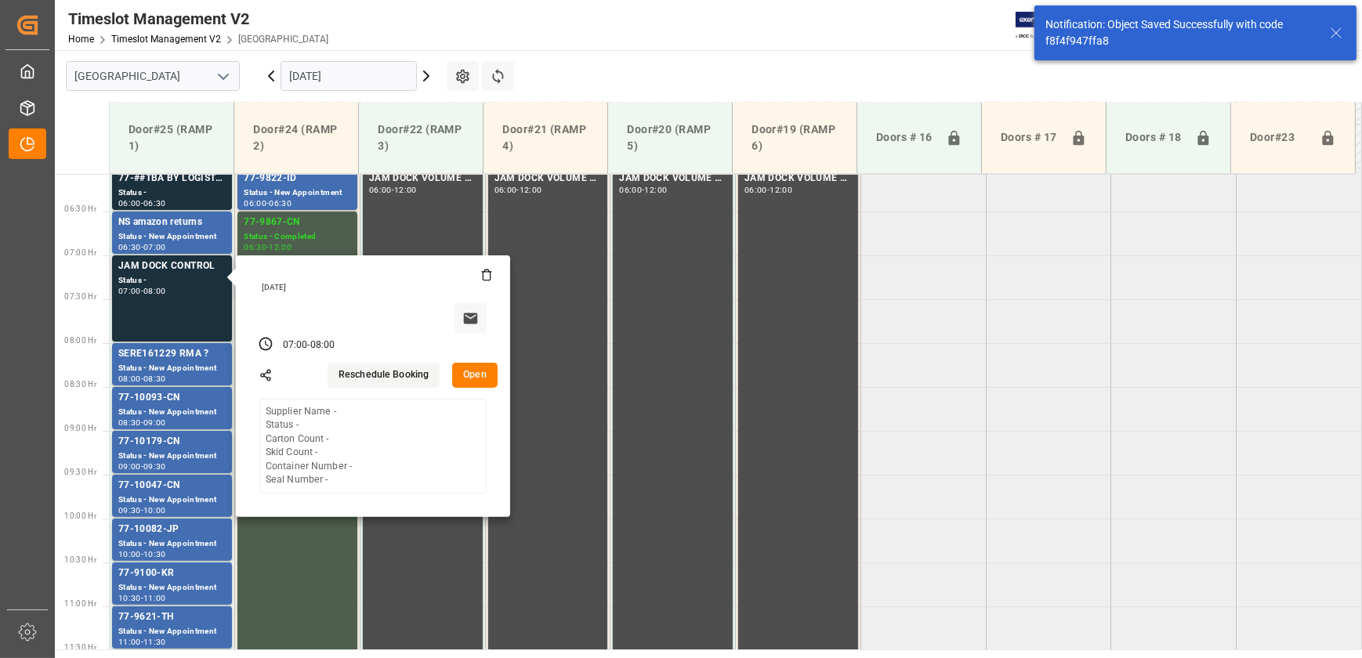
click at [475, 379] on button "Open" at bounding box center [474, 375] width 45 height 25
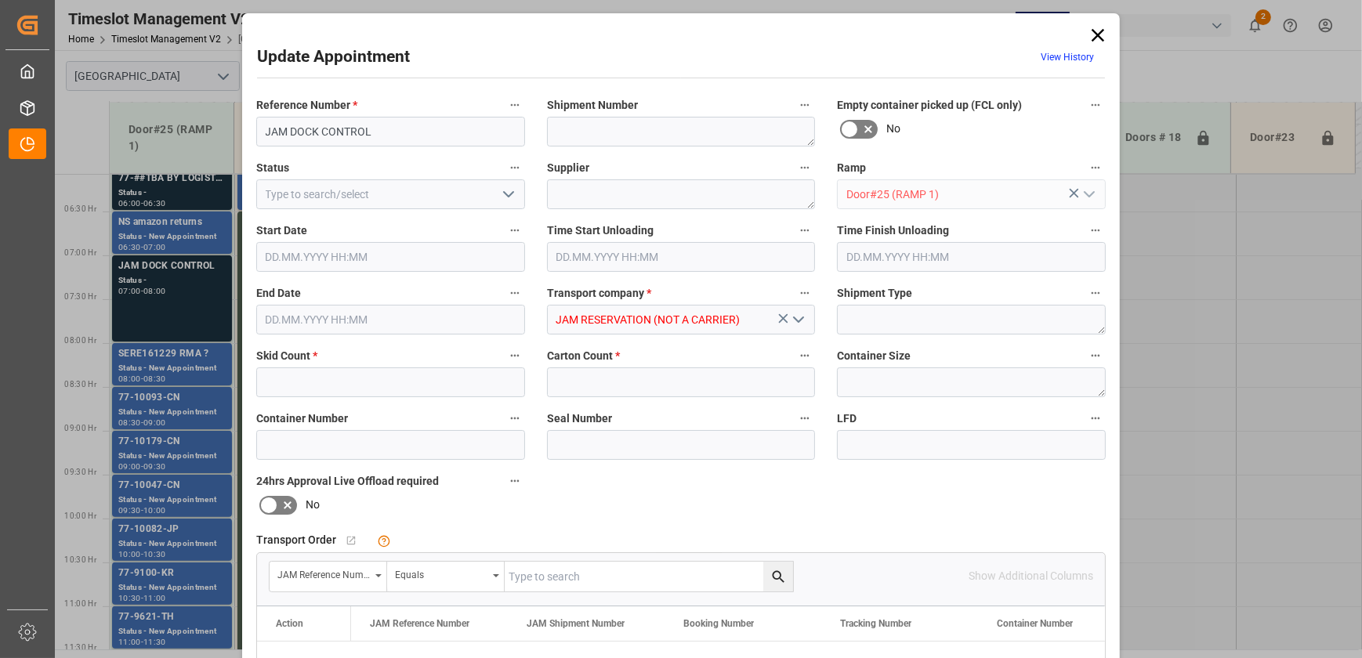
type input "0"
type input "[DATE] 07:00"
type input "[DATE] 08:00"
type input "[DATE] 18:22"
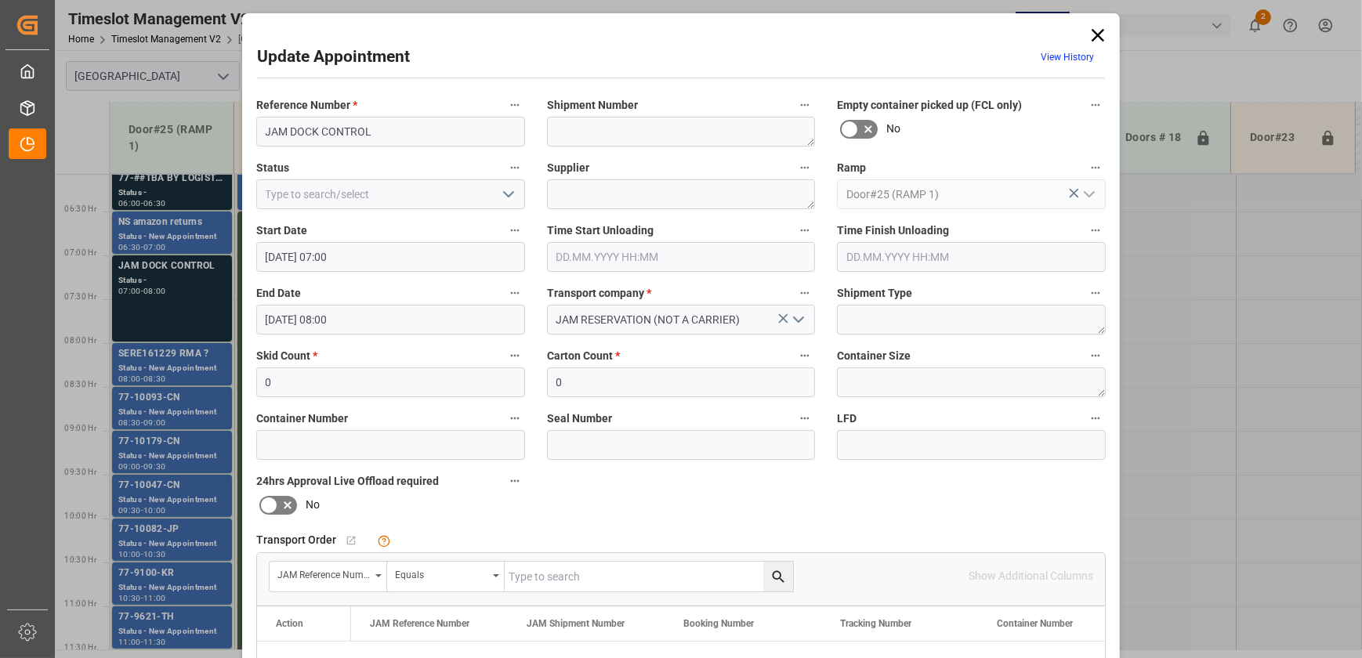
click at [502, 194] on icon "open menu" at bounding box center [508, 194] width 19 height 19
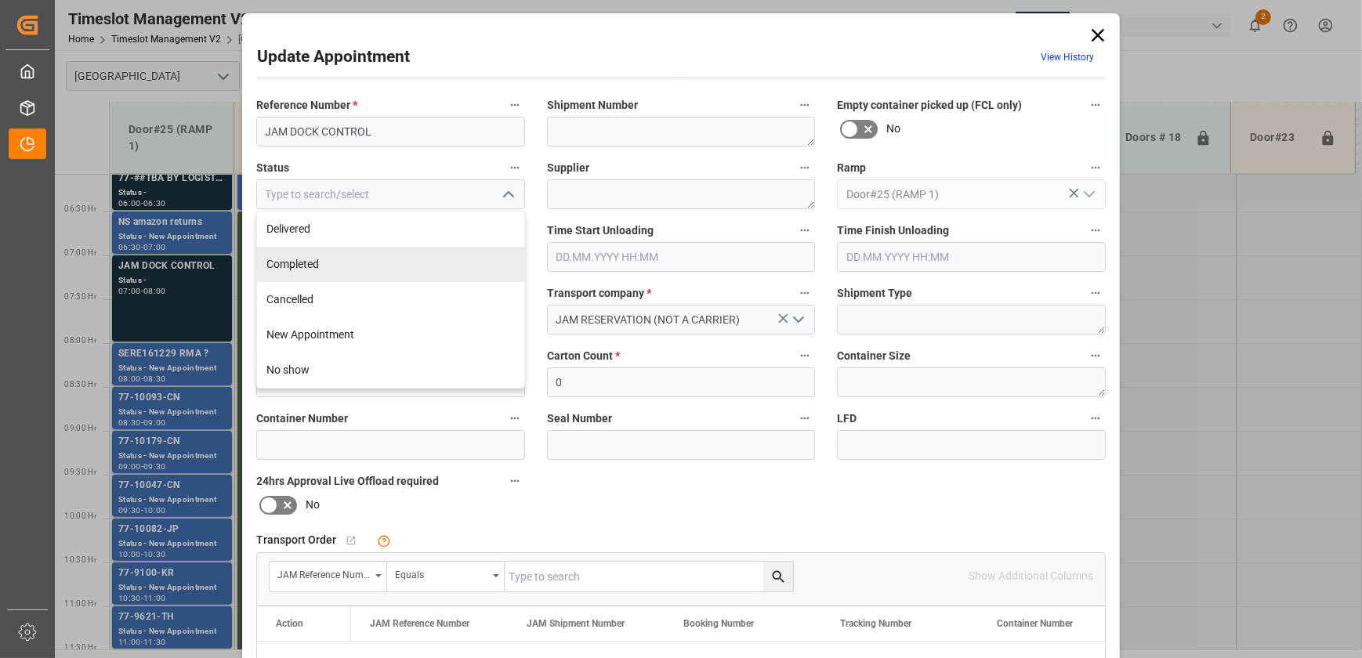
click at [449, 255] on div "Completed" at bounding box center [390, 264] width 267 height 35
type input "Completed"
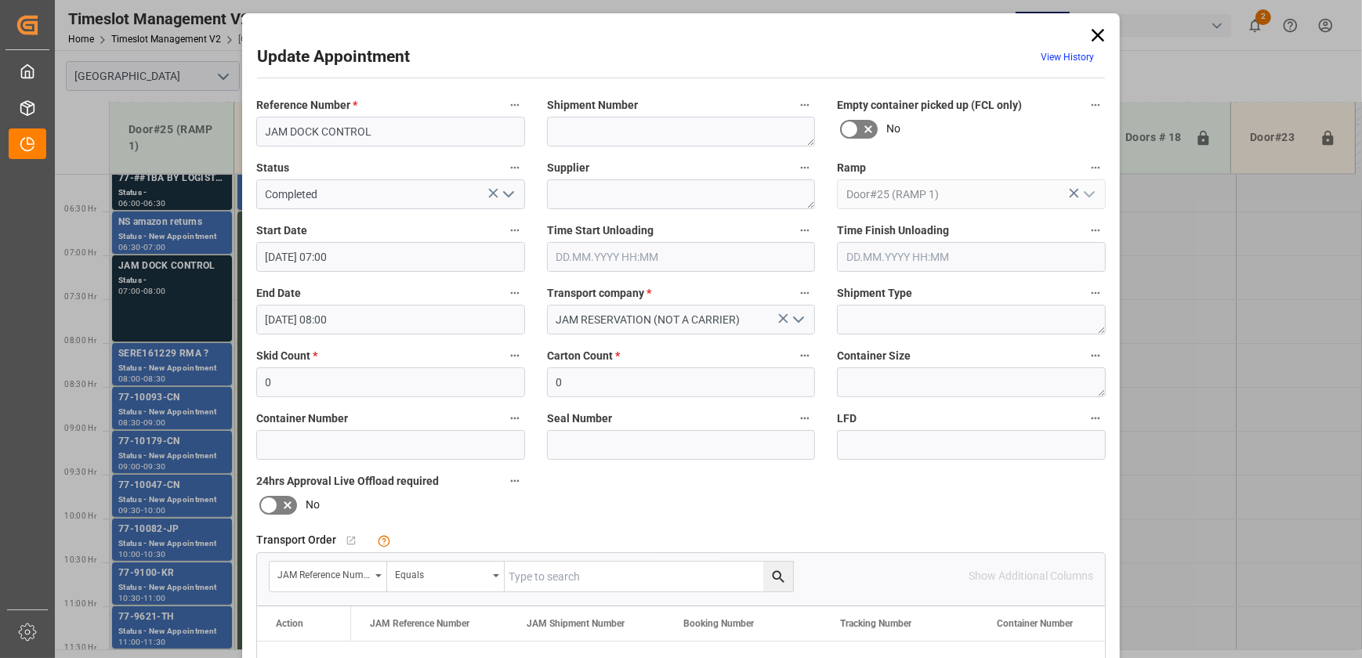
scroll to position [293, 0]
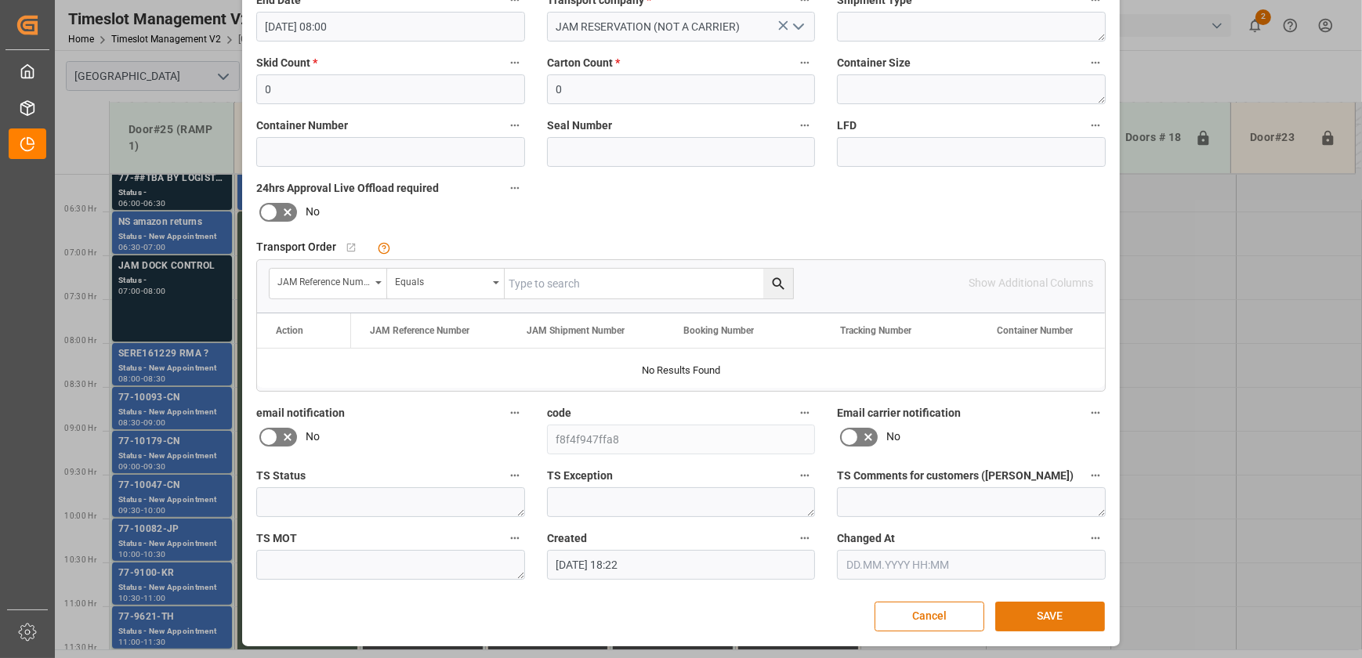
click at [1050, 622] on button "SAVE" at bounding box center [1050, 617] width 110 height 30
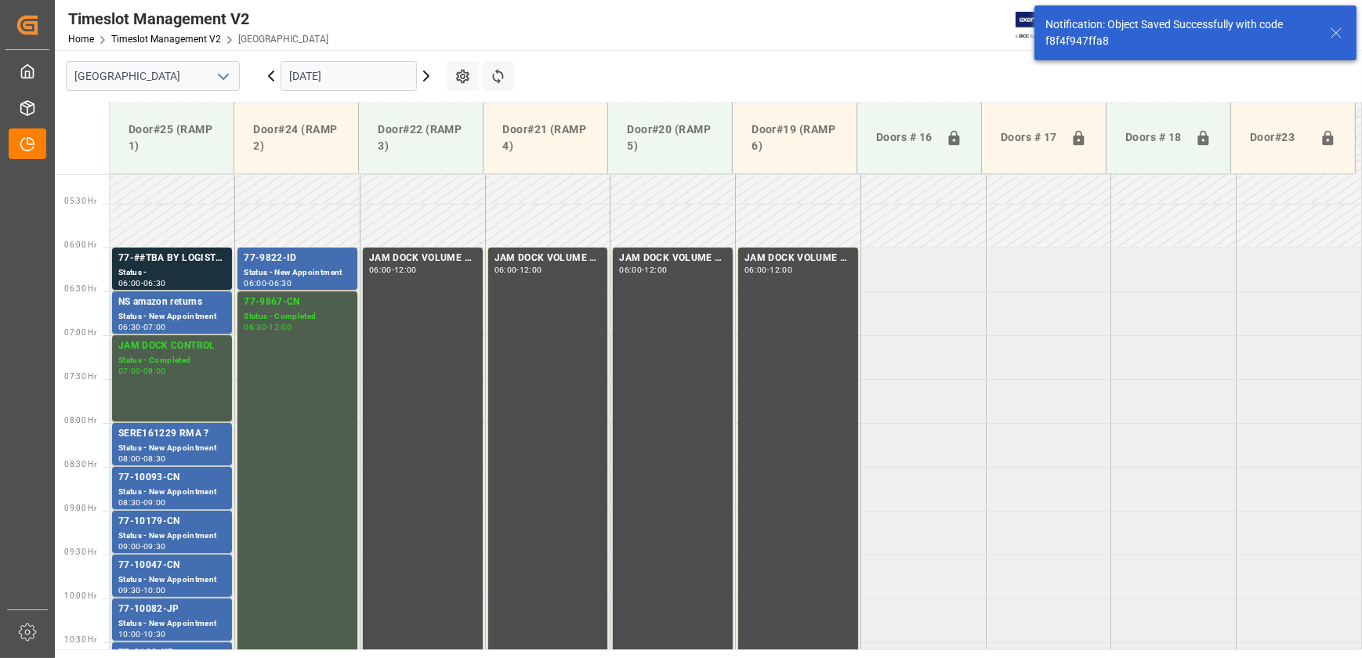
scroll to position [533, 0]
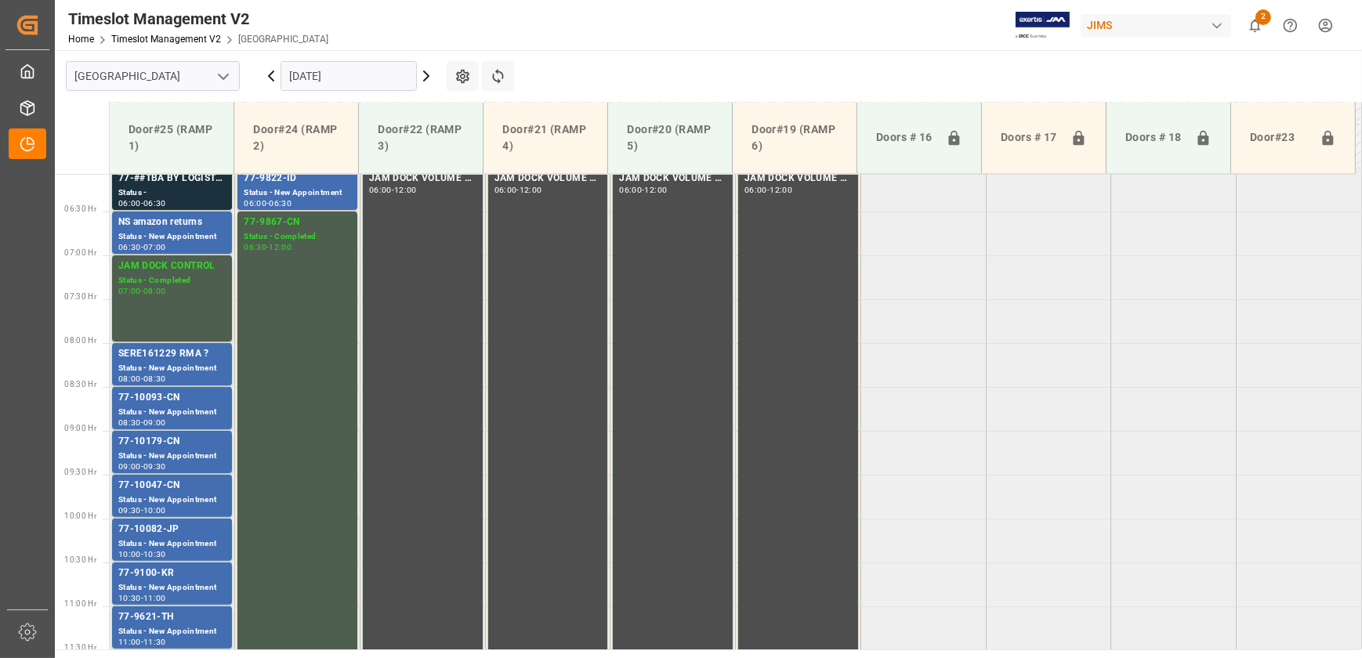
click at [330, 66] on input "[DATE]" at bounding box center [349, 76] width 136 height 30
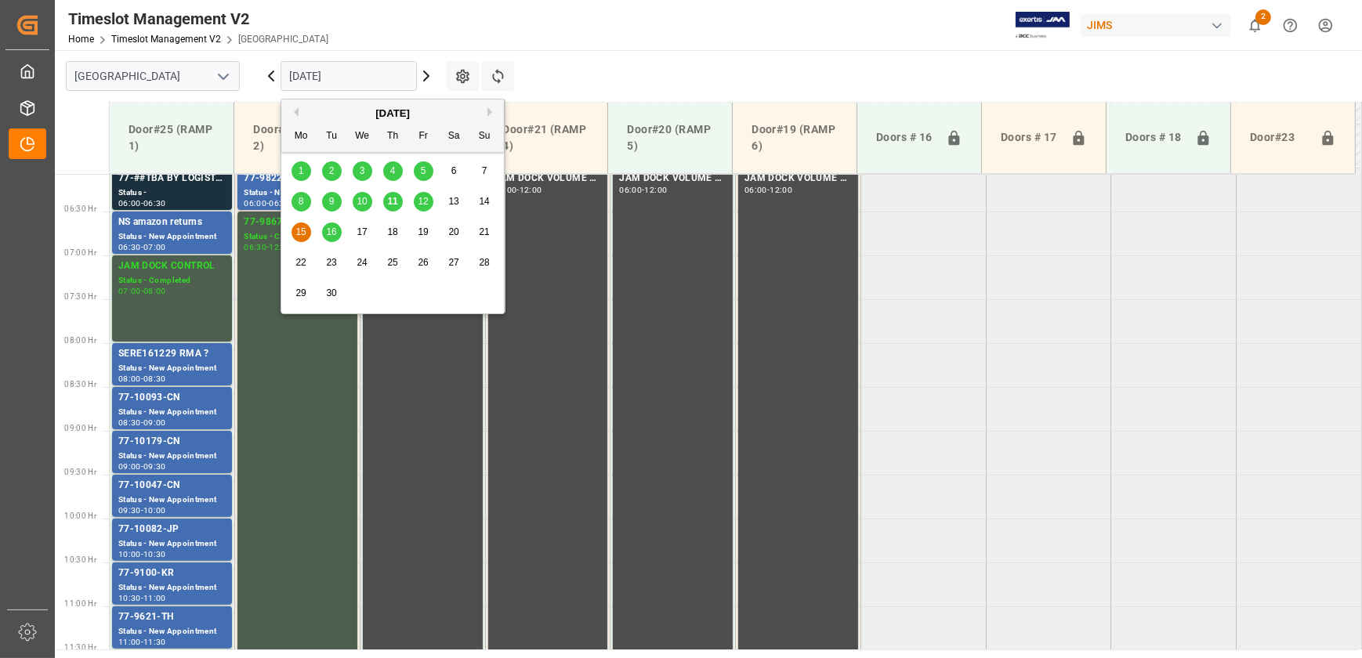
click at [337, 233] on div "16" at bounding box center [332, 232] width 20 height 19
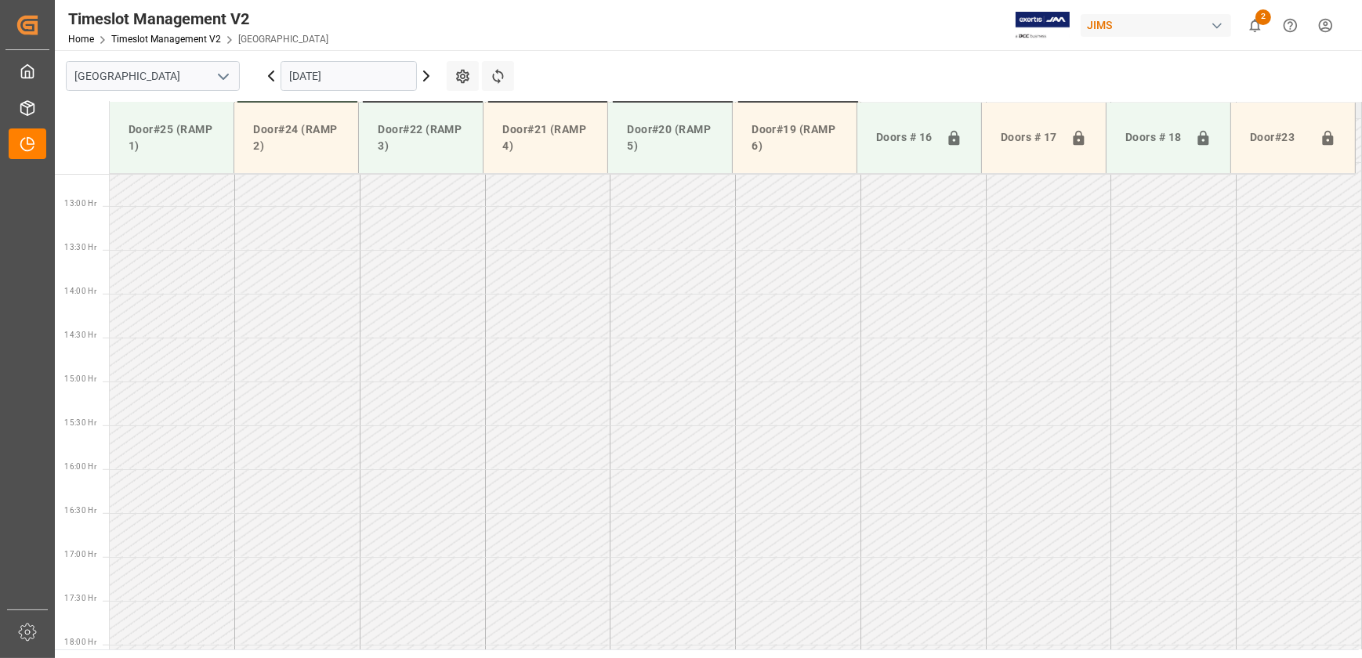
scroll to position [1147, 0]
click at [268, 77] on icon at bounding box center [271, 76] width 19 height 19
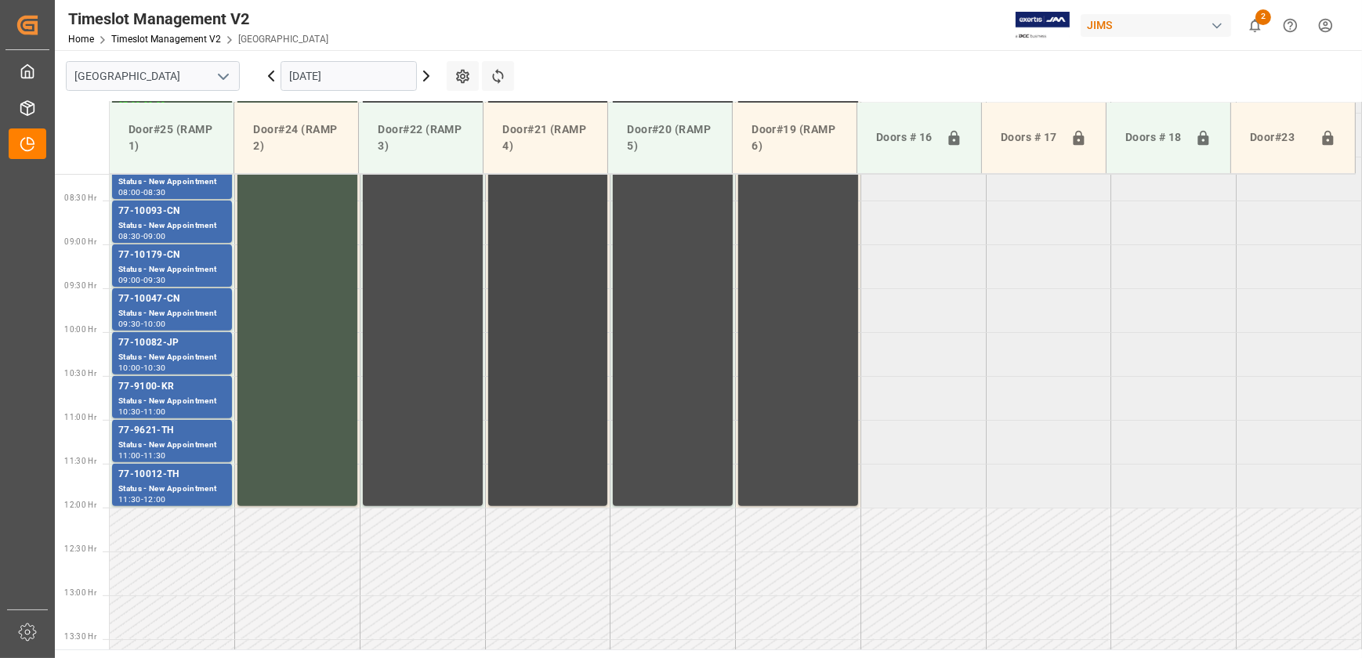
scroll to position [434, 0]
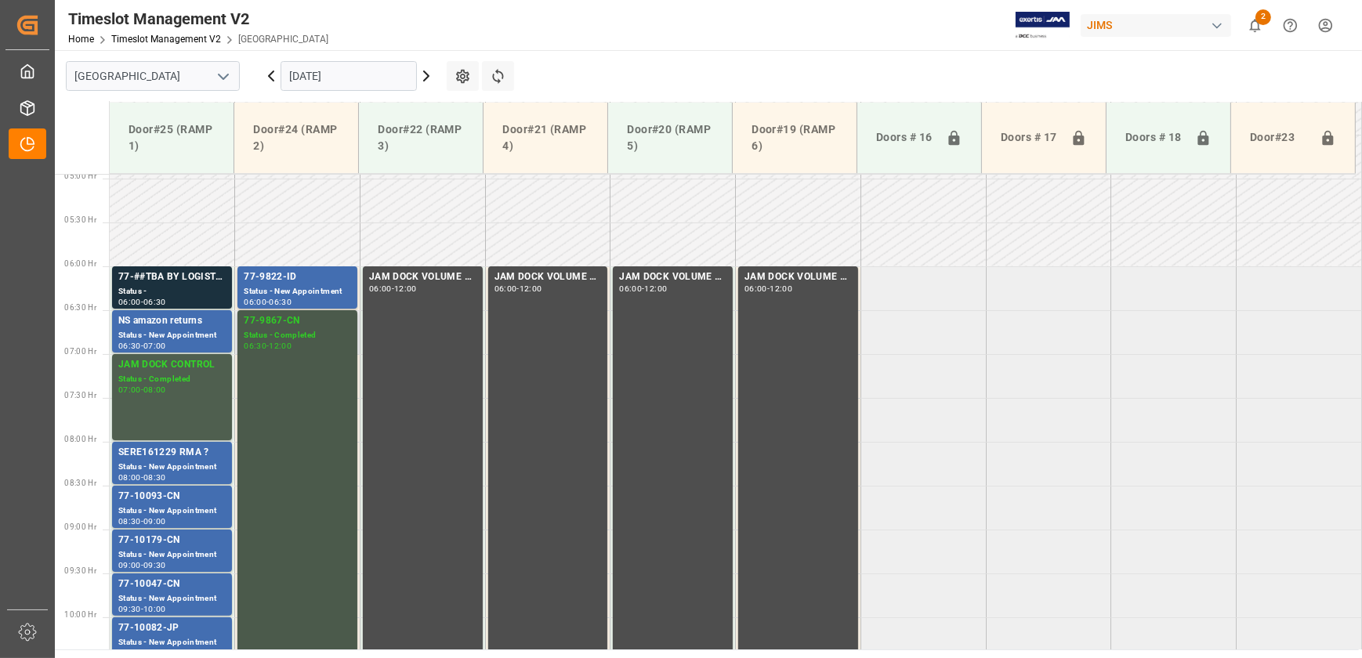
click at [292, 418] on div "77-9867-CN Status - Completed 06:30 - 12:00" at bounding box center [297, 551] width 107 height 475
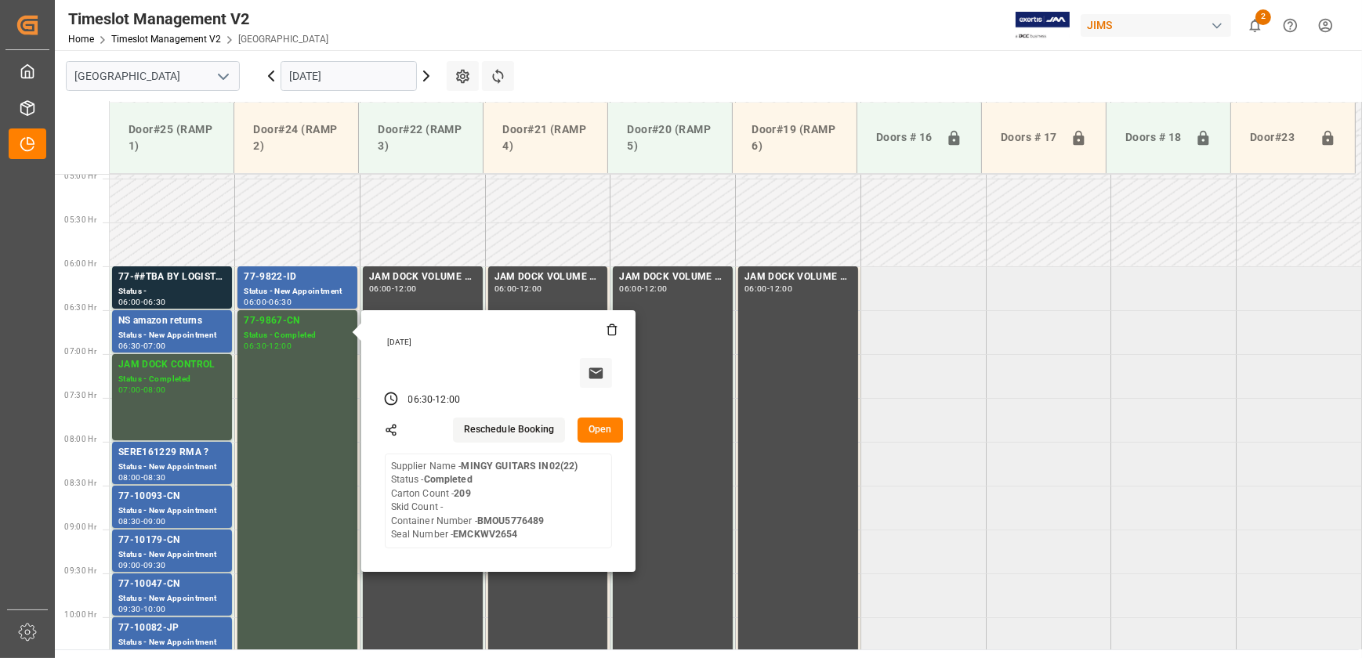
click at [611, 426] on button "Open" at bounding box center [600, 430] width 45 height 25
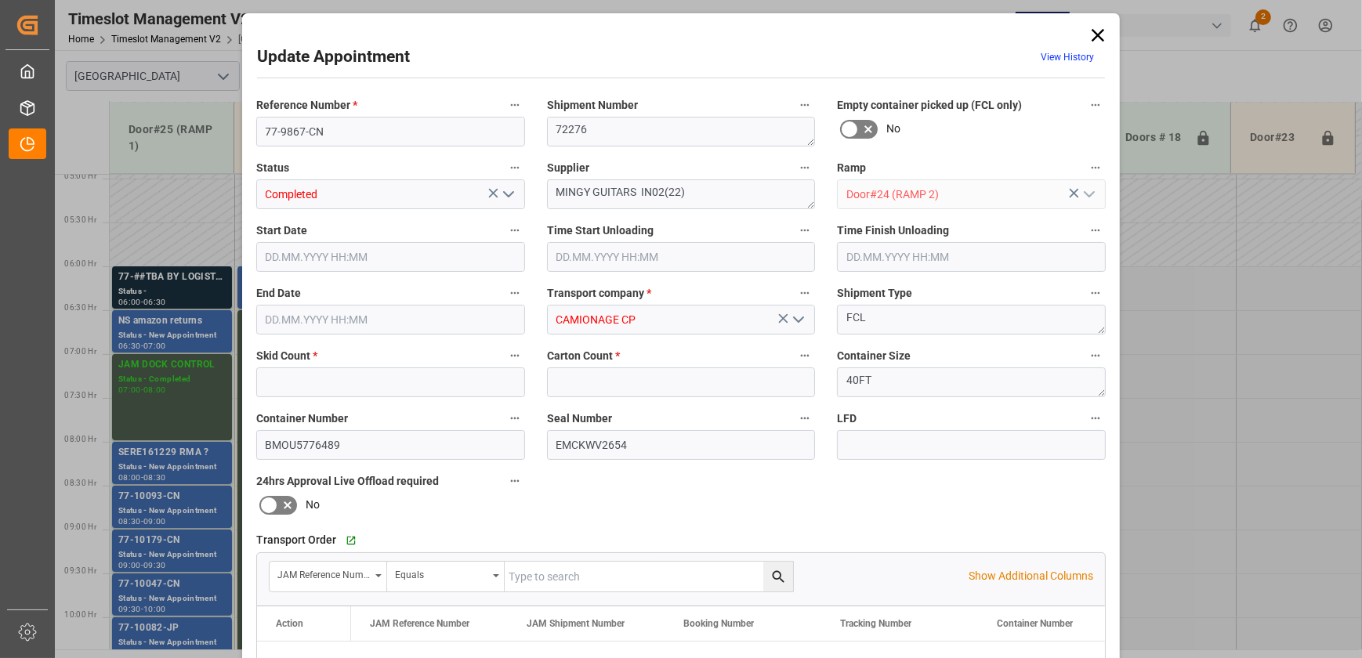
type input "0"
type input "209"
type input "[DATE] 06:30"
type input "[DATE] 12:00"
type input "[DATE] 14:05"
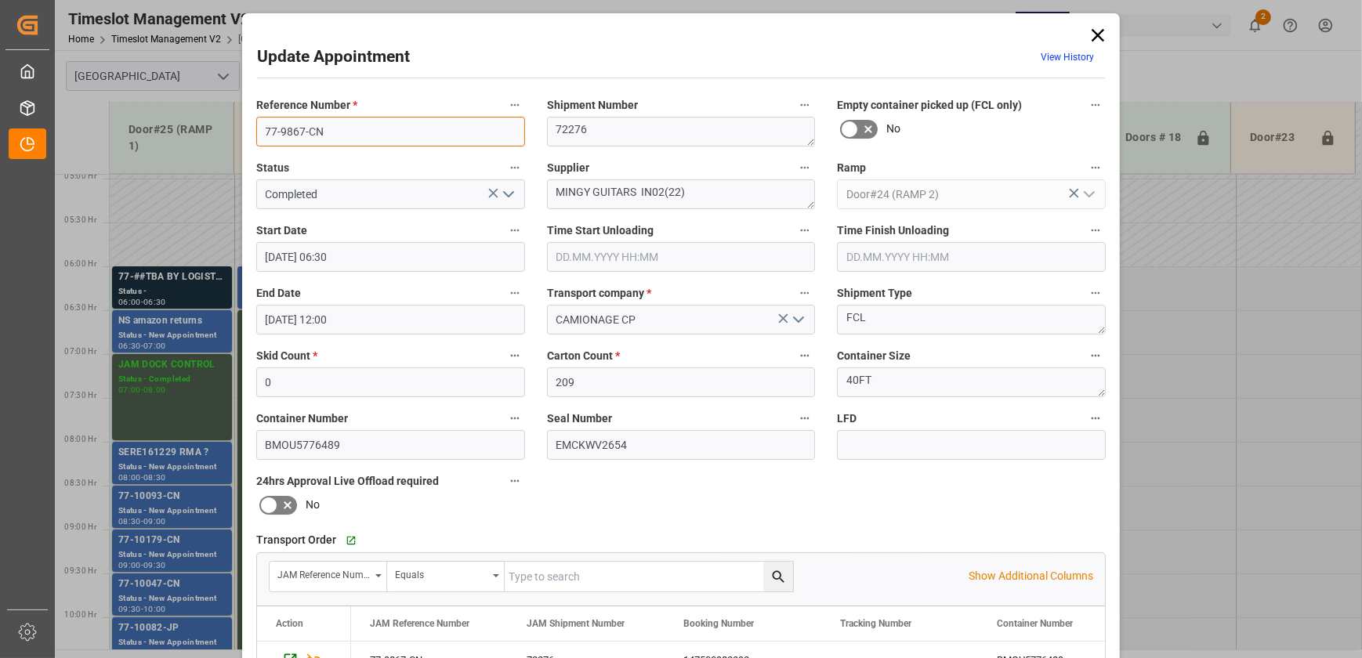
click at [410, 130] on input "77-9867-CN" at bounding box center [390, 132] width 269 height 30
drag, startPoint x: 638, startPoint y: 190, endPoint x: 517, endPoint y: 190, distance: 121.5
click at [517, 190] on div "Reference Number * 77-9867-CN Shipment Number 72276 Empty container picked up (…" at bounding box center [681, 483] width 872 height 789
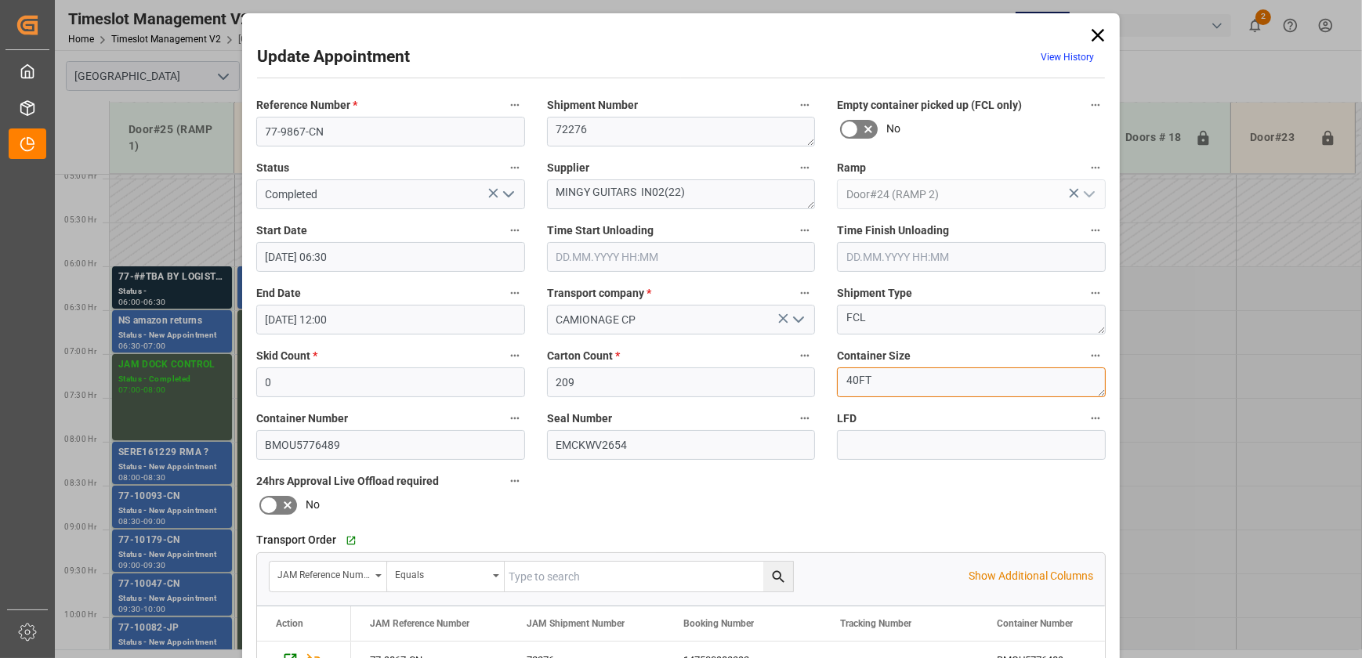
drag, startPoint x: 859, startPoint y: 381, endPoint x: 814, endPoint y: 381, distance: 45.5
click at [815, 381] on div "Reference Number * 77-9867-CN Shipment Number 72276 Empty container picked up (…" at bounding box center [681, 483] width 872 height 789
click at [1094, 30] on icon at bounding box center [1098, 35] width 22 height 22
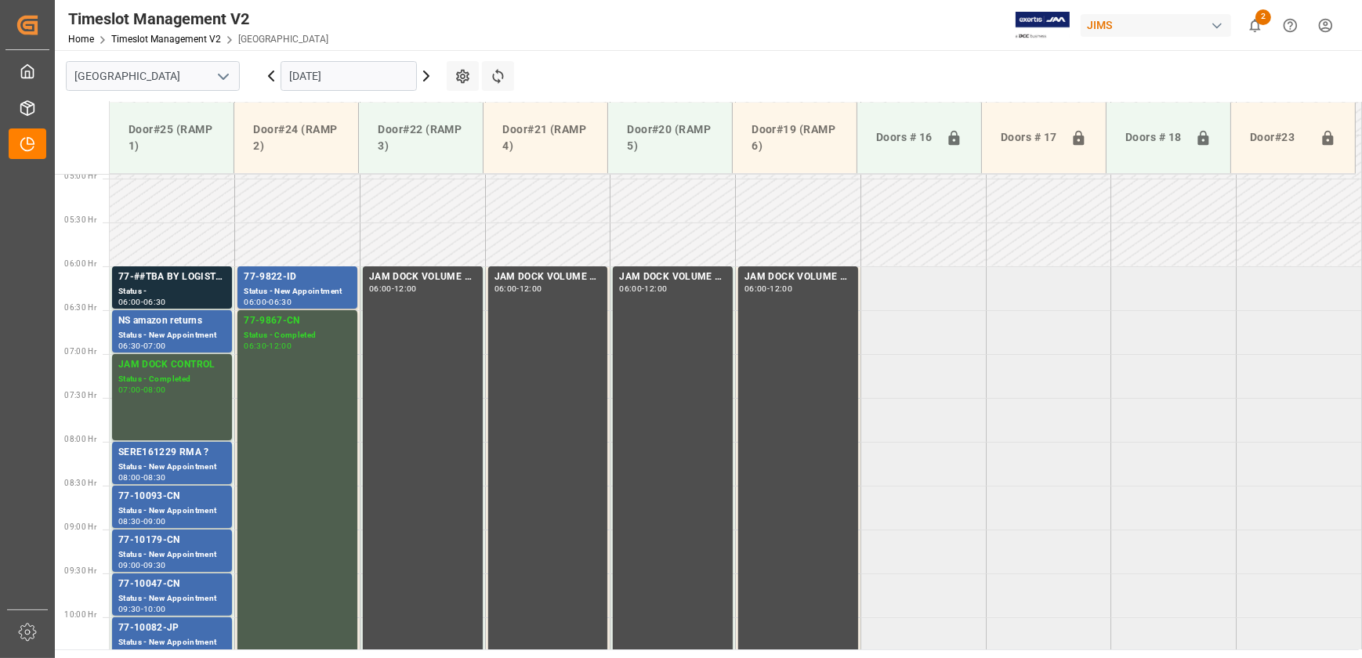
click at [426, 78] on icon at bounding box center [426, 75] width 5 height 9
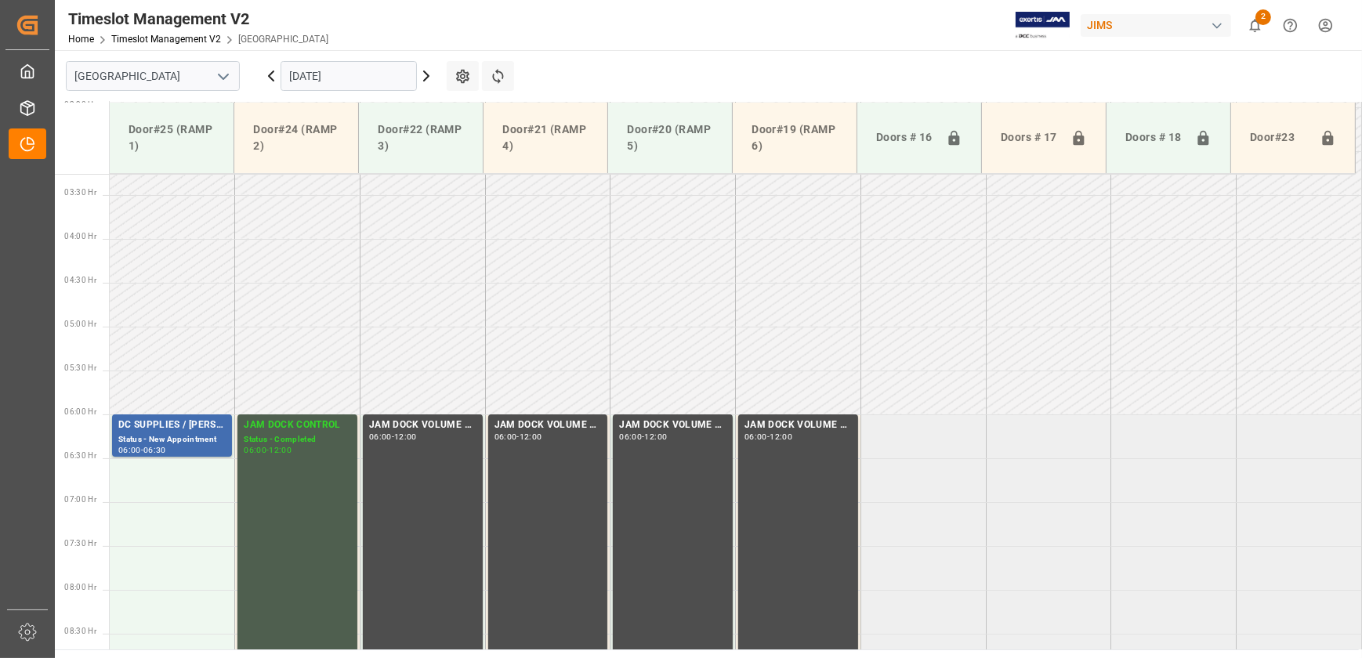
scroll to position [380, 0]
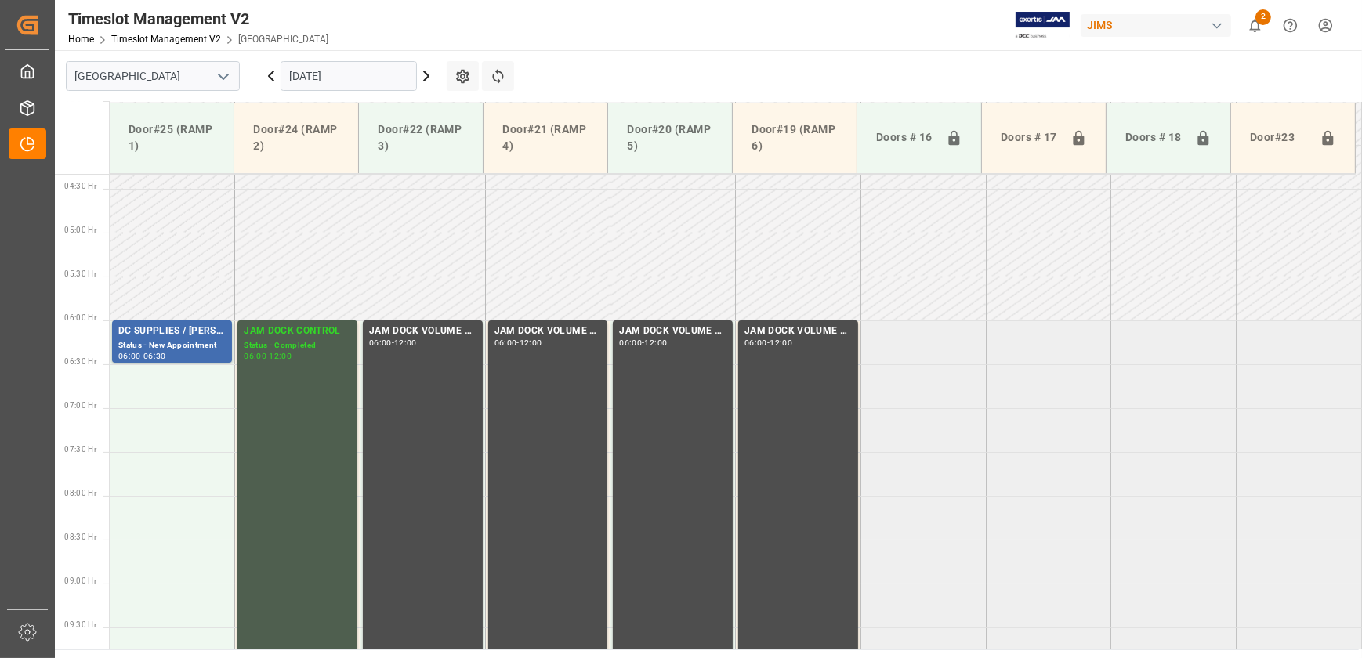
click at [271, 78] on icon at bounding box center [271, 75] width 5 height 9
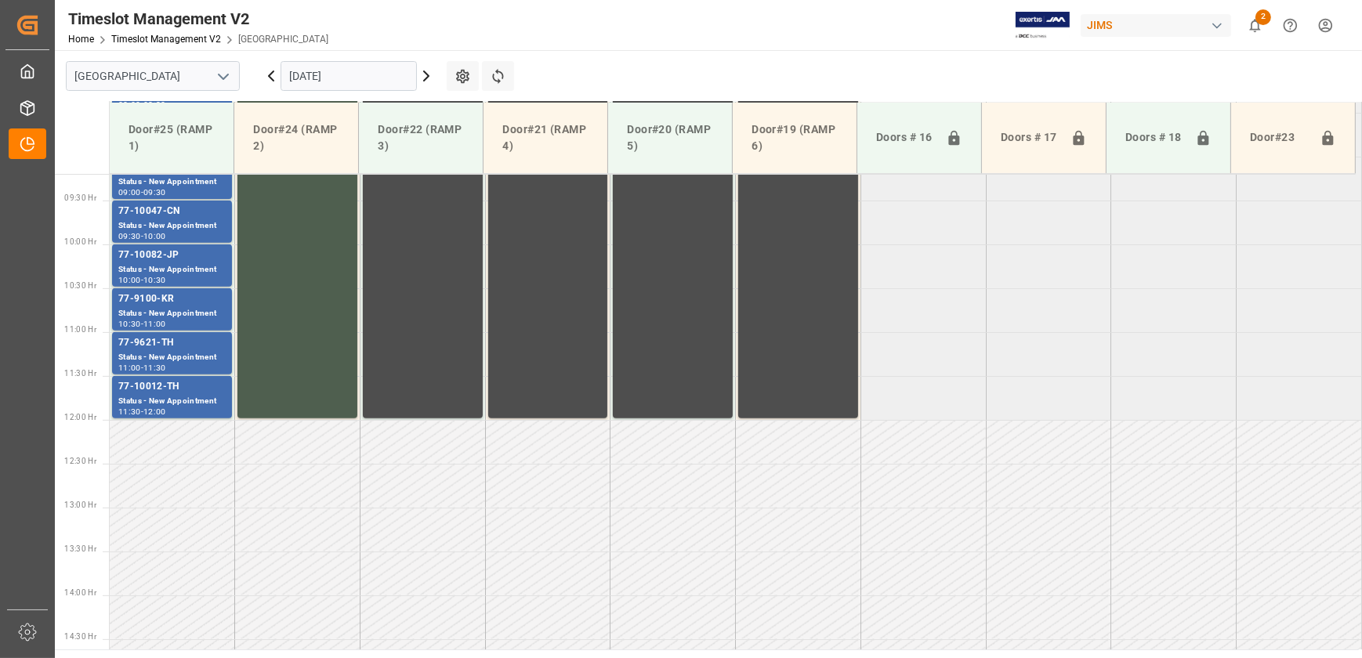
scroll to position [451, 0]
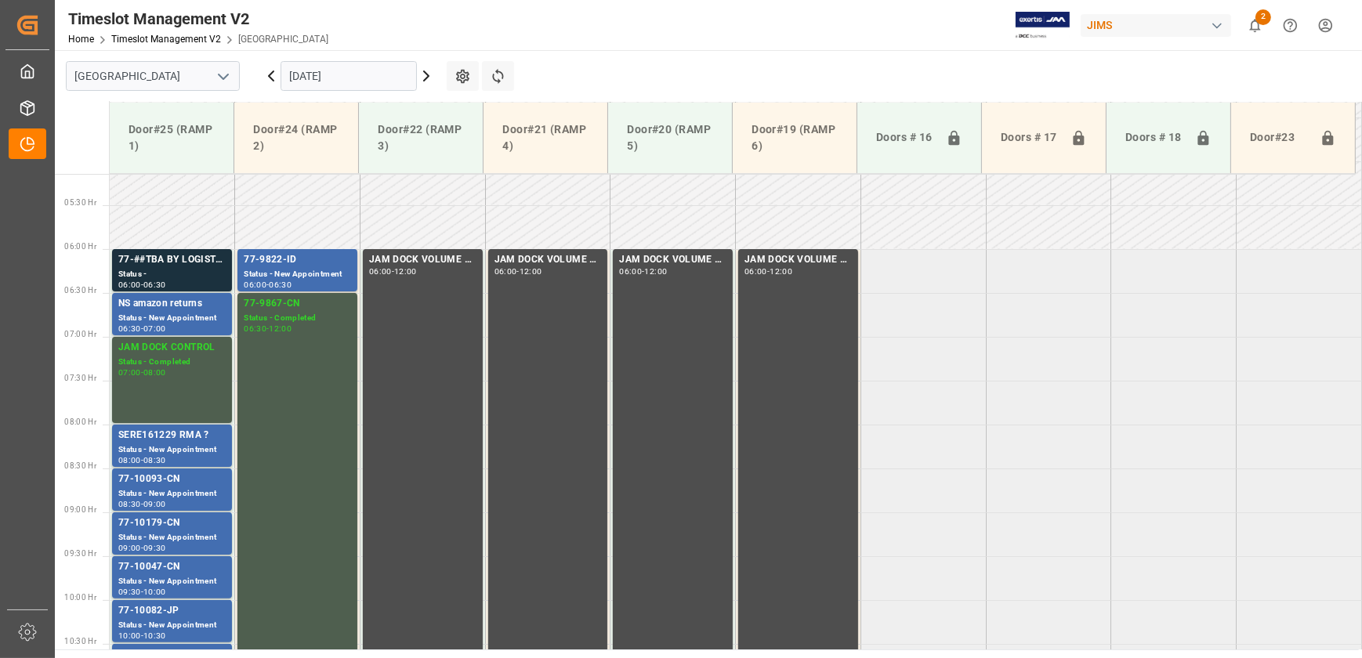
click at [324, 72] on input "[DATE]" at bounding box center [349, 76] width 136 height 30
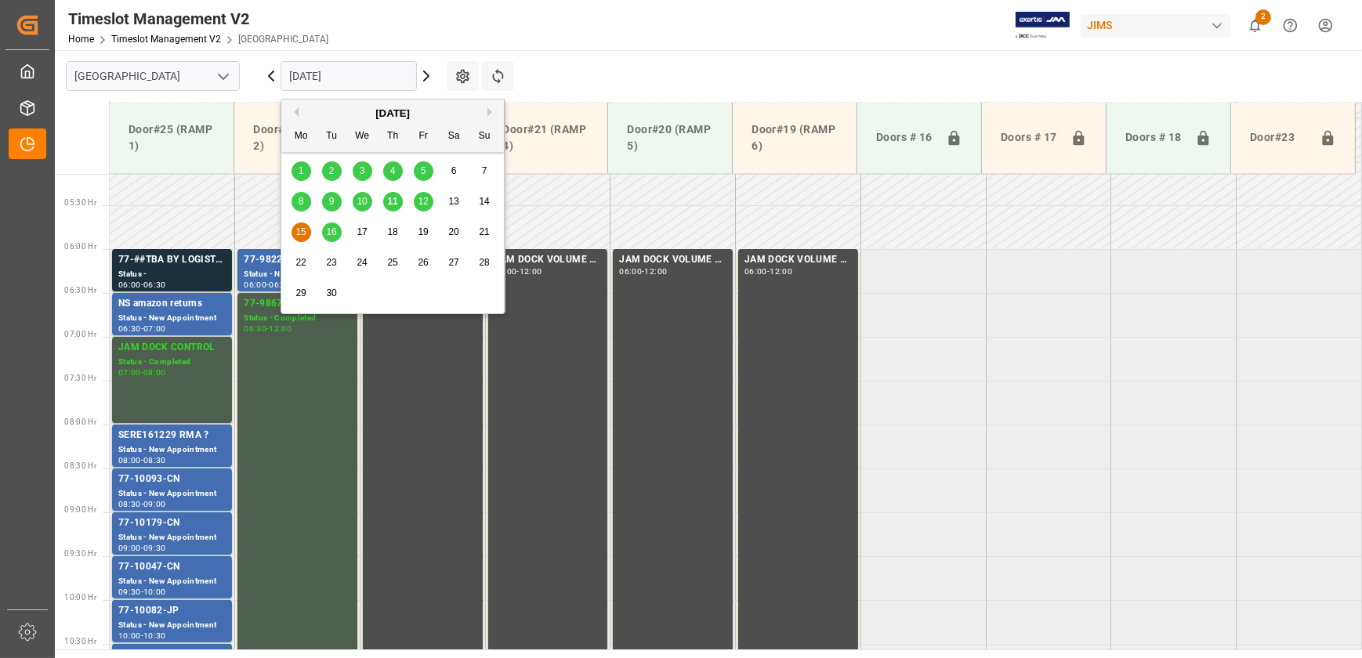
click at [427, 205] on span "12" at bounding box center [423, 201] width 10 height 11
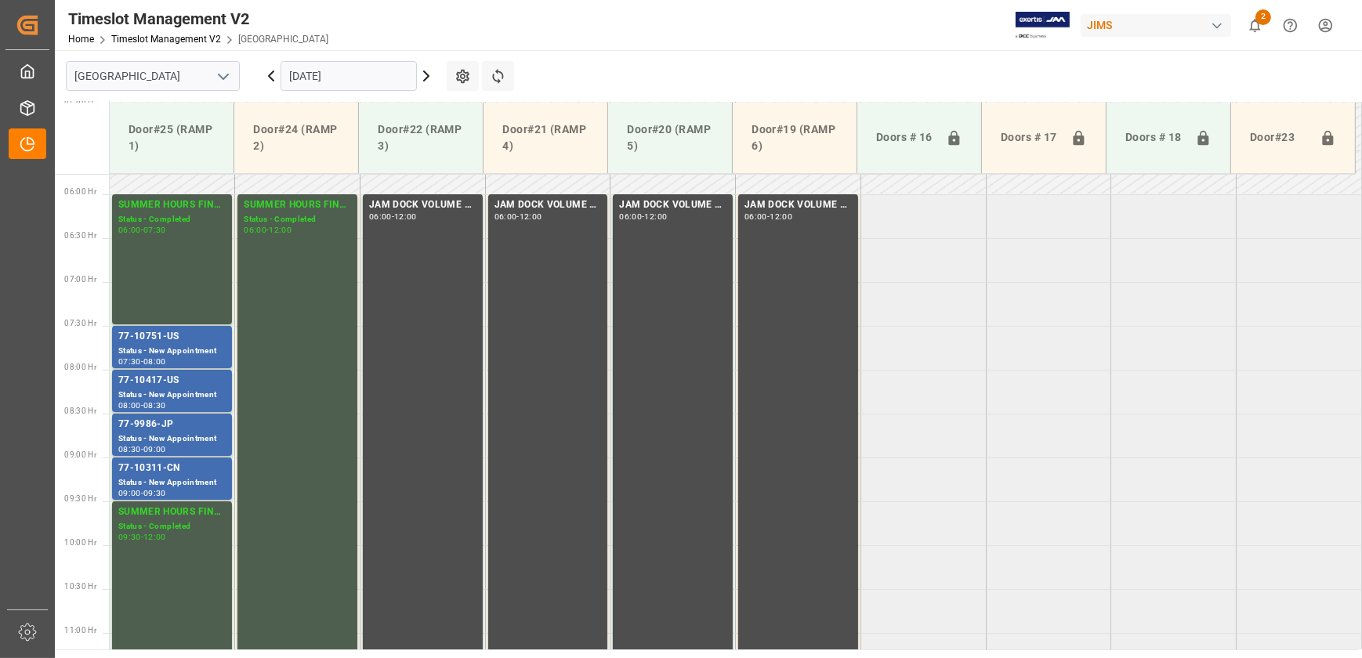
scroll to position [517, 0]
